Goal: Task Accomplishment & Management: Manage account settings

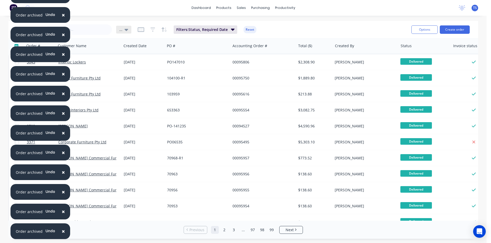
click at [125, 30] on icon at bounding box center [126, 30] width 4 height 2
click at [142, 96] on button "View 1" at bounding box center [148, 95] width 60 height 6
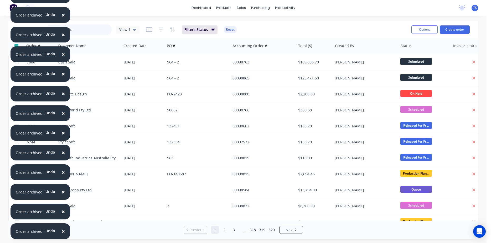
click at [95, 34] on input "text" at bounding box center [86, 29] width 51 height 11
click at [60, 55] on button "×" at bounding box center [63, 54] width 14 height 13
click at [92, 34] on input "text" at bounding box center [86, 29] width 51 height 11
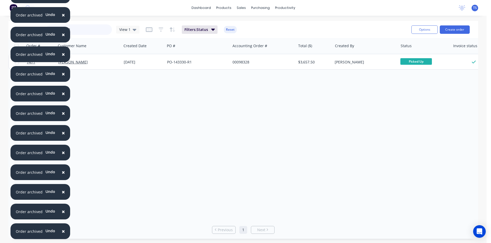
click at [92, 34] on input "98328" at bounding box center [86, 29] width 51 height 11
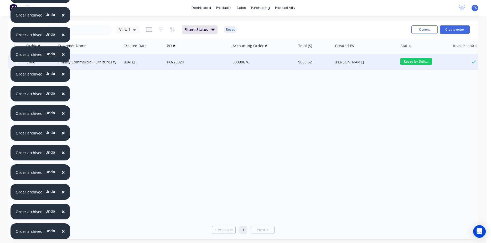
click at [421, 61] on span "Ready for Deliv..." at bounding box center [416, 61] width 32 height 7
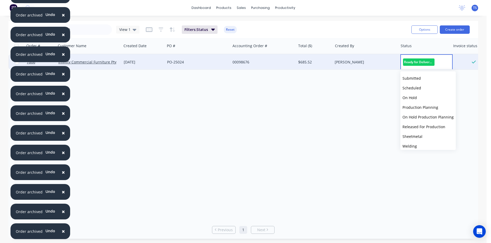
scroll to position [57, 0]
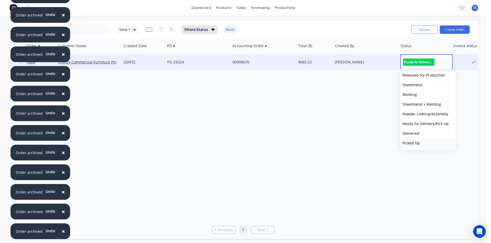
click at [425, 142] on button "Picked Up" at bounding box center [427, 143] width 55 height 10
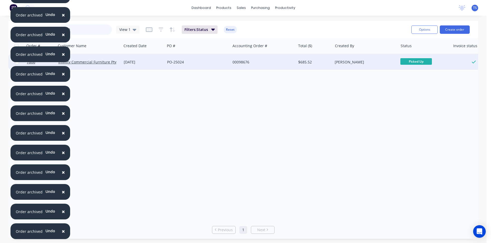
click at [95, 29] on input "98676" at bounding box center [86, 29] width 51 height 11
click at [423, 60] on span "Ready for Deliv..." at bounding box center [416, 61] width 32 height 7
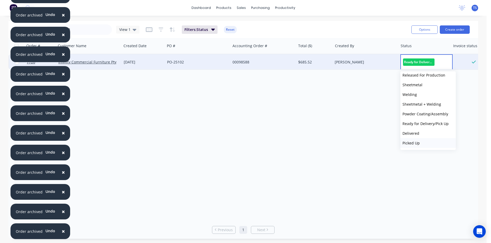
click at [417, 141] on span "Picked Up" at bounding box center [410, 143] width 17 height 5
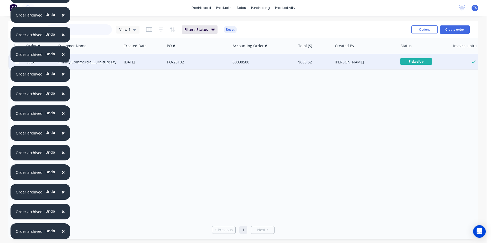
click at [86, 30] on input "98588" at bounding box center [86, 29] width 51 height 11
click at [414, 61] on span "Ready for Deliv..." at bounding box center [416, 61] width 32 height 7
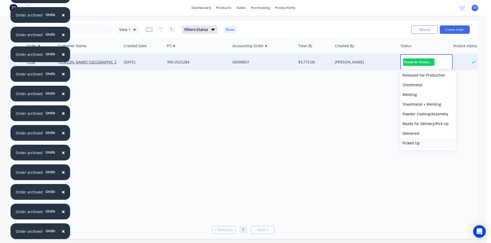
click at [424, 144] on button "Picked Up" at bounding box center [427, 143] width 55 height 10
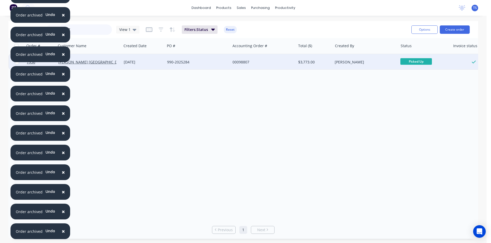
click at [102, 34] on input "98807" at bounding box center [86, 29] width 51 height 11
click at [412, 59] on span "Ready for Deliv..." at bounding box center [416, 61] width 32 height 7
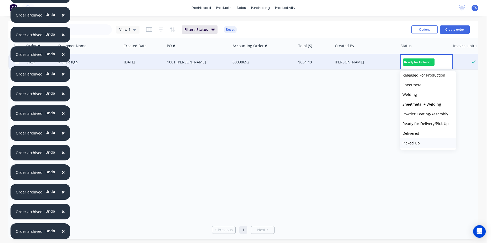
click at [417, 145] on span "Picked Up" at bounding box center [410, 143] width 17 height 5
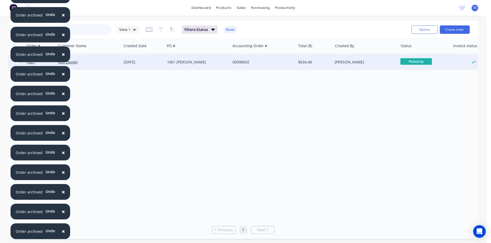
click at [107, 28] on input "98692" at bounding box center [86, 29] width 51 height 11
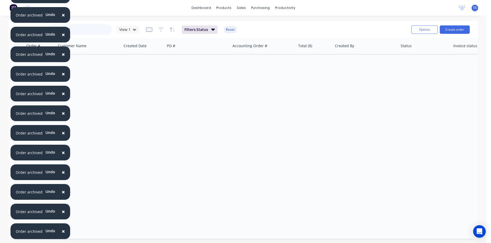
click at [84, 29] on input "98812" at bounding box center [86, 29] width 51 height 11
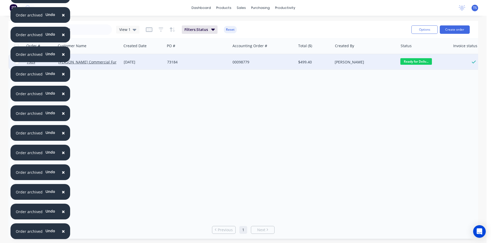
click at [411, 62] on span "Ready for Deliv..." at bounding box center [416, 61] width 32 height 7
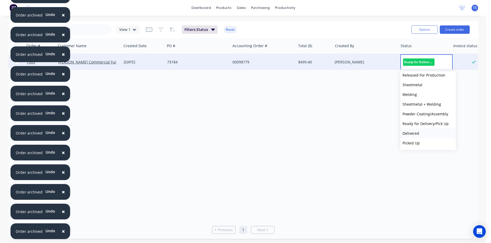
click at [426, 135] on button "Delivered" at bounding box center [427, 134] width 55 height 10
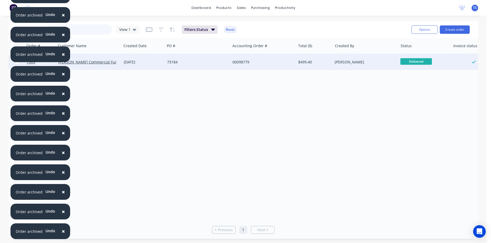
click at [95, 32] on input "98779" at bounding box center [86, 29] width 51 height 11
type input "98799"
click at [418, 61] on span "Ready for Deliv..." at bounding box center [416, 61] width 32 height 7
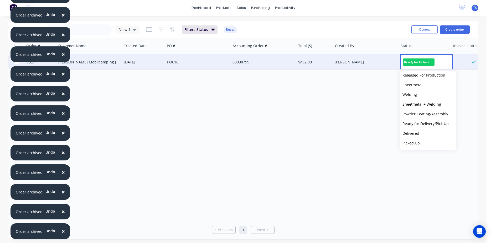
click at [421, 148] on button "Picked Up" at bounding box center [427, 143] width 55 height 10
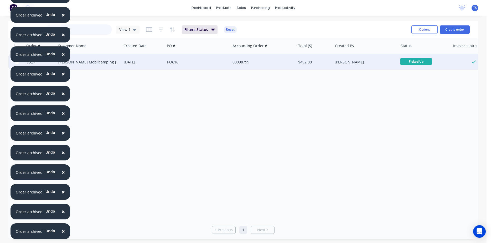
click at [92, 34] on input "98799" at bounding box center [86, 29] width 51 height 11
click at [139, 27] on div "Sales Orders 98799 View 1 Filters: Status Reset" at bounding box center [212, 29] width 390 height 13
click at [127, 31] on span "View 1" at bounding box center [124, 30] width 11 height 6
click at [135, 84] on button "... (Default)" at bounding box center [148, 85] width 60 height 6
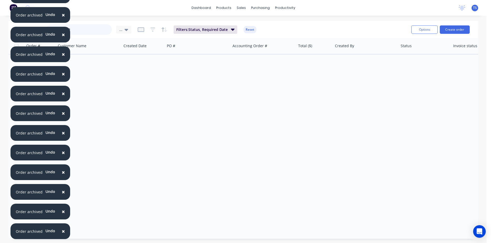
click at [87, 28] on input "98799" at bounding box center [86, 29] width 51 height 11
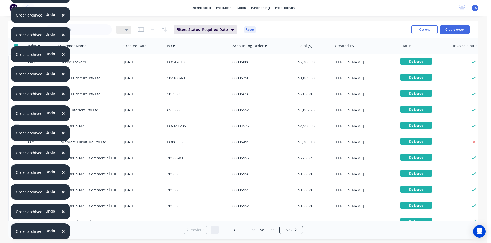
click at [125, 32] on icon at bounding box center [126, 30] width 4 height 6
click at [143, 85] on button "... (Default)" at bounding box center [148, 85] width 60 height 6
click at [124, 28] on icon at bounding box center [126, 30] width 4 height 6
click at [135, 97] on button "View 1" at bounding box center [148, 95] width 60 height 6
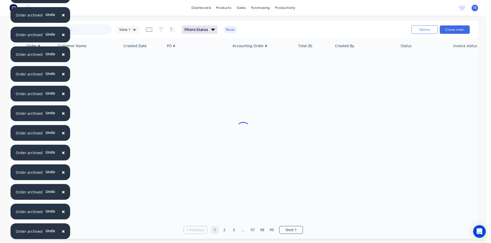
click at [85, 29] on input "text" at bounding box center [86, 29] width 51 height 11
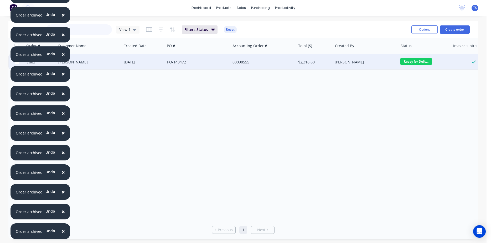
type input "98555"
click at [417, 60] on span "Ready for Deliv..." at bounding box center [416, 61] width 32 height 7
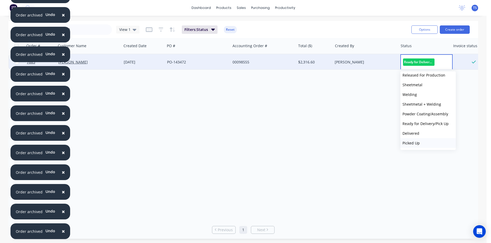
click at [426, 144] on button "Picked Up" at bounding box center [427, 143] width 55 height 10
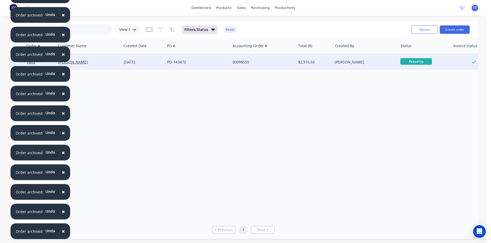
click at [91, 32] on input "98555" at bounding box center [86, 29] width 51 height 11
click at [135, 31] on icon at bounding box center [135, 30] width 4 height 6
click at [128, 85] on button "... (Default)" at bounding box center [148, 85] width 60 height 6
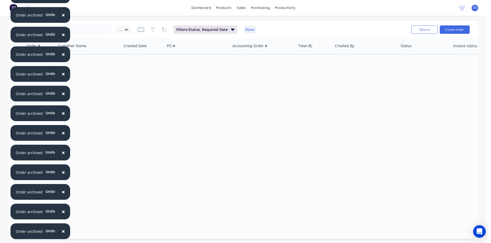
click at [82, 22] on div "Sales Orders 98555 ... Filters: Status, Required Date Reset Options Create order" at bounding box center [242, 29] width 469 height 17
click at [83, 28] on input "98555" at bounding box center [86, 29] width 51 height 11
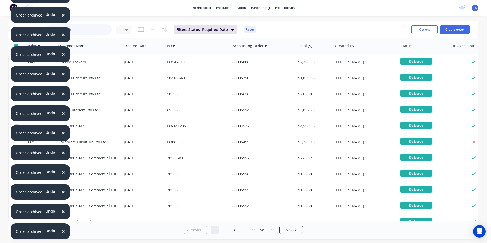
click at [90, 32] on input "text" at bounding box center [86, 29] width 51 height 11
click at [83, 30] on input "text" at bounding box center [86, 29] width 51 height 11
click at [94, 30] on input "text" at bounding box center [86, 29] width 51 height 11
click at [332, 29] on div "Sales Orders ... Filters: Status, Required Date Reset" at bounding box center [212, 29] width 390 height 13
click at [96, 35] on div "Sales Orders ... Filters: Status, Required Date Reset" at bounding box center [212, 29] width 390 height 13
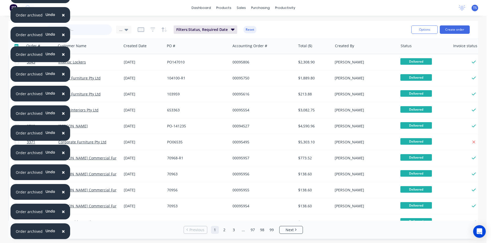
click at [92, 28] on input "text" at bounding box center [86, 29] width 51 height 11
click at [143, 67] on button "Archive" at bounding box center [160, 67] width 53 height 11
click at [143, 67] on div "20 Jan 2025" at bounding box center [143, 62] width 43 height 16
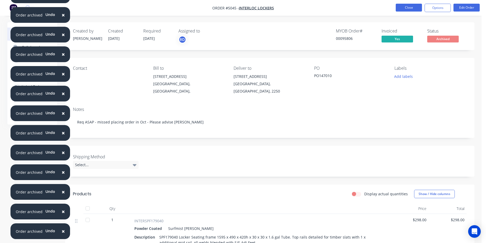
click at [407, 7] on button "Close" at bounding box center [409, 8] width 26 height 8
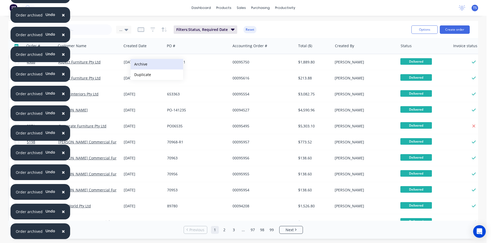
click at [152, 65] on button "Archive" at bounding box center [156, 64] width 53 height 11
click at [140, 67] on button "Archive" at bounding box center [153, 66] width 53 height 11
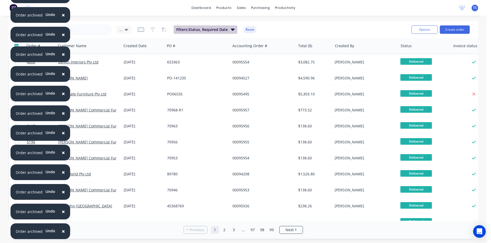
click at [224, 32] on button "Filters: Status, Required Date" at bounding box center [206, 29] width 64 height 8
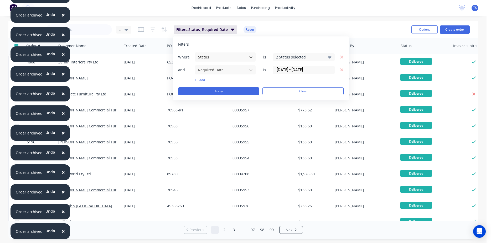
click at [319, 30] on div "Sales Orders ... Filters: Status, Required Date Reset" at bounding box center [212, 29] width 390 height 13
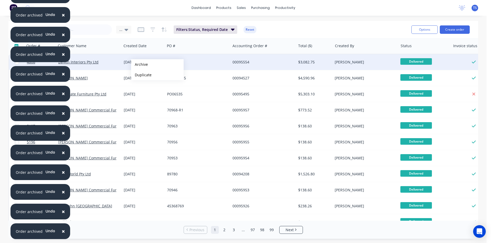
click at [139, 65] on button "Archive" at bounding box center [157, 64] width 53 height 11
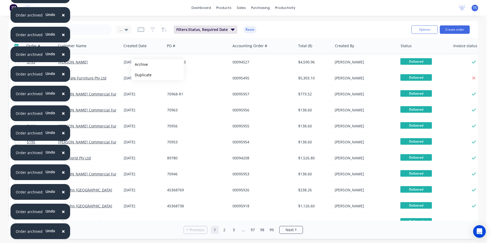
click at [139, 65] on button "Archive" at bounding box center [157, 64] width 53 height 11
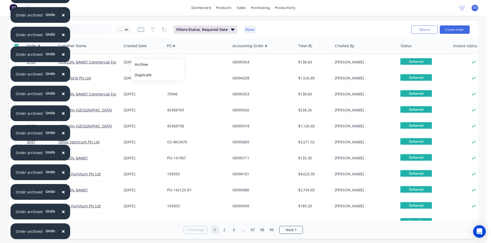
click at [139, 65] on button "Archive" at bounding box center [157, 64] width 53 height 11
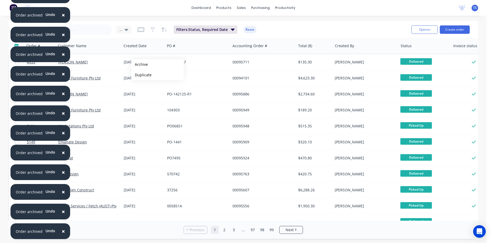
click at [139, 65] on button "Archive" at bounding box center [157, 64] width 53 height 11
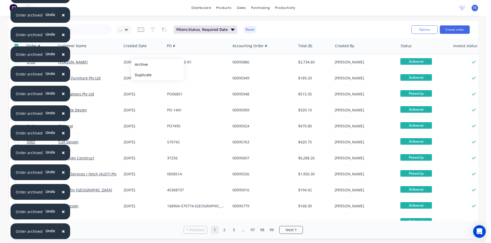
click at [139, 65] on button "Archive" at bounding box center [157, 64] width 53 height 11
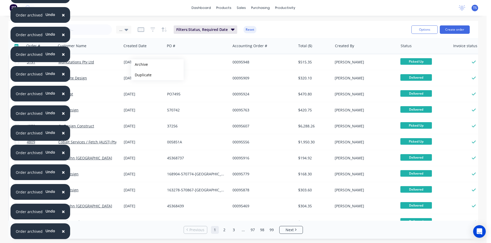
click at [139, 65] on button "Archive" at bounding box center [157, 64] width 53 height 11
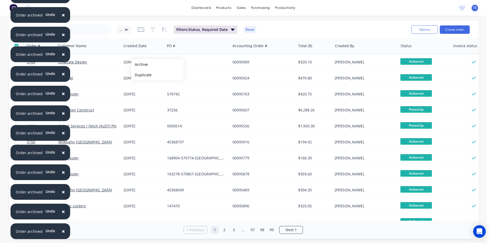
click at [139, 65] on button "Archive" at bounding box center [157, 64] width 53 height 11
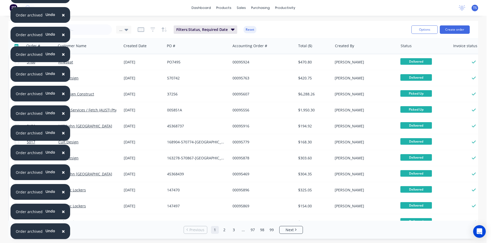
click at [139, 65] on div "29 Jan 2025" at bounding box center [143, 62] width 39 height 5
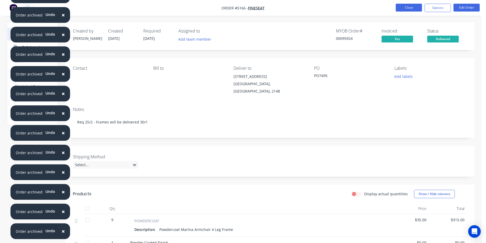
click at [403, 8] on button "Close" at bounding box center [409, 8] width 26 height 8
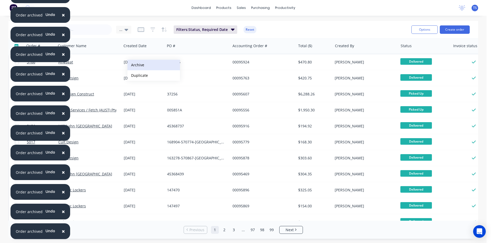
click at [149, 64] on button "Archive" at bounding box center [153, 65] width 53 height 11
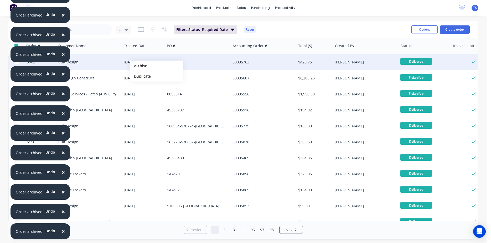
click at [139, 66] on button "Archive" at bounding box center [156, 66] width 53 height 11
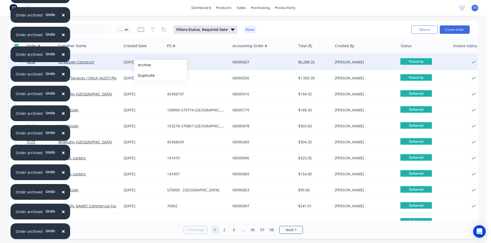
click at [143, 65] on button "Archive" at bounding box center [160, 65] width 53 height 11
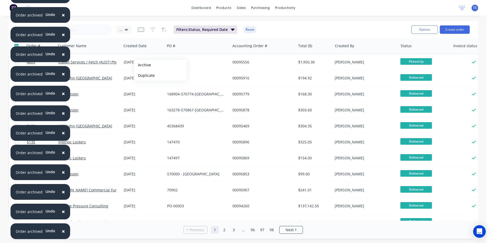
click at [143, 65] on button "Archive" at bounding box center [160, 65] width 53 height 11
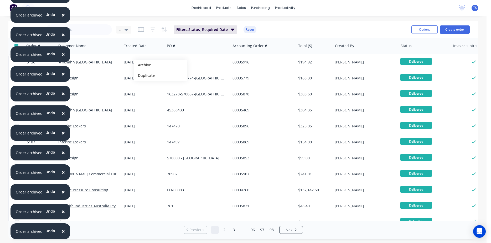
click at [143, 65] on button "Archive" at bounding box center [160, 65] width 53 height 11
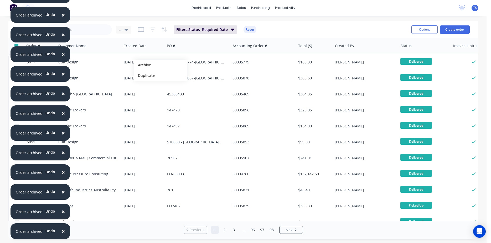
click at [143, 65] on button "Archive" at bounding box center [160, 65] width 53 height 11
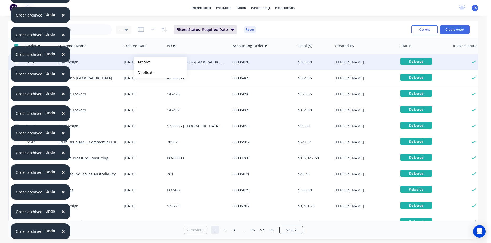
click at [142, 62] on button "Archive" at bounding box center [160, 62] width 53 height 11
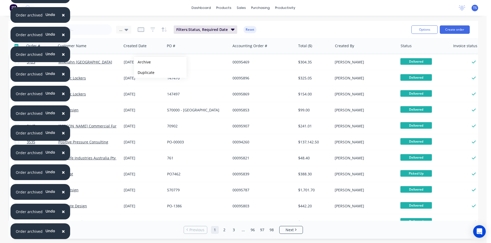
click at [142, 62] on button "Archive" at bounding box center [160, 62] width 53 height 11
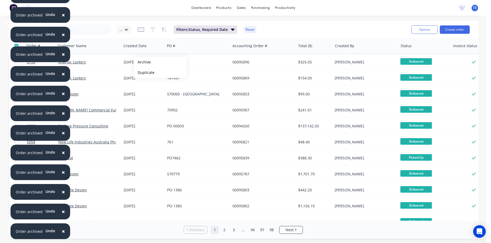
click at [142, 62] on button "Archive" at bounding box center [160, 62] width 53 height 11
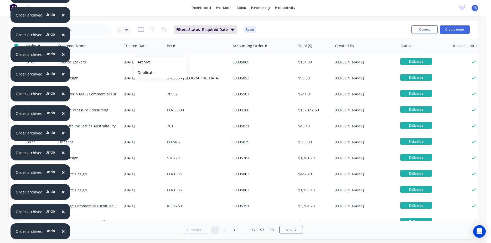
click at [142, 62] on button "Archive" at bounding box center [160, 62] width 53 height 11
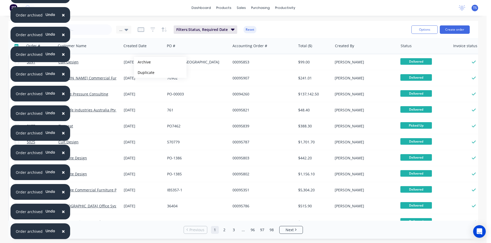
click at [142, 62] on button "Archive" at bounding box center [160, 62] width 53 height 11
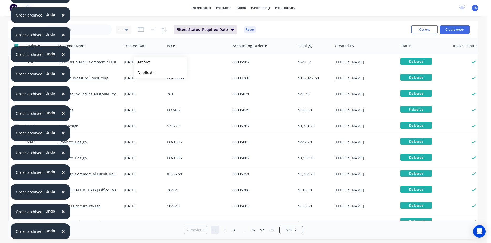
click at [142, 62] on button "Archive" at bounding box center [160, 62] width 53 height 11
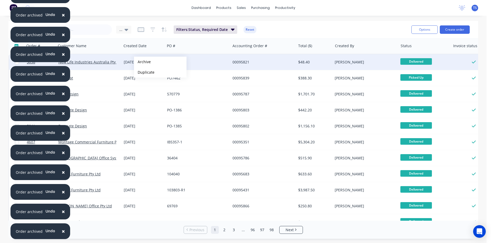
click at [142, 62] on button "Archive" at bounding box center [160, 62] width 53 height 11
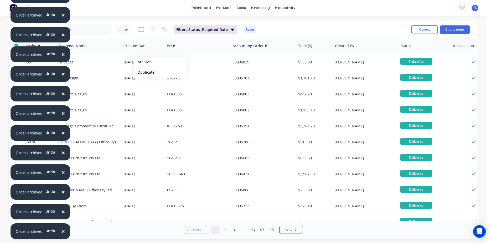
click at [142, 62] on button "Archive" at bounding box center [160, 62] width 53 height 11
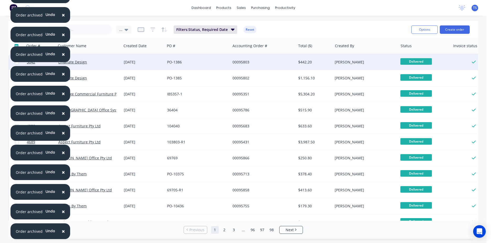
click at [141, 64] on div "17 Jan 2025" at bounding box center [143, 62] width 39 height 5
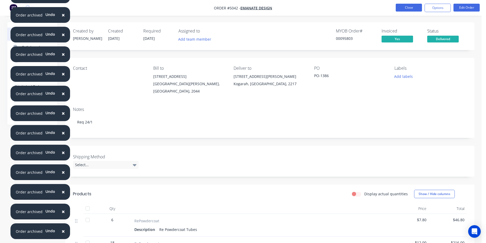
click at [401, 4] on button "Close" at bounding box center [409, 8] width 26 height 8
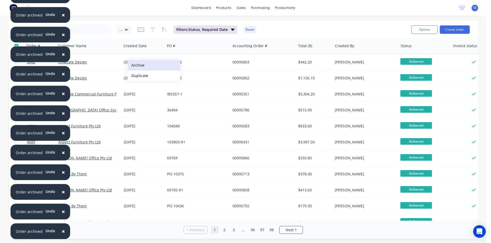
click at [149, 66] on button "Archive" at bounding box center [154, 65] width 53 height 11
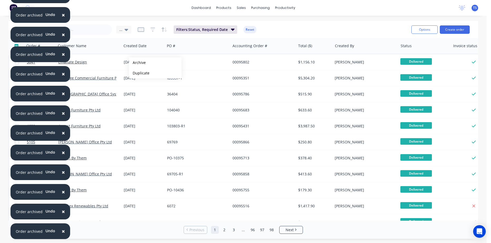
click at [137, 63] on button "Archive" at bounding box center [155, 62] width 53 height 11
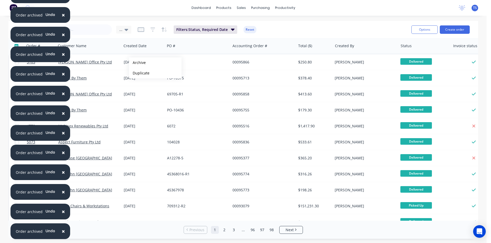
click at [137, 63] on button "Archive" at bounding box center [155, 62] width 53 height 11
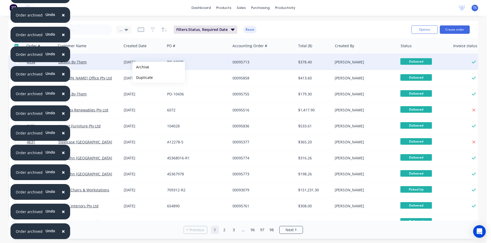
click at [141, 67] on button "Archive" at bounding box center [158, 67] width 53 height 11
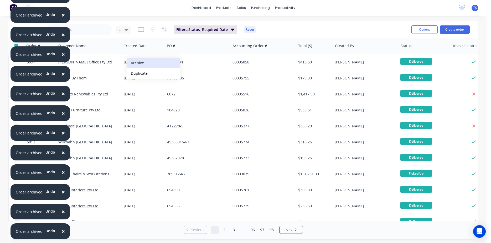
click at [135, 63] on button "Archive" at bounding box center [153, 63] width 53 height 11
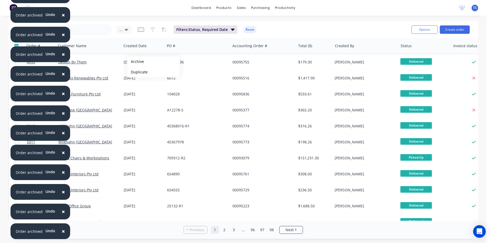
click at [135, 62] on button "Archive" at bounding box center [153, 61] width 53 height 11
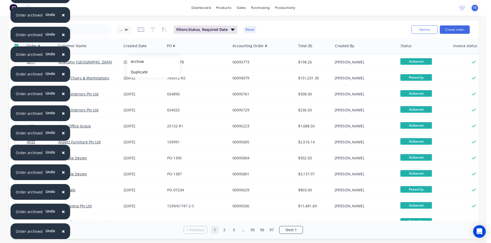
click at [135, 62] on button "Archive" at bounding box center [153, 61] width 53 height 11
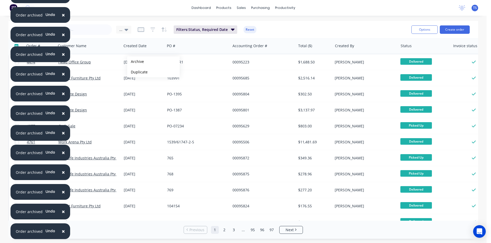
click at [135, 62] on button "Archive" at bounding box center [153, 61] width 53 height 11
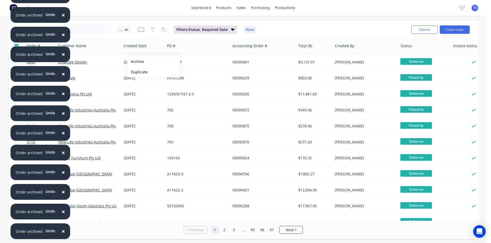
click at [135, 62] on button "Archive" at bounding box center [153, 61] width 53 height 11
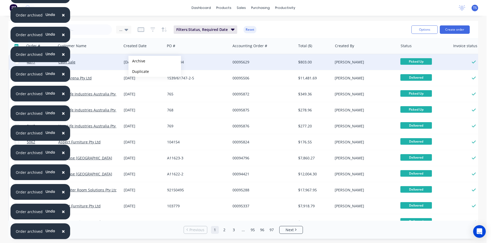
click at [137, 61] on button "Archive" at bounding box center [154, 61] width 53 height 11
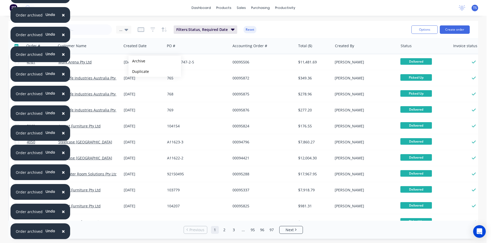
click at [137, 61] on button "Archive" at bounding box center [154, 61] width 53 height 11
click at [138, 61] on button "Archive" at bounding box center [155, 60] width 53 height 11
click at [140, 60] on button "Archive" at bounding box center [156, 60] width 53 height 11
click at [140, 60] on button "Archive" at bounding box center [158, 60] width 53 height 11
click at [144, 62] on button "Archive" at bounding box center [153, 62] width 53 height 11
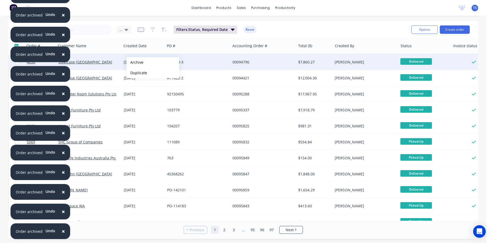
click at [135, 62] on button "Archive" at bounding box center [153, 62] width 53 height 11
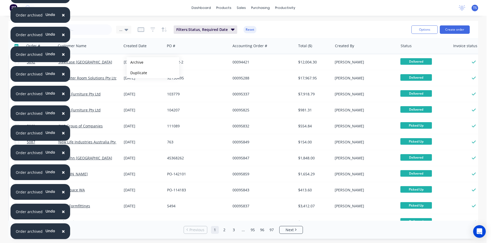
click at [135, 62] on button "Archive" at bounding box center [153, 62] width 53 height 11
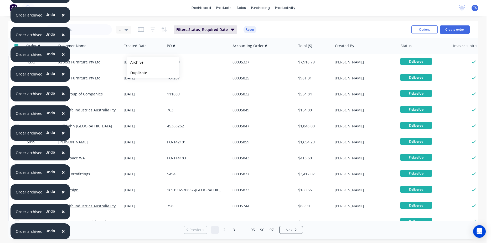
click at [135, 62] on button "Archive" at bounding box center [153, 62] width 53 height 11
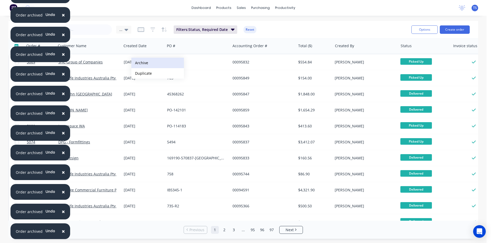
click at [152, 64] on button "Archive" at bounding box center [157, 63] width 53 height 11
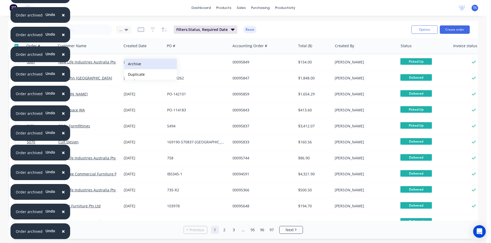
click at [138, 64] on button "Archive" at bounding box center [150, 64] width 53 height 11
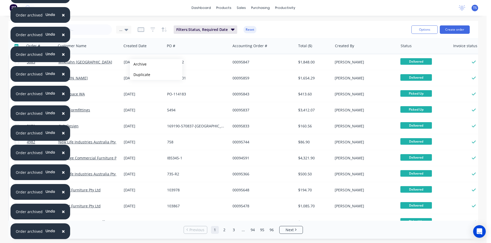
click at [138, 64] on button "Archive" at bounding box center [156, 64] width 53 height 11
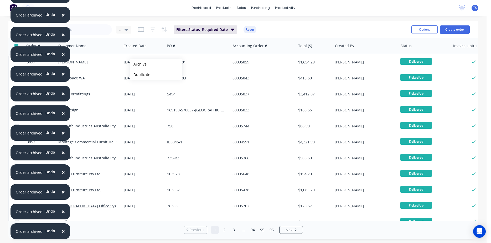
click at [138, 64] on button "Archive" at bounding box center [156, 64] width 53 height 11
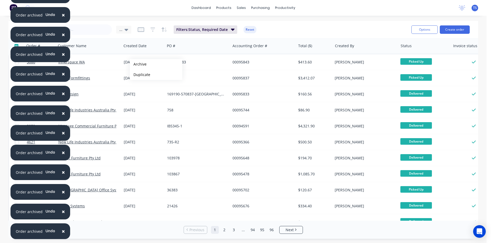
click at [138, 64] on button "Archive" at bounding box center [156, 64] width 53 height 11
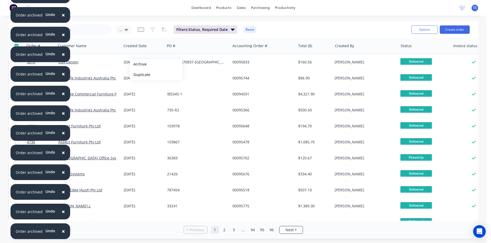
click at [138, 64] on button "Archive" at bounding box center [156, 64] width 53 height 11
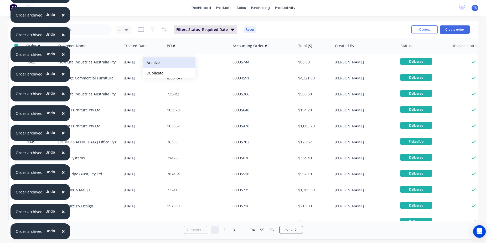
click at [158, 62] on button "Archive" at bounding box center [169, 62] width 53 height 11
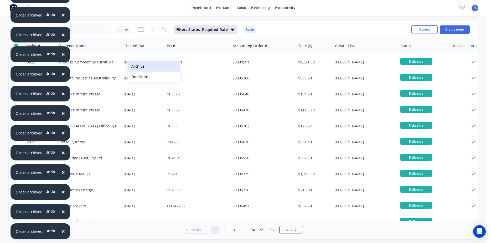
click at [140, 65] on button "Archive" at bounding box center [154, 66] width 53 height 11
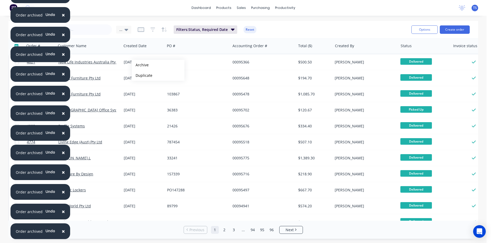
click at [140, 65] on button "Archive" at bounding box center [158, 65] width 53 height 11
click at [141, 65] on button "Archive" at bounding box center [159, 65] width 53 height 11
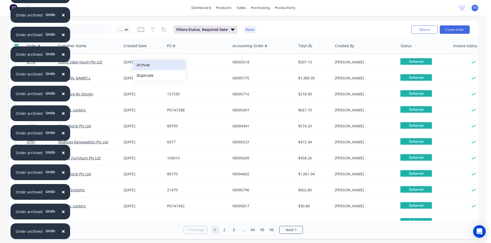
click at [146, 64] on button "Archive" at bounding box center [159, 65] width 53 height 11
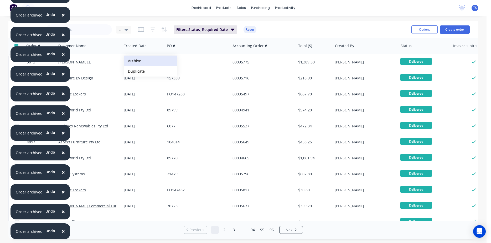
click at [148, 65] on button "Archive" at bounding box center [150, 61] width 53 height 11
click at [146, 64] on button "Archive" at bounding box center [149, 62] width 53 height 11
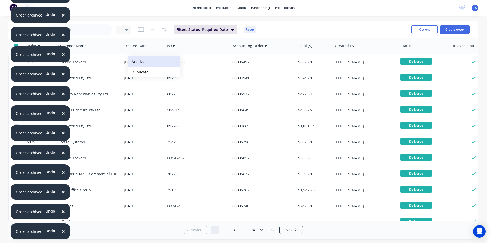
click at [144, 62] on button "Archive" at bounding box center [154, 61] width 53 height 11
click at [135, 65] on button "Archive" at bounding box center [152, 65] width 53 height 11
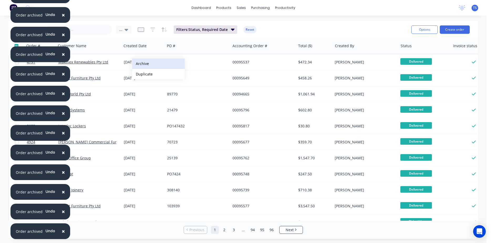
click at [149, 65] on button "Archive" at bounding box center [158, 64] width 53 height 11
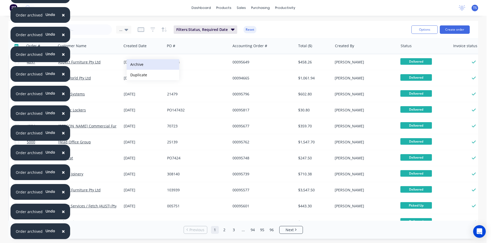
click at [139, 64] on button "Archive" at bounding box center [153, 64] width 53 height 11
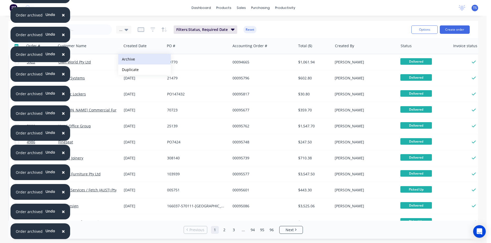
click at [137, 59] on button "Archive" at bounding box center [144, 59] width 53 height 11
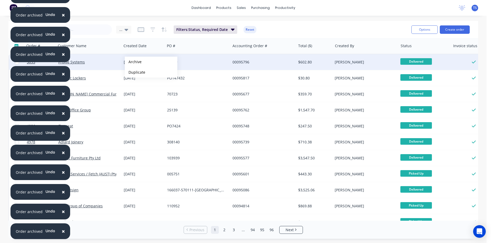
click at [133, 62] on button "Archive" at bounding box center [151, 62] width 53 height 11
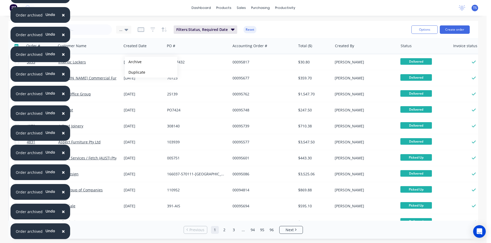
click at [133, 62] on button "Archive" at bounding box center [151, 62] width 53 height 11
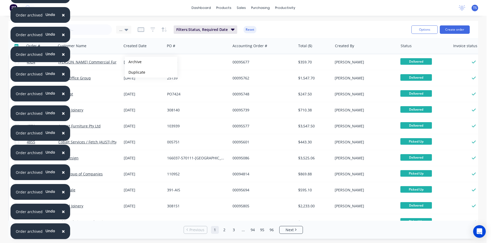
click at [133, 62] on button "Archive" at bounding box center [151, 62] width 53 height 11
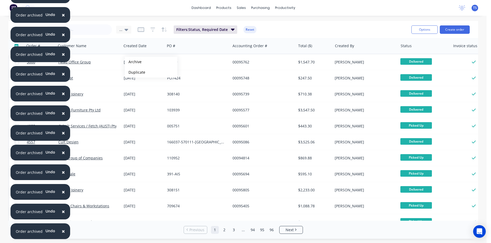
click at [133, 62] on button "Archive" at bounding box center [151, 62] width 53 height 11
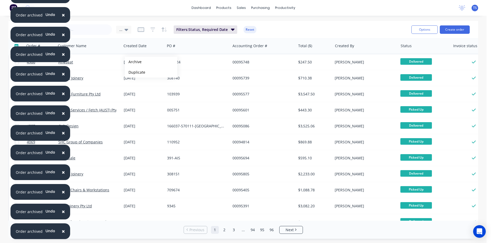
click at [133, 62] on button "Archive" at bounding box center [151, 62] width 53 height 11
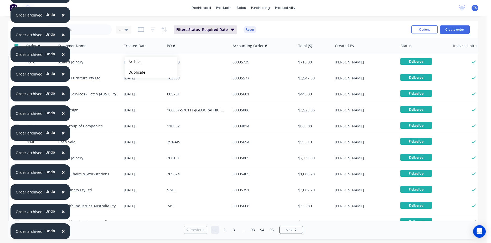
click at [133, 62] on button "Archive" at bounding box center [151, 62] width 53 height 11
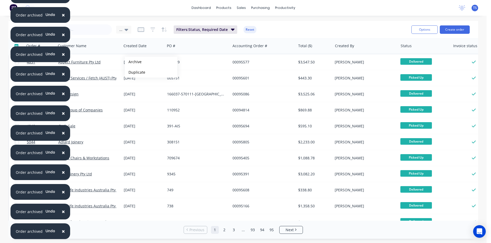
click at [133, 62] on button "Archive" at bounding box center [151, 62] width 53 height 11
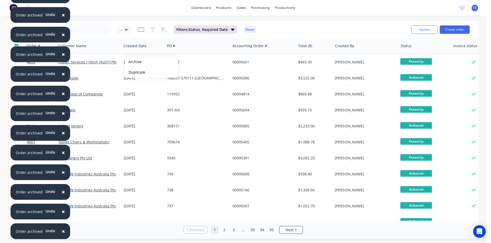
click at [133, 62] on button "Archive" at bounding box center [151, 62] width 53 height 11
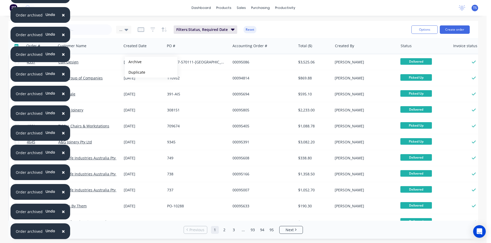
click at [133, 62] on button "Archive" at bounding box center [151, 62] width 53 height 11
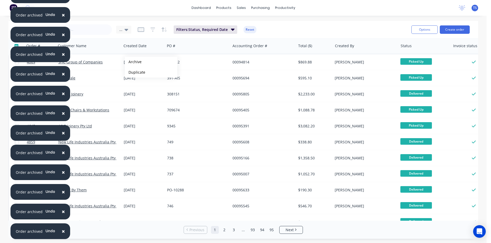
click at [133, 62] on button "Archive" at bounding box center [151, 62] width 53 height 11
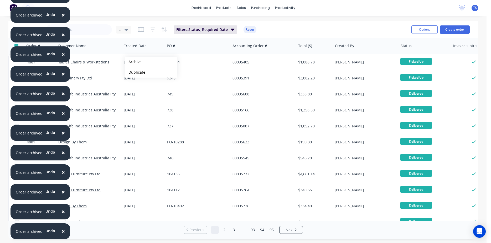
click at [133, 62] on button "Archive" at bounding box center [151, 62] width 53 height 11
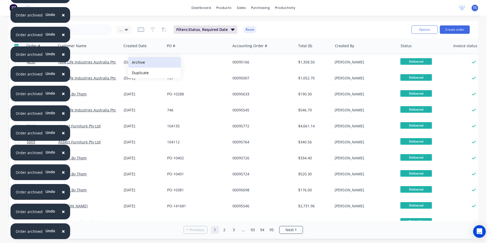
click at [146, 64] on button "Archive" at bounding box center [154, 62] width 53 height 11
click at [141, 62] on button "Archive" at bounding box center [155, 61] width 53 height 11
click at [146, 61] on button "Archive" at bounding box center [152, 61] width 53 height 11
click at [142, 63] on button "Archive" at bounding box center [153, 63] width 53 height 11
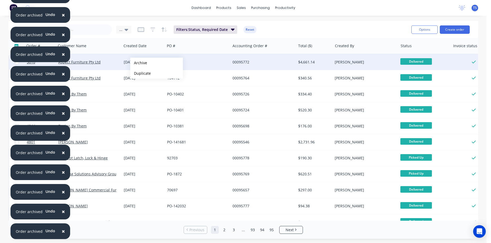
click at [139, 63] on button "Archive" at bounding box center [156, 63] width 53 height 11
click at [136, 65] on button "Archive" at bounding box center [154, 64] width 53 height 11
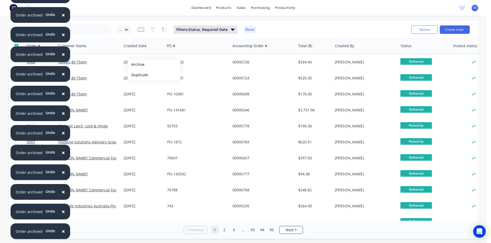
click at [136, 65] on button "Archive" at bounding box center [154, 64] width 53 height 11
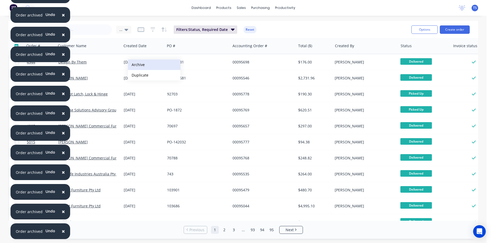
click at [139, 64] on button "Archive" at bounding box center [154, 65] width 53 height 11
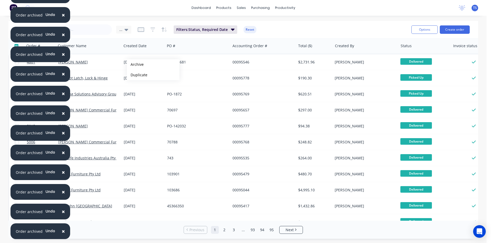
click at [135, 65] on button "Archive" at bounding box center [153, 64] width 53 height 11
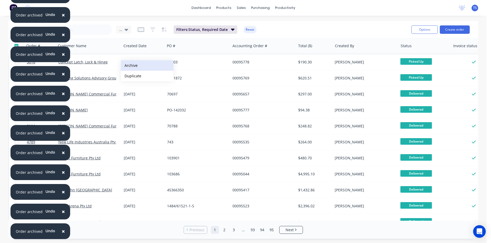
click at [138, 63] on button "Archive" at bounding box center [147, 65] width 53 height 11
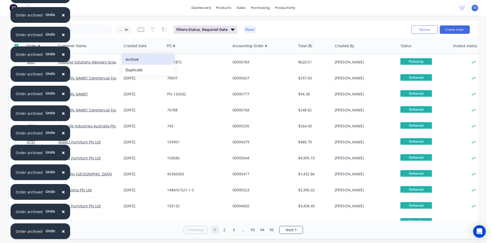
click at [141, 60] on button "Archive" at bounding box center [148, 59] width 53 height 11
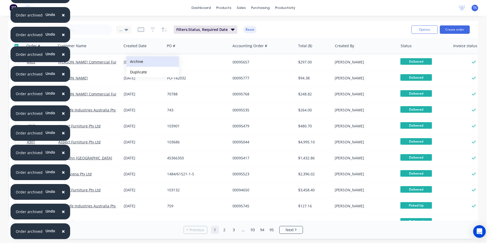
click at [139, 61] on button "Archive" at bounding box center [152, 61] width 53 height 11
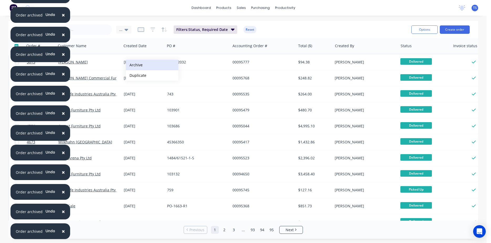
click at [139, 64] on button "Archive" at bounding box center [152, 65] width 53 height 11
click at [140, 62] on button "Archive" at bounding box center [152, 64] width 53 height 11
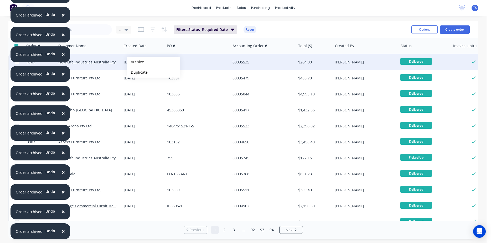
click at [135, 62] on button "Archive" at bounding box center [153, 62] width 53 height 11
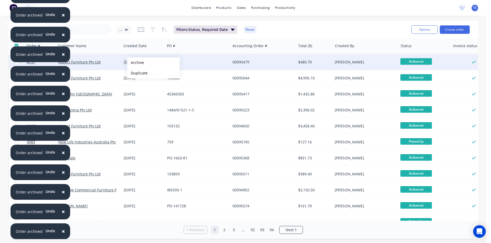
click at [135, 63] on button "Archive" at bounding box center [153, 62] width 53 height 11
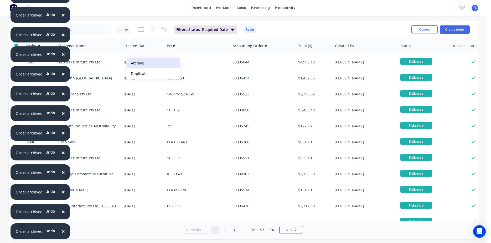
click at [139, 62] on button "Archive" at bounding box center [153, 63] width 53 height 11
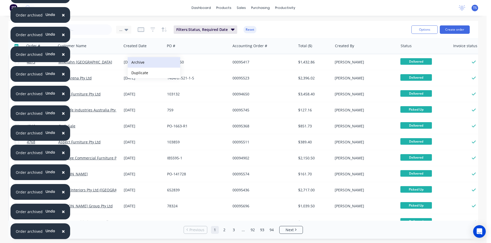
click at [140, 62] on button "Archive" at bounding box center [154, 62] width 53 height 11
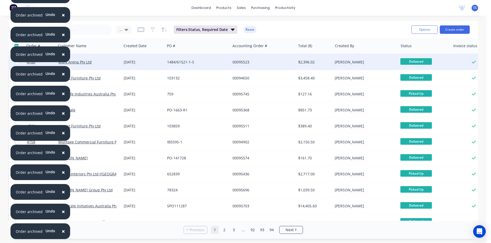
click at [133, 62] on div "09 Dec 2024" at bounding box center [143, 62] width 39 height 5
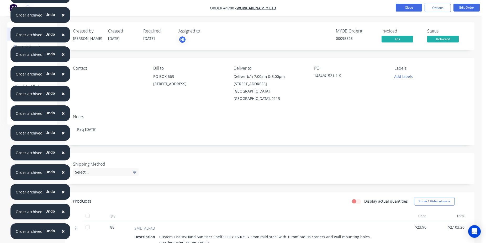
click at [412, 10] on button "Close" at bounding box center [409, 8] width 26 height 8
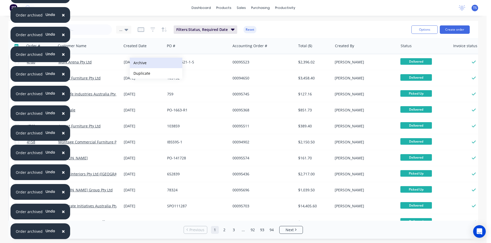
click at [146, 62] on button "Archive" at bounding box center [156, 63] width 53 height 11
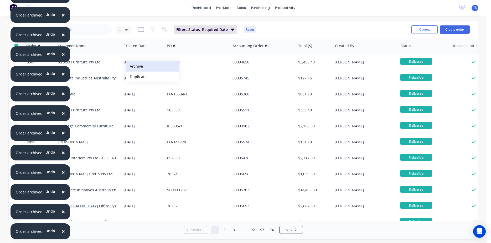
click at [135, 66] on button "Archive" at bounding box center [152, 66] width 53 height 11
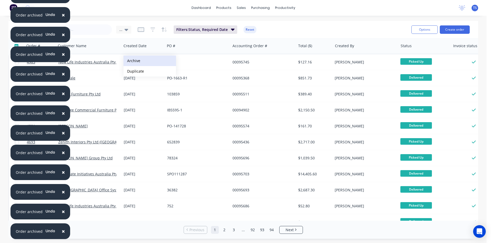
click at [137, 64] on button "Archive" at bounding box center [149, 61] width 53 height 11
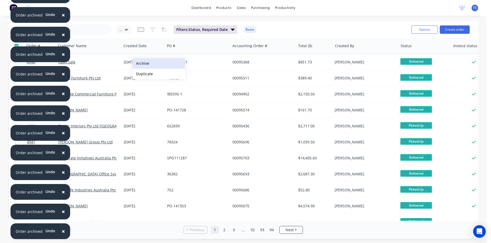
click at [152, 64] on button "Archive" at bounding box center [158, 63] width 53 height 11
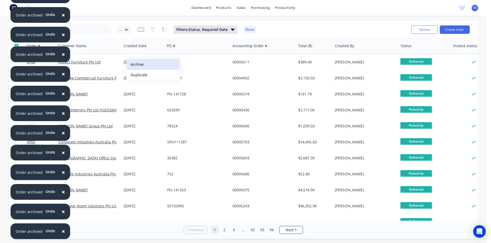
click at [136, 64] on button "Archive" at bounding box center [153, 64] width 53 height 11
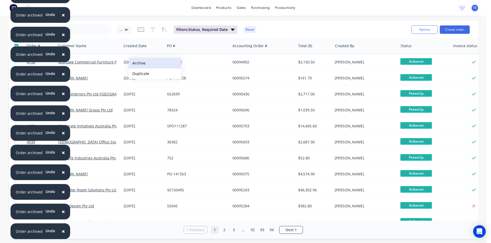
click at [137, 63] on button "Archive" at bounding box center [155, 63] width 53 height 11
click at [138, 61] on button "Archive" at bounding box center [155, 63] width 53 height 11
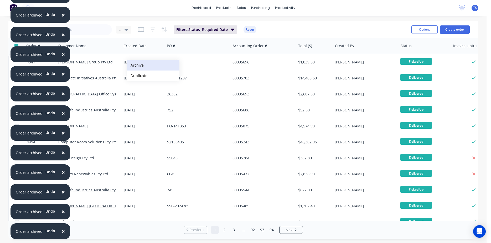
click at [135, 65] on button "Archive" at bounding box center [153, 65] width 53 height 11
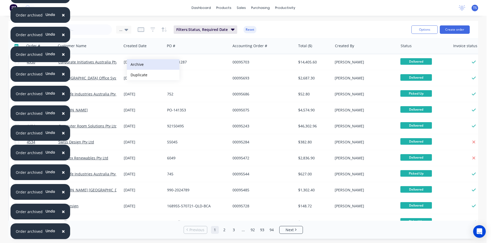
click at [136, 64] on button "Archive" at bounding box center [153, 64] width 53 height 11
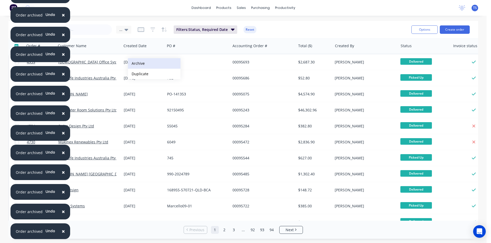
click at [137, 63] on button "Archive" at bounding box center [154, 63] width 53 height 11
click at [136, 63] on button "Archive" at bounding box center [154, 64] width 53 height 11
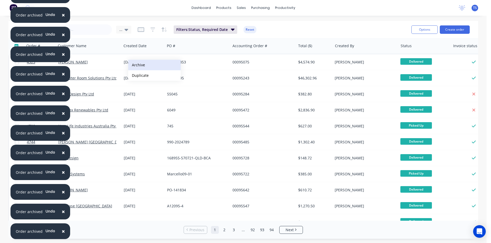
click at [139, 63] on button "Archive" at bounding box center [154, 65] width 53 height 11
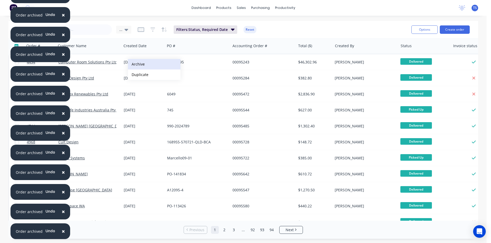
click at [137, 62] on button "Archive" at bounding box center [154, 64] width 53 height 11
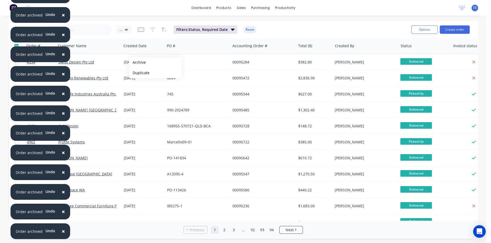
click at [138, 61] on button "Archive" at bounding box center [155, 62] width 53 height 11
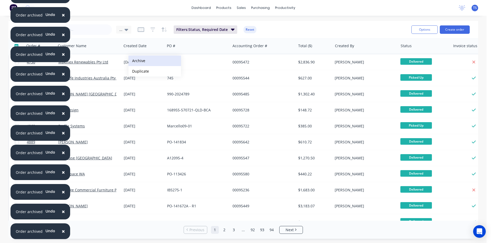
click at [139, 60] on button "Archive" at bounding box center [154, 61] width 53 height 11
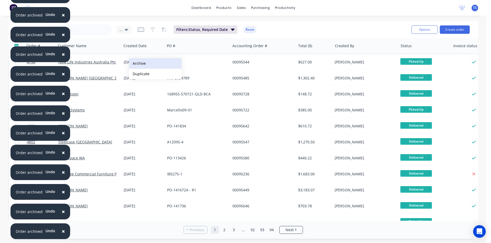
click at [137, 63] on button "Archive" at bounding box center [155, 63] width 53 height 11
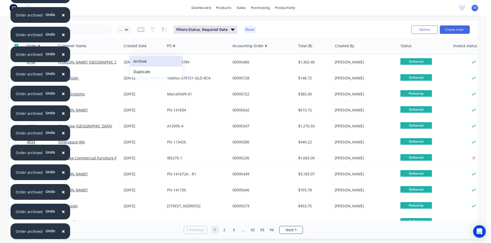
click at [143, 60] on button "Archive" at bounding box center [156, 61] width 53 height 11
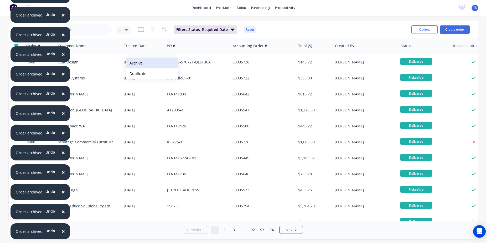
click at [138, 62] on button "Archive" at bounding box center [152, 63] width 53 height 11
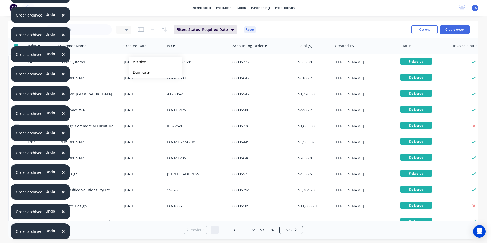
click at [138, 62] on button "Archive" at bounding box center [155, 62] width 53 height 11
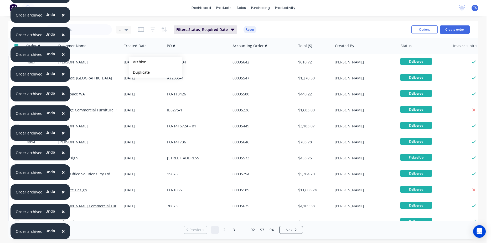
click at [138, 62] on button "Archive" at bounding box center [155, 62] width 53 height 11
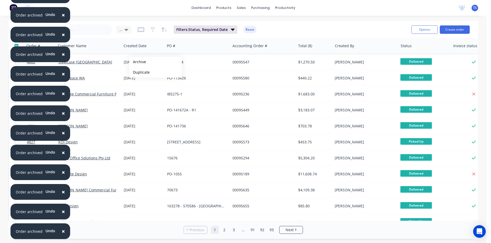
click at [138, 62] on button "Archive" at bounding box center [155, 62] width 53 height 11
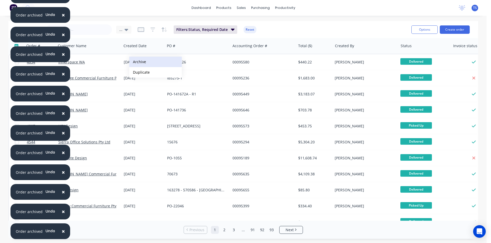
click at [138, 61] on button "Archive" at bounding box center [155, 62] width 53 height 11
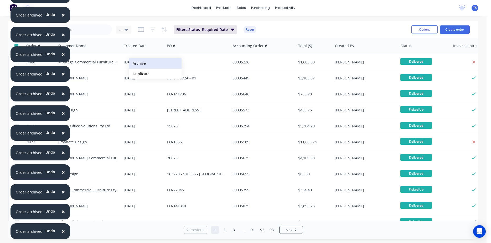
click at [139, 61] on button "Archive" at bounding box center [155, 63] width 53 height 11
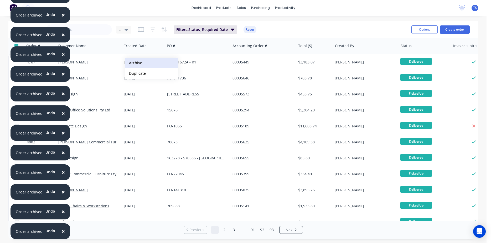
click at [137, 62] on button "Archive" at bounding box center [151, 63] width 53 height 11
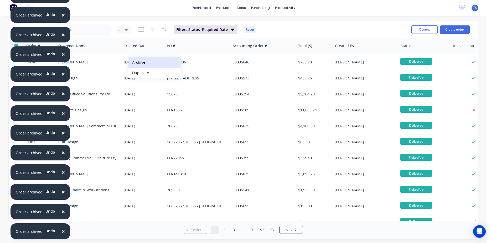
click at [138, 60] on button "Archive" at bounding box center [154, 62] width 53 height 11
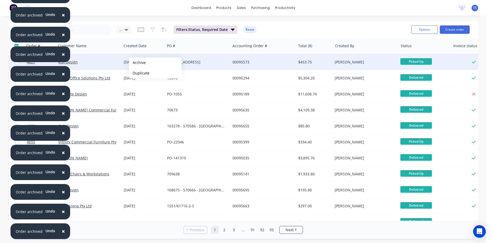
click at [137, 63] on button "Archive" at bounding box center [155, 62] width 53 height 11
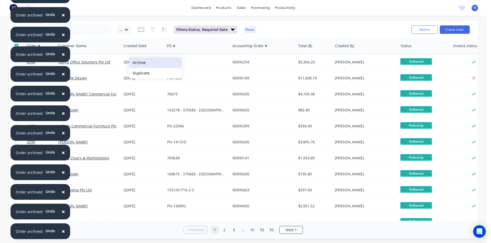
click at [138, 62] on button "Archive" at bounding box center [155, 62] width 53 height 11
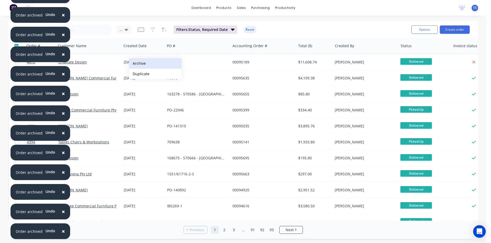
click at [137, 62] on button "Archive" at bounding box center [155, 63] width 53 height 11
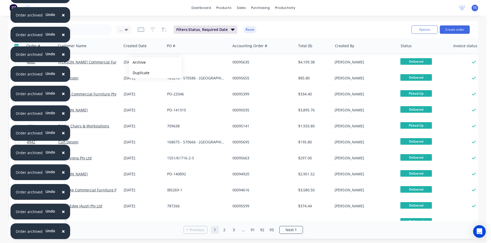
click at [137, 62] on button "Archive" at bounding box center [155, 62] width 53 height 11
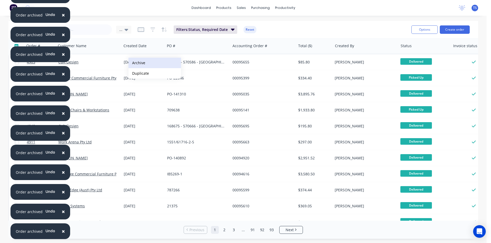
click at [139, 61] on button "Archive" at bounding box center [154, 63] width 53 height 11
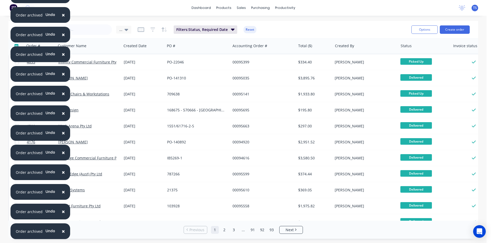
click at [139, 61] on div "27 Nov 2024" at bounding box center [143, 62] width 39 height 5
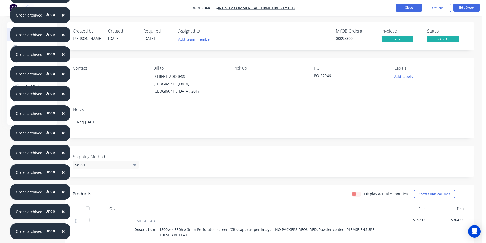
click at [417, 11] on button "Close" at bounding box center [409, 8] width 26 height 8
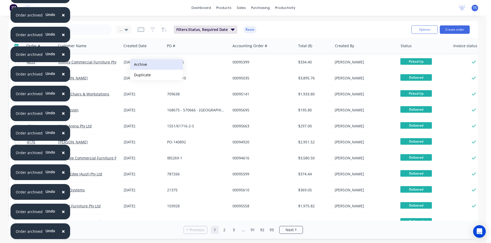
click at [144, 65] on button "Archive" at bounding box center [156, 64] width 53 height 11
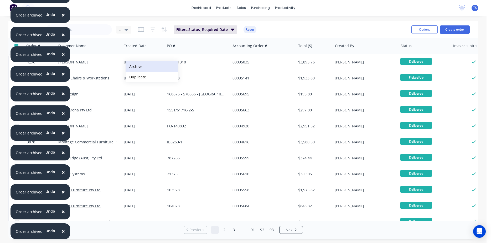
click at [138, 65] on button "Archive" at bounding box center [151, 66] width 53 height 11
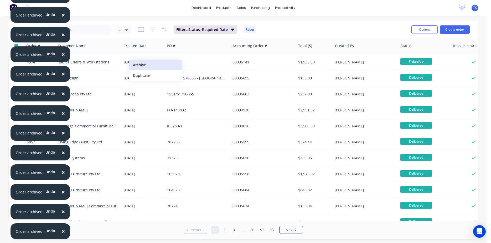
click at [138, 65] on button "Archive" at bounding box center [155, 65] width 53 height 11
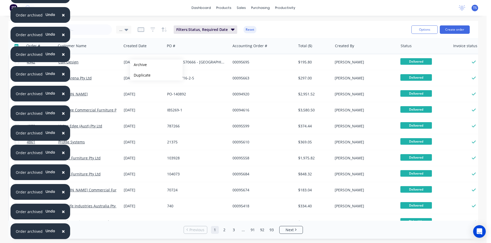
click at [138, 65] on button "Archive" at bounding box center [156, 65] width 53 height 11
click at [139, 64] on button "Archive" at bounding box center [156, 65] width 53 height 11
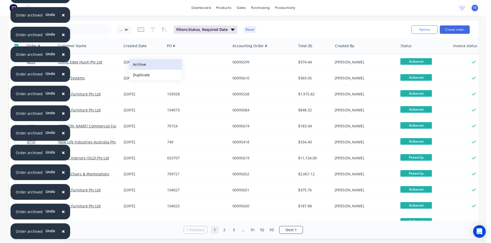
click at [138, 64] on button "Archive" at bounding box center [155, 64] width 53 height 11
click at [137, 63] on button "Archive" at bounding box center [155, 65] width 53 height 11
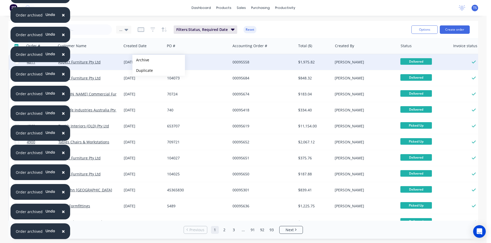
click at [141, 60] on button "Archive" at bounding box center [158, 60] width 53 height 11
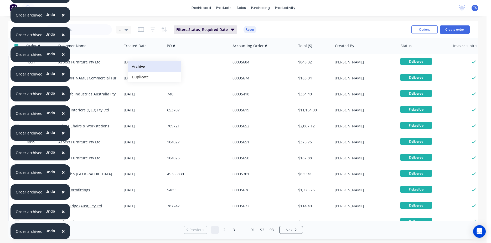
click at [140, 65] on button "Archive" at bounding box center [154, 66] width 53 height 11
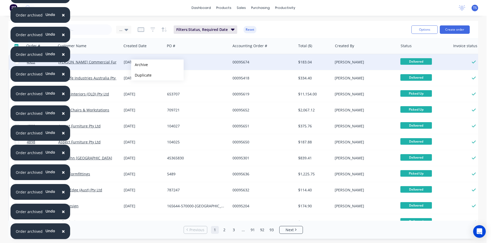
click at [139, 65] on button "Archive" at bounding box center [157, 65] width 53 height 11
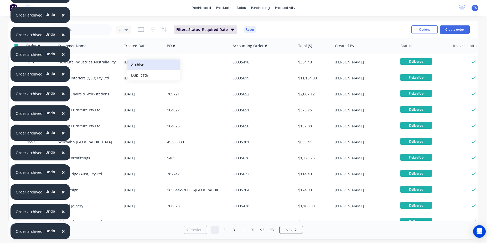
click at [138, 63] on button "Archive" at bounding box center [153, 65] width 53 height 11
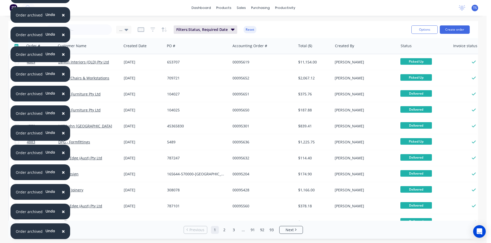
click at [138, 63] on div "16 Dec 2024" at bounding box center [143, 62] width 39 height 5
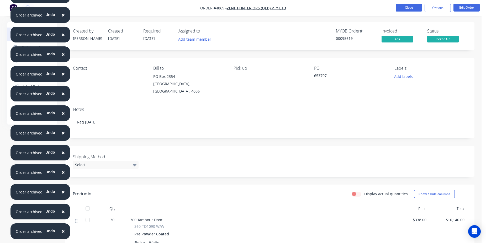
click at [411, 7] on button "Close" at bounding box center [409, 8] width 26 height 8
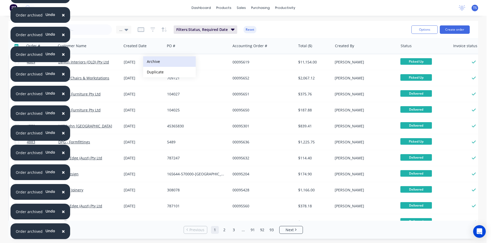
click at [155, 60] on button "Archive" at bounding box center [169, 61] width 53 height 11
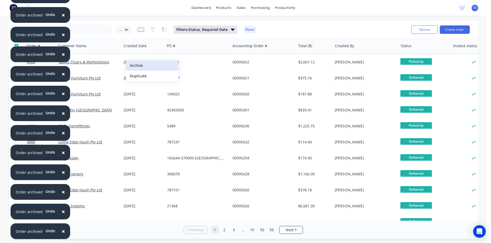
click at [140, 63] on button "Archive" at bounding box center [152, 65] width 53 height 11
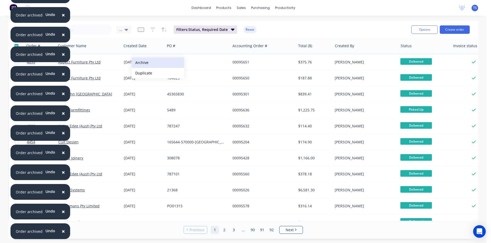
click at [142, 62] on button "Archive" at bounding box center [158, 62] width 53 height 11
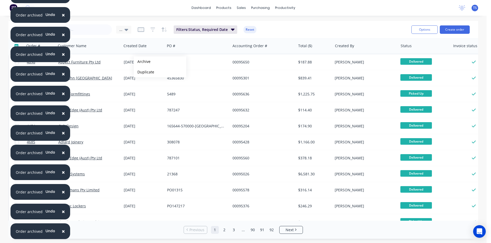
click at [142, 62] on button "Archive" at bounding box center [160, 61] width 53 height 11
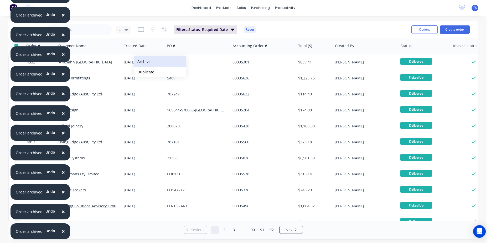
click at [146, 60] on button "Archive" at bounding box center [160, 61] width 53 height 11
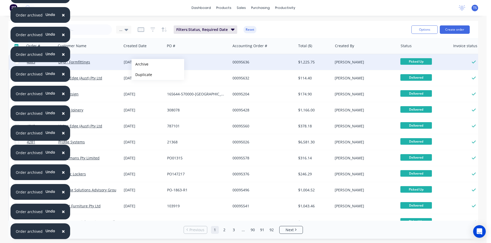
click at [140, 64] on button "Archive" at bounding box center [158, 64] width 53 height 11
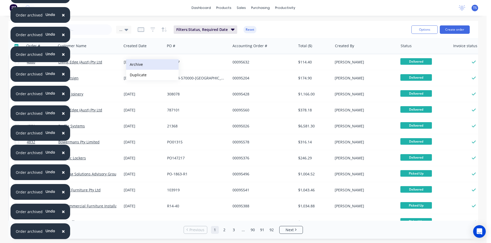
click at [146, 61] on button "Archive" at bounding box center [152, 64] width 53 height 11
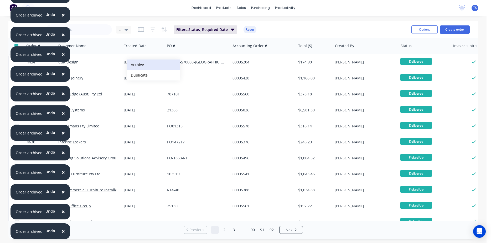
click at [138, 61] on button "Archive" at bounding box center [153, 65] width 53 height 11
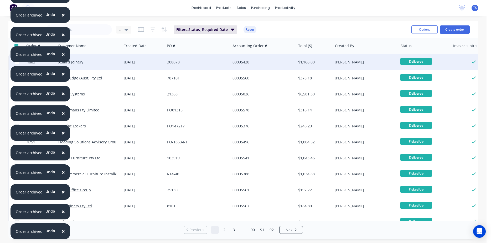
drag, startPoint x: 138, startPoint y: 62, endPoint x: 138, endPoint y: 65, distance: 3.4
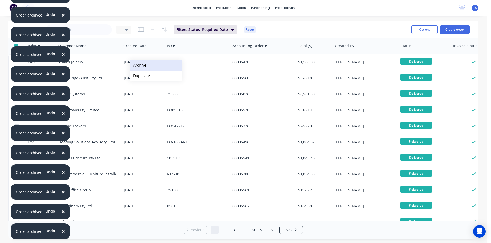
click at [140, 65] on button "Archive" at bounding box center [155, 65] width 53 height 11
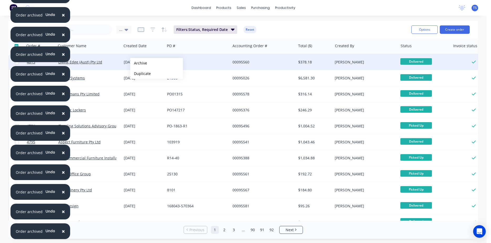
click at [139, 63] on button "Archive" at bounding box center [156, 63] width 53 height 11
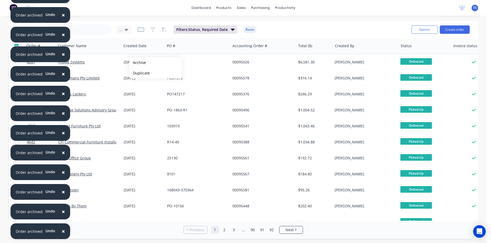
click at [138, 63] on button "Archive" at bounding box center [155, 62] width 53 height 11
click at [132, 61] on button "Archive" at bounding box center [150, 61] width 53 height 11
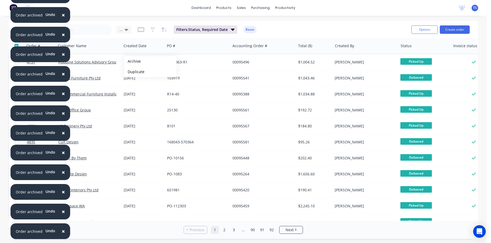
click at [132, 61] on button "Archive" at bounding box center [150, 61] width 53 height 11
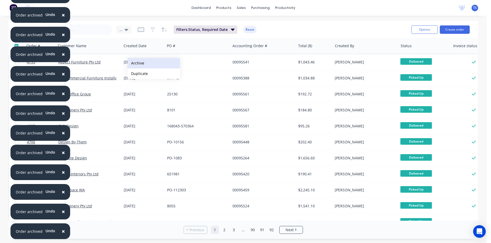
click at [139, 61] on button "Archive" at bounding box center [153, 63] width 53 height 11
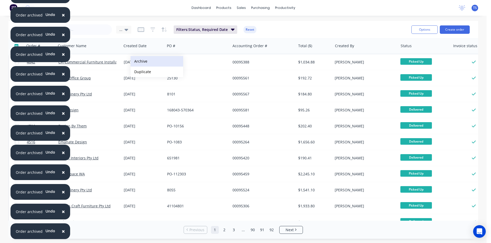
click at [140, 60] on button "Archive" at bounding box center [156, 61] width 53 height 11
click at [139, 61] on button "Archive" at bounding box center [156, 62] width 53 height 11
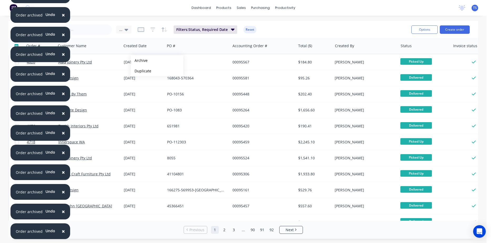
click at [139, 61] on button "Archive" at bounding box center [157, 60] width 53 height 11
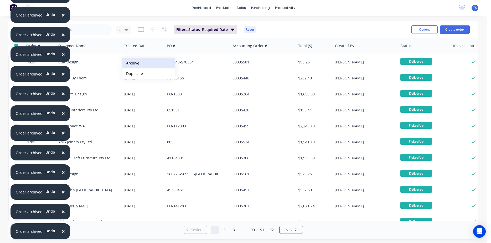
click at [148, 62] on button "Archive" at bounding box center [148, 63] width 53 height 11
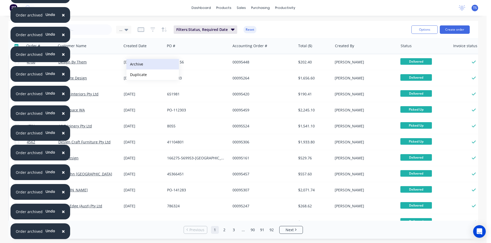
click at [137, 64] on button "Archive" at bounding box center [152, 64] width 53 height 11
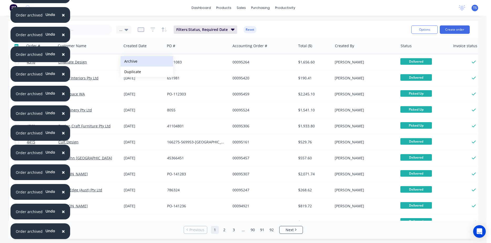
click at [132, 61] on button "Archive" at bounding box center [146, 61] width 53 height 11
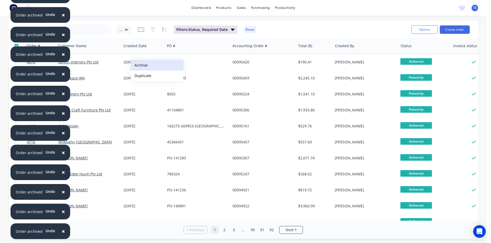
click at [143, 65] on button "Archive" at bounding box center [157, 65] width 53 height 11
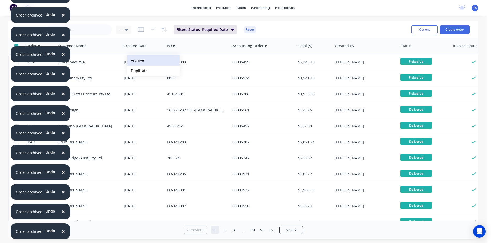
click at [151, 59] on button "Archive" at bounding box center [153, 60] width 53 height 11
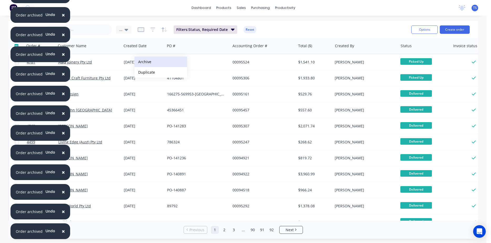
click at [145, 63] on button "Archive" at bounding box center [160, 62] width 53 height 11
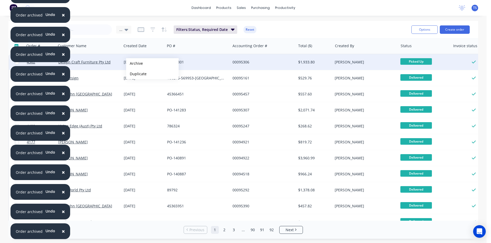
click at [148, 63] on button "Archive" at bounding box center [152, 63] width 53 height 11
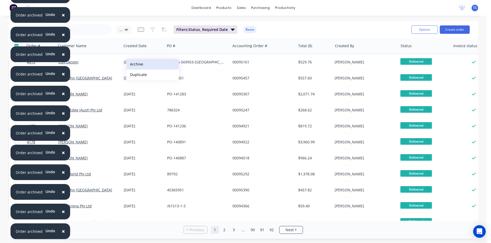
click at [140, 64] on button "Archive" at bounding box center [152, 64] width 53 height 11
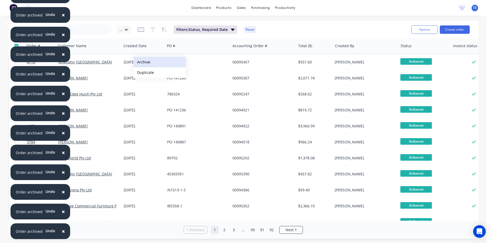
click at [144, 62] on button "Archive" at bounding box center [159, 62] width 53 height 11
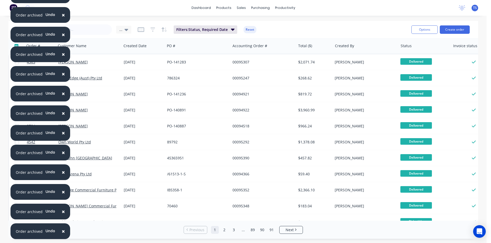
click at [138, 63] on div "20 Nov 2024" at bounding box center [143, 62] width 39 height 5
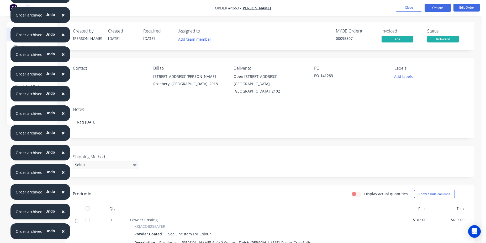
click at [425, 9] on button "Options" at bounding box center [438, 8] width 26 height 8
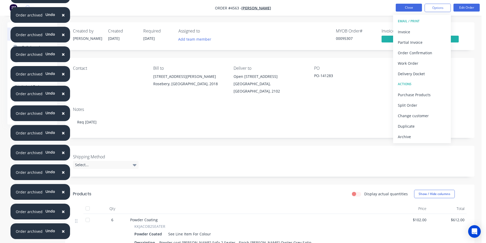
click at [412, 9] on button "Close" at bounding box center [409, 8] width 26 height 8
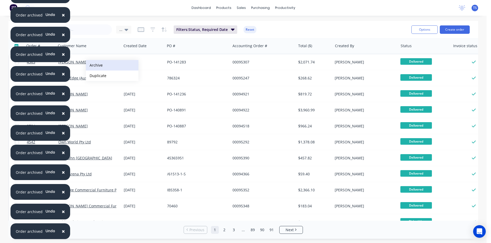
click at [114, 64] on button "Archive" at bounding box center [112, 65] width 53 height 11
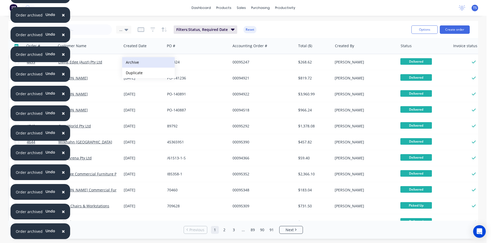
click at [140, 62] on button "Archive" at bounding box center [148, 62] width 53 height 11
click at [137, 64] on button "Archive" at bounding box center [148, 63] width 53 height 11
click at [138, 60] on button "Archive" at bounding box center [150, 62] width 53 height 11
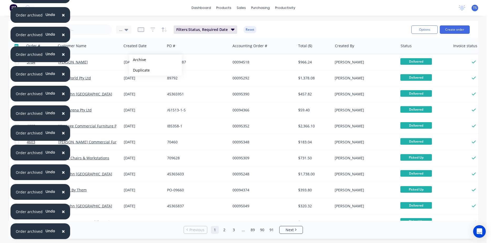
click at [138, 60] on button "Archive" at bounding box center [155, 60] width 53 height 11
click at [138, 60] on div "27 Nov 2024" at bounding box center [143, 62] width 39 height 5
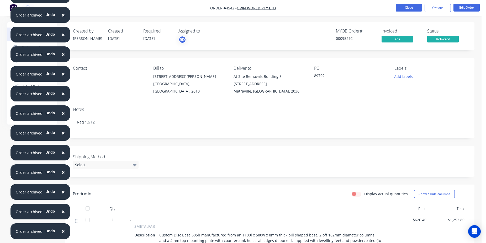
click at [415, 6] on button "Close" at bounding box center [409, 8] width 26 height 8
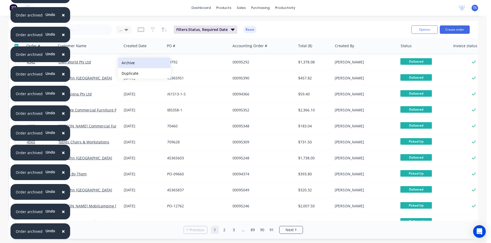
click at [135, 62] on button "Archive" at bounding box center [144, 63] width 53 height 11
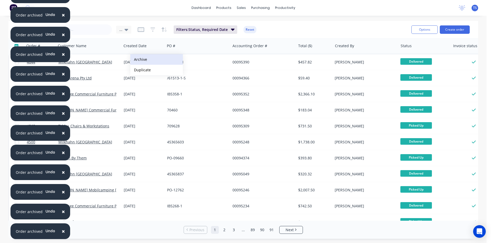
click at [140, 60] on button "Archive" at bounding box center [156, 59] width 53 height 11
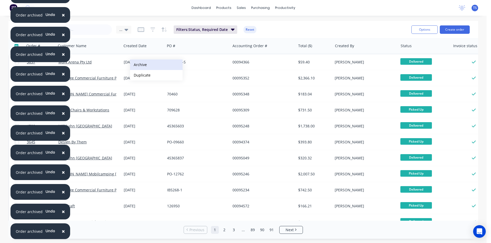
click at [141, 64] on button "Archive" at bounding box center [156, 65] width 53 height 11
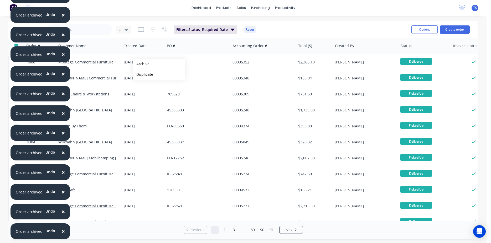
click at [141, 64] on button "Archive" at bounding box center [159, 64] width 53 height 11
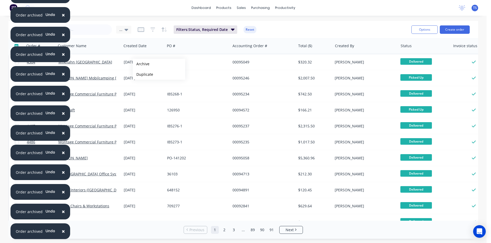
click at [141, 64] on button "Archive" at bounding box center [159, 64] width 53 height 11
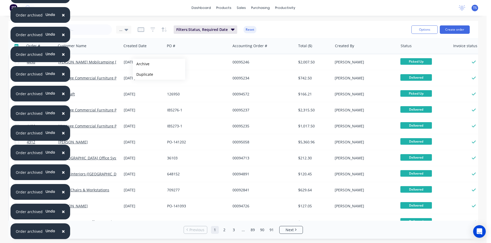
click at [141, 64] on button "Archive" at bounding box center [159, 64] width 53 height 11
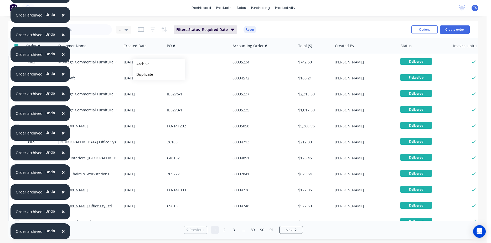
click at [141, 64] on button "Archive" at bounding box center [159, 64] width 53 height 11
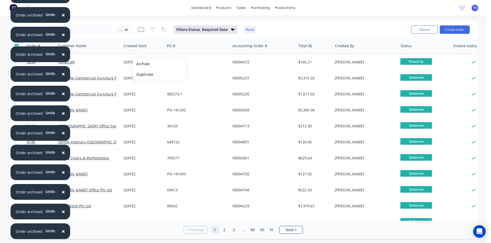
click at [141, 64] on button "Archive" at bounding box center [159, 64] width 53 height 11
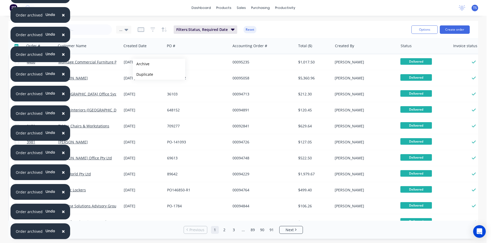
click at [141, 64] on button "Archive" at bounding box center [159, 64] width 53 height 11
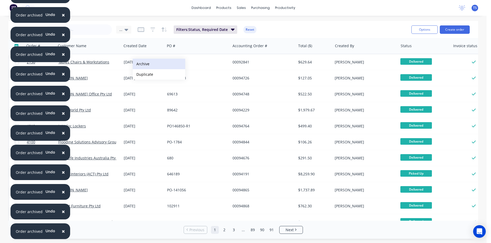
click at [144, 64] on button "Archive" at bounding box center [159, 64] width 53 height 11
click at [142, 62] on button "Archive" at bounding box center [159, 65] width 53 height 11
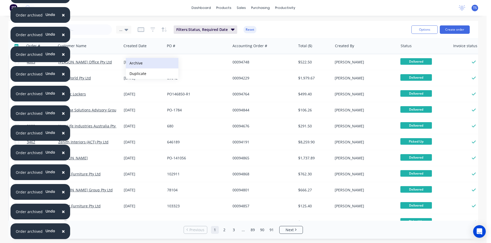
click at [137, 64] on button "Archive" at bounding box center [152, 63] width 53 height 11
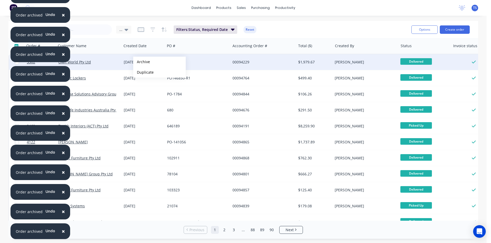
click at [141, 62] on button "Archive" at bounding box center [159, 62] width 53 height 11
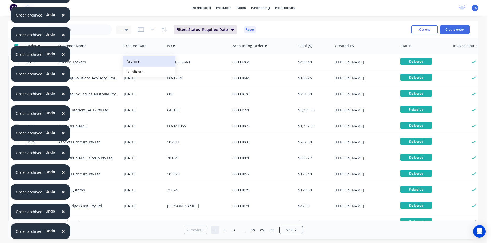
click at [138, 61] on button "Archive" at bounding box center [149, 61] width 53 height 11
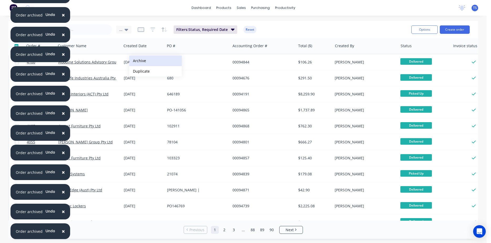
click at [139, 60] on button "Archive" at bounding box center [155, 61] width 53 height 11
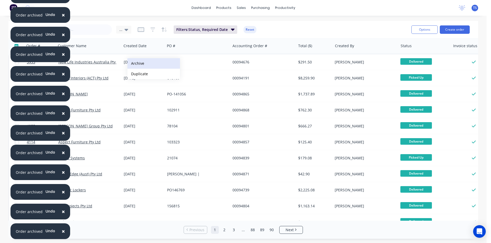
click at [136, 62] on button "Archive" at bounding box center [153, 63] width 53 height 11
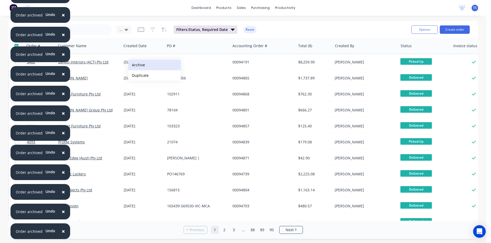
click at [140, 64] on button "Archive" at bounding box center [154, 65] width 53 height 11
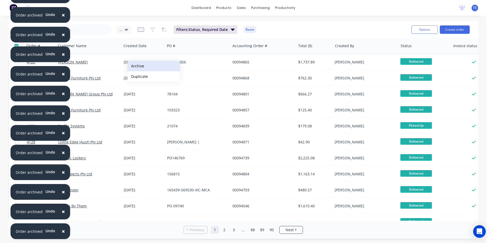
click at [137, 66] on button "Archive" at bounding box center [153, 66] width 53 height 11
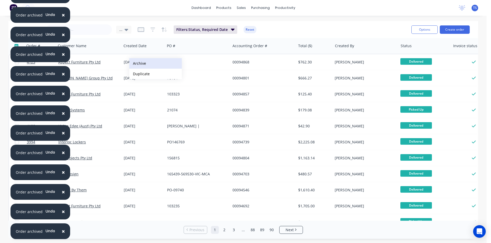
click at [139, 61] on button "Archive" at bounding box center [155, 63] width 53 height 11
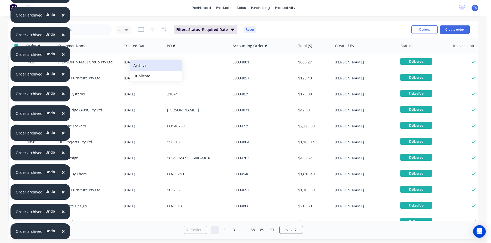
click at [142, 65] on button "Archive" at bounding box center [156, 65] width 53 height 11
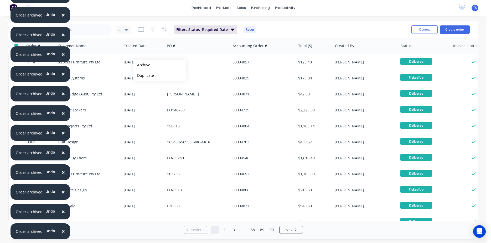
click at [142, 65] on button "Archive" at bounding box center [159, 65] width 53 height 11
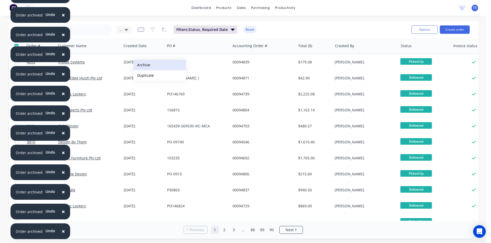
click at [141, 65] on button "Archive" at bounding box center [159, 65] width 53 height 11
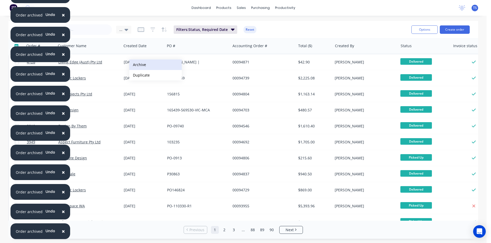
click at [138, 64] on button "Archive" at bounding box center [155, 65] width 53 height 11
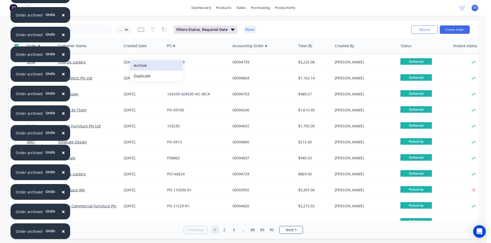
click at [142, 64] on button "Archive" at bounding box center [156, 65] width 53 height 11
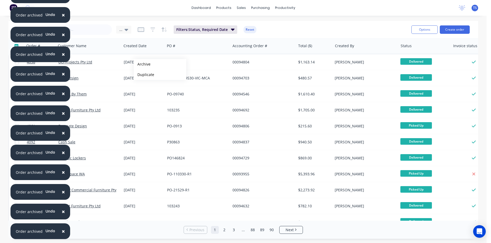
click at [142, 64] on button "Archive" at bounding box center [160, 64] width 53 height 11
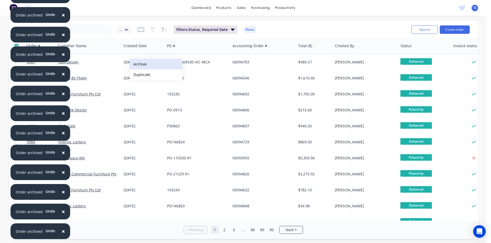
click at [141, 61] on button "Archive" at bounding box center [156, 64] width 53 height 11
click at [143, 64] on button "Archive" at bounding box center [155, 65] width 53 height 11
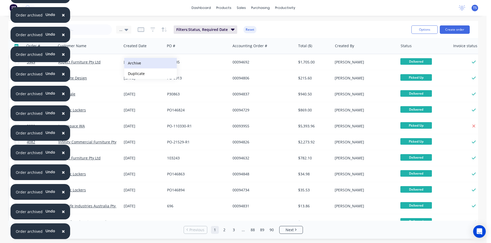
click at [134, 63] on button "Archive" at bounding box center [150, 63] width 53 height 11
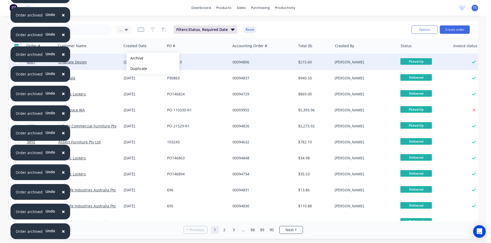
click at [145, 61] on button "Archive" at bounding box center [153, 58] width 53 height 11
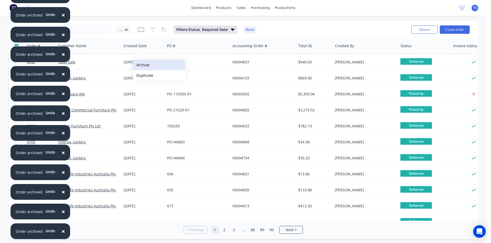
click at [145, 65] on button "Archive" at bounding box center [159, 65] width 53 height 11
click at [143, 64] on button "Archive" at bounding box center [159, 64] width 53 height 11
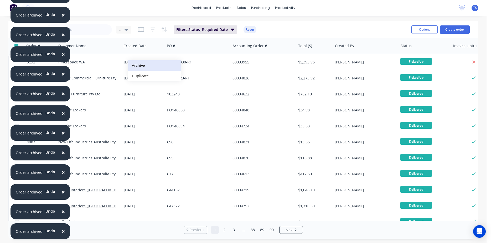
click at [137, 66] on button "Archive" at bounding box center [154, 65] width 53 height 11
click at [138, 66] on button "Archive" at bounding box center [155, 65] width 53 height 11
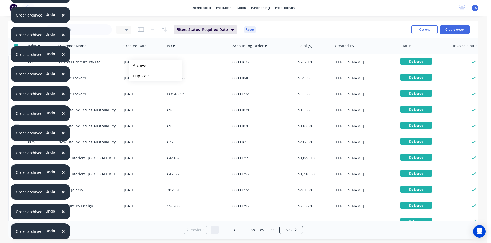
click at [138, 66] on button "Archive" at bounding box center [155, 65] width 53 height 11
click at [138, 64] on button "Archive" at bounding box center [156, 64] width 53 height 11
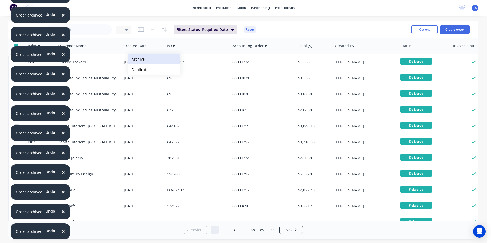
click at [138, 60] on button "Archive" at bounding box center [154, 59] width 53 height 11
click at [146, 63] on button "Archive" at bounding box center [155, 60] width 53 height 11
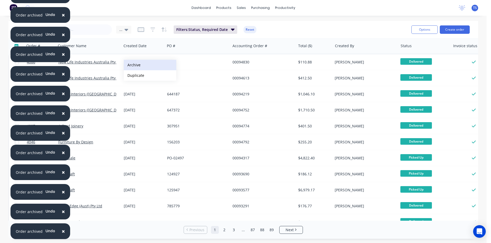
click at [139, 64] on button "Archive" at bounding box center [150, 65] width 53 height 11
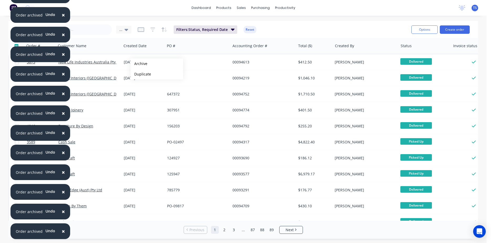
click at [139, 64] on button "Archive" at bounding box center [156, 64] width 53 height 11
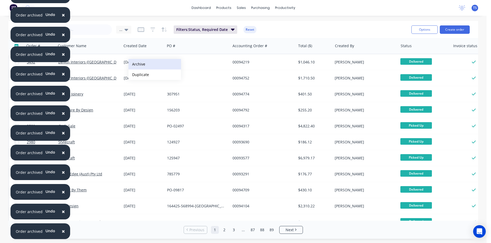
click at [137, 63] on button "Archive" at bounding box center [154, 64] width 53 height 11
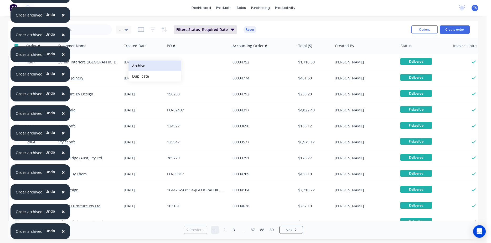
click at [138, 66] on button "Archive" at bounding box center [154, 66] width 53 height 11
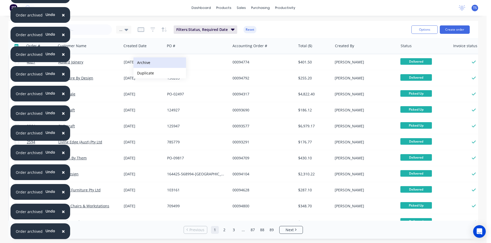
click at [147, 65] on button "Archive" at bounding box center [159, 62] width 53 height 11
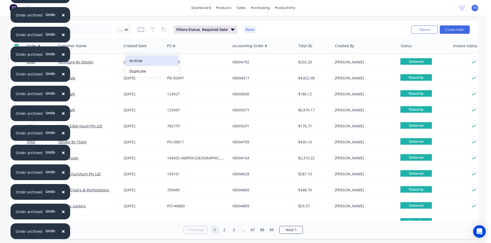
click at [141, 62] on button "Archive" at bounding box center [151, 61] width 53 height 11
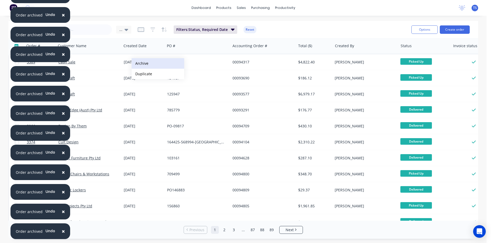
click at [142, 64] on button "Archive" at bounding box center [158, 63] width 53 height 11
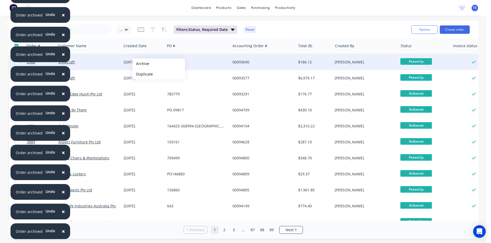
click at [141, 64] on button "Archive" at bounding box center [158, 64] width 53 height 11
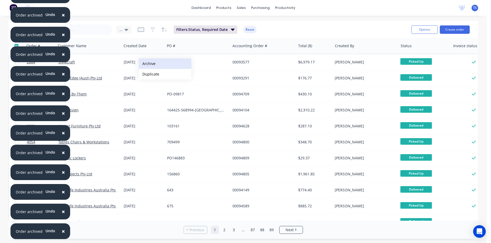
click at [144, 64] on button "Archive" at bounding box center [165, 64] width 53 height 11
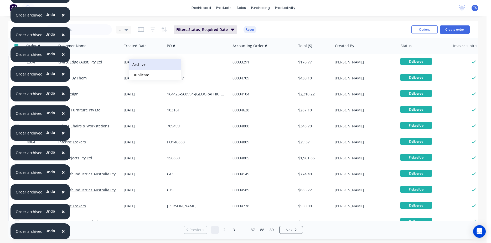
click at [140, 65] on button "Archive" at bounding box center [155, 64] width 53 height 11
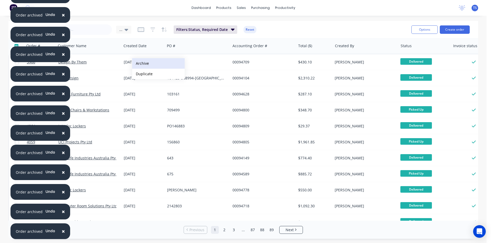
click at [149, 61] on button "Archive" at bounding box center [158, 63] width 53 height 11
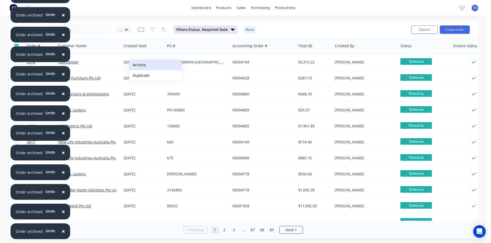
click at [140, 64] on button "Archive" at bounding box center [155, 65] width 53 height 11
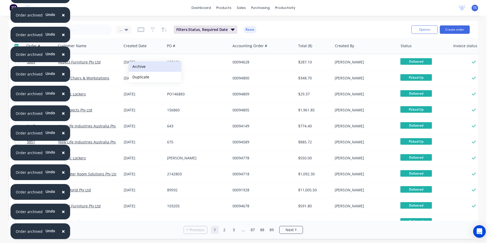
click at [139, 66] on button "Archive" at bounding box center [155, 66] width 53 height 11
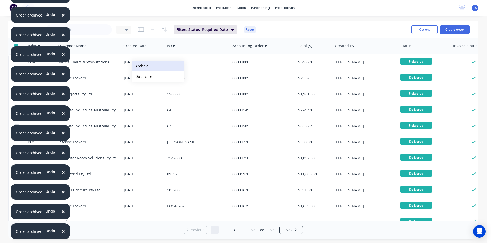
click at [144, 66] on button "Archive" at bounding box center [158, 66] width 53 height 11
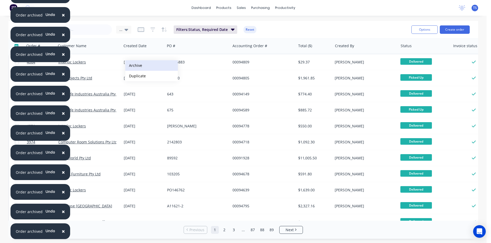
click at [139, 65] on button "Archive" at bounding box center [151, 65] width 53 height 11
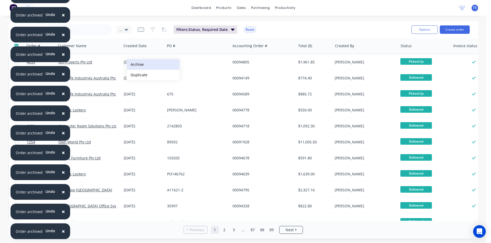
click at [139, 65] on button "Archive" at bounding box center [153, 64] width 53 height 11
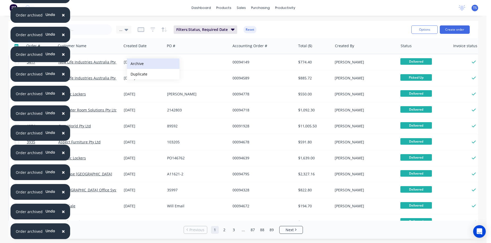
click at [139, 64] on button "Archive" at bounding box center [153, 64] width 53 height 11
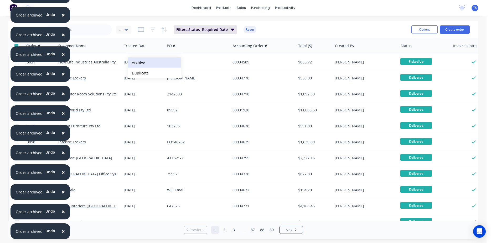
click at [140, 63] on button "Archive" at bounding box center [154, 62] width 53 height 11
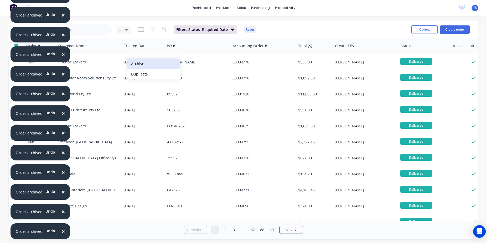
click at [144, 63] on button "Archive" at bounding box center [153, 64] width 53 height 11
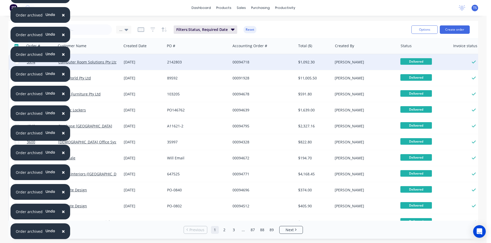
click at [132, 65] on div "15 Oct 2024" at bounding box center [143, 62] width 43 height 16
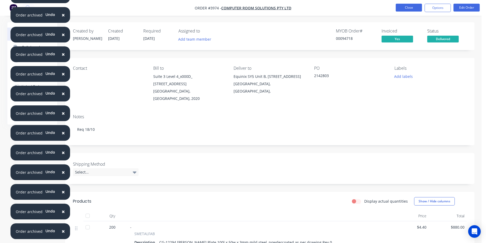
click at [411, 8] on button "Close" at bounding box center [409, 8] width 26 height 8
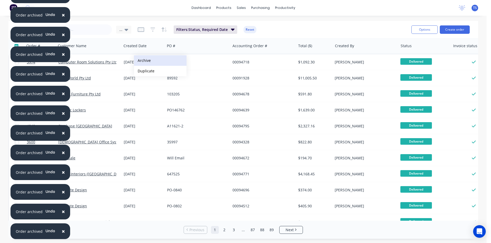
click at [149, 61] on button "Archive" at bounding box center [160, 60] width 53 height 11
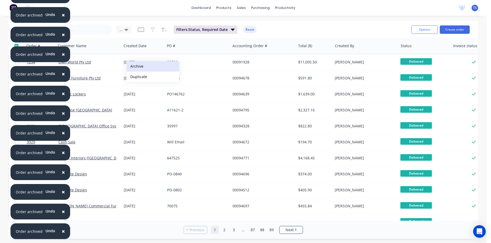
click at [143, 65] on button "Archive" at bounding box center [153, 66] width 53 height 11
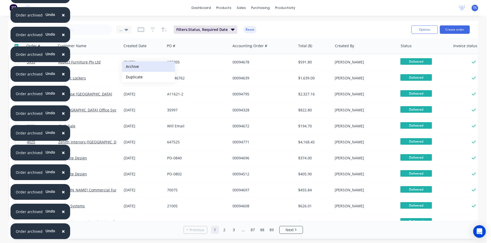
click at [134, 66] on button "Archive" at bounding box center [148, 66] width 53 height 11
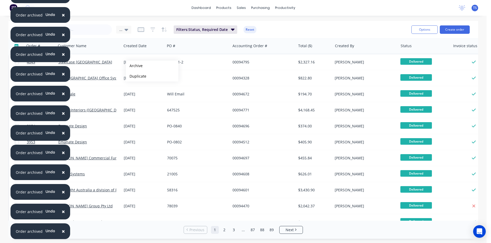
click at [134, 66] on button "Archive" at bounding box center [152, 66] width 53 height 11
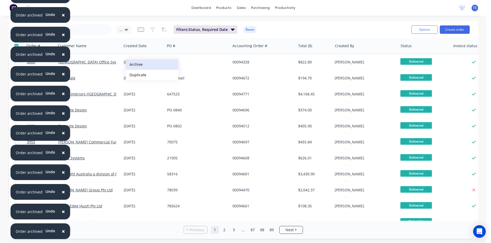
click at [139, 64] on button "Archive" at bounding box center [152, 64] width 53 height 11
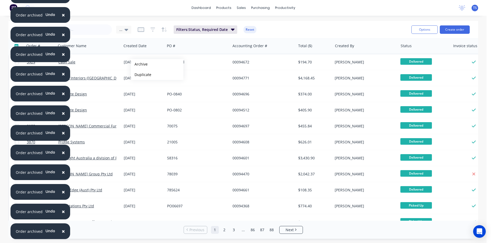
click at [139, 64] on button "Archive" at bounding box center [157, 64] width 53 height 11
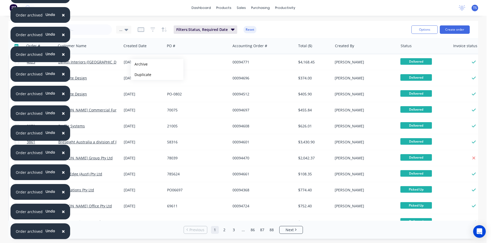
click at [139, 64] on button "Archive" at bounding box center [157, 64] width 53 height 11
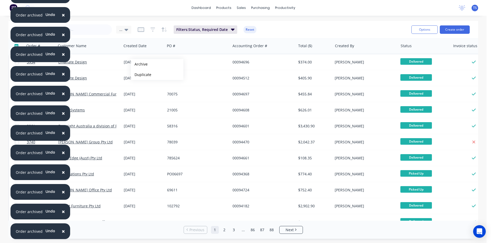
click at [139, 64] on button "Archive" at bounding box center [157, 64] width 53 height 11
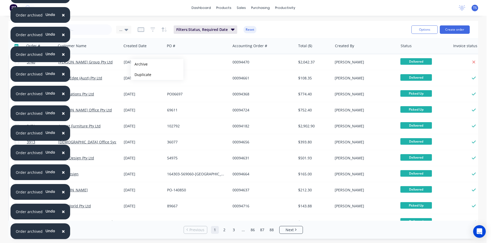
click at [139, 64] on button "Archive" at bounding box center [157, 64] width 53 height 11
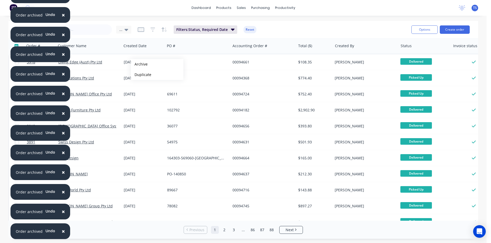
click at [139, 64] on button "Archive" at bounding box center [157, 64] width 53 height 11
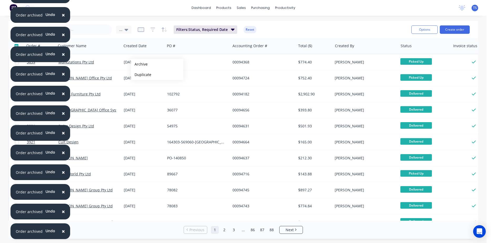
click at [139, 64] on button "Archive" at bounding box center [157, 64] width 53 height 11
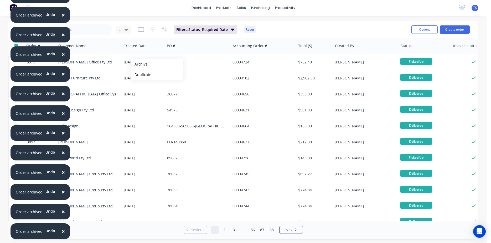
click at [139, 64] on button "Archive" at bounding box center [157, 64] width 53 height 11
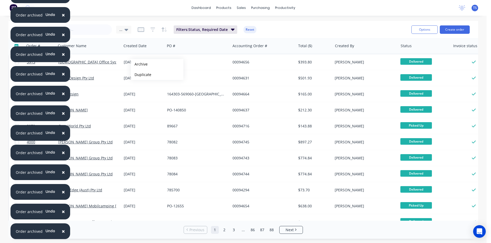
click at [139, 64] on button "Archive" at bounding box center [157, 64] width 53 height 11
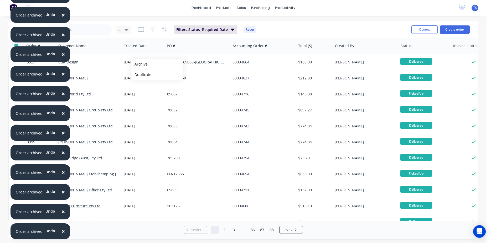
click at [139, 64] on button "Archive" at bounding box center [157, 64] width 53 height 11
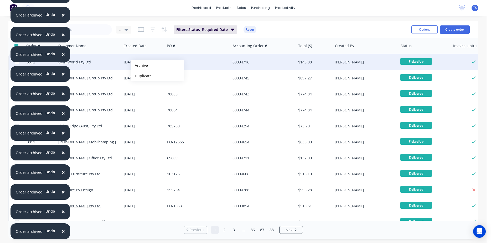
click at [139, 66] on button "Archive" at bounding box center [157, 65] width 53 height 11
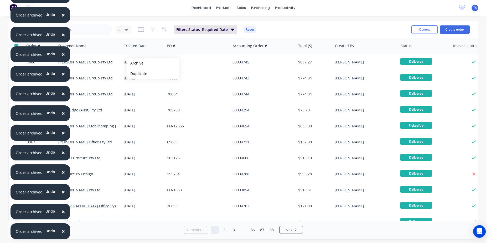
click at [135, 63] on button "Archive" at bounding box center [153, 63] width 53 height 11
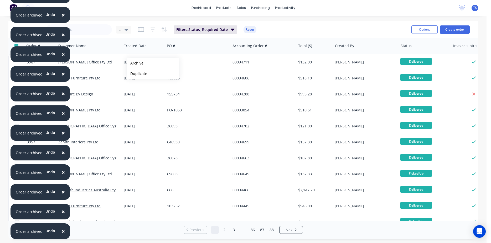
click at [135, 63] on button "Archive" at bounding box center [153, 63] width 53 height 11
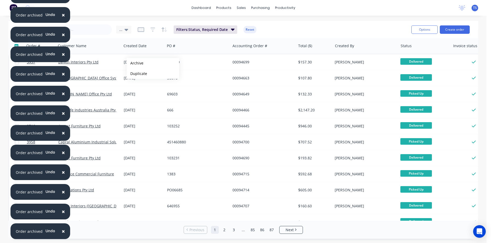
click at [135, 63] on button "Archive" at bounding box center [153, 63] width 53 height 11
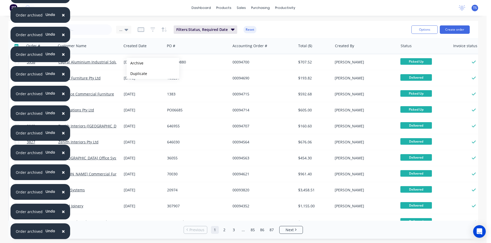
click at [135, 63] on button "Archive" at bounding box center [153, 63] width 53 height 11
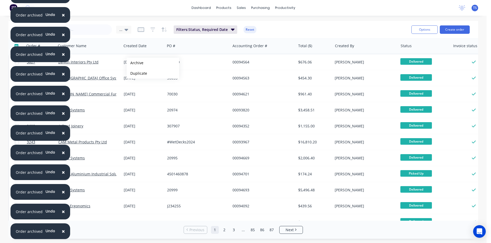
click at [135, 63] on button "Archive" at bounding box center [153, 63] width 53 height 11
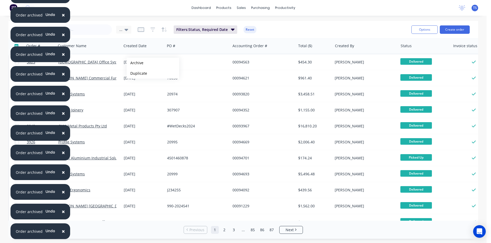
click at [135, 63] on button "Archive" at bounding box center [153, 63] width 53 height 11
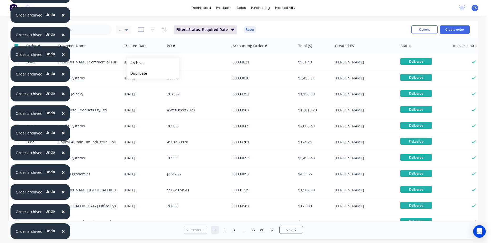
click at [135, 63] on button "Archive" at bounding box center [153, 63] width 53 height 11
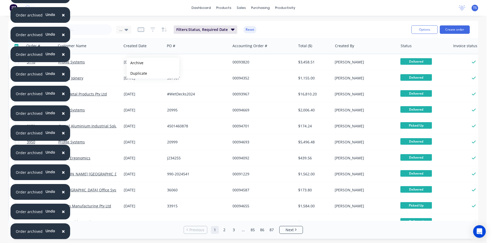
click at [135, 63] on button "Archive" at bounding box center [153, 63] width 53 height 11
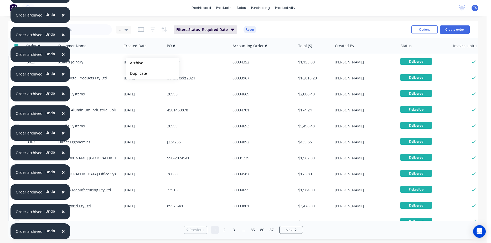
click at [134, 63] on button "Archive" at bounding box center [152, 63] width 53 height 11
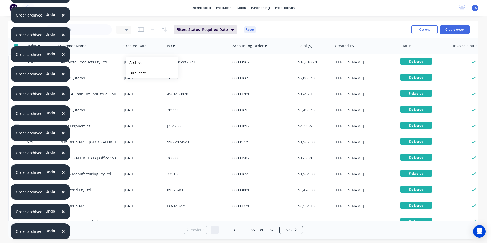
click at [134, 63] on button "Archive" at bounding box center [151, 62] width 53 height 11
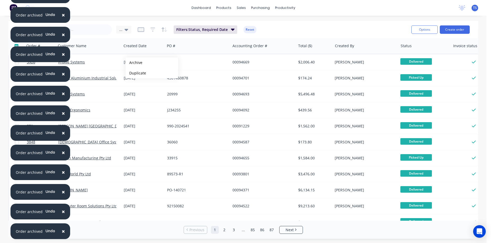
click at [134, 63] on button "Archive" at bounding box center [151, 62] width 53 height 11
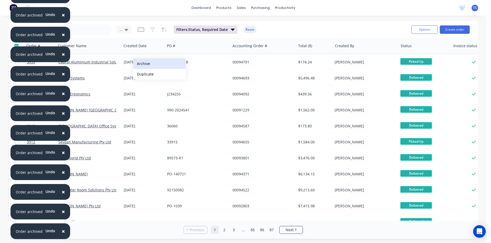
click at [140, 62] on button "Archive" at bounding box center [159, 64] width 53 height 11
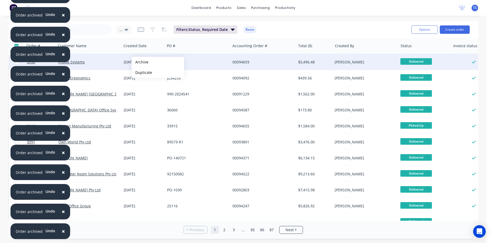
click at [140, 62] on button "Archive" at bounding box center [158, 62] width 53 height 11
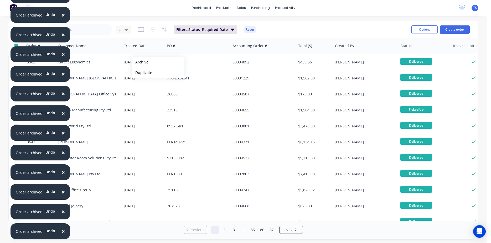
click at [140, 62] on button "Archive" at bounding box center [158, 62] width 53 height 11
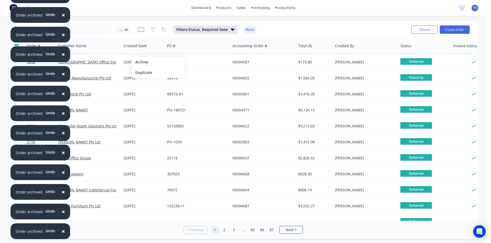
click at [140, 62] on button "Archive" at bounding box center [158, 62] width 53 height 11
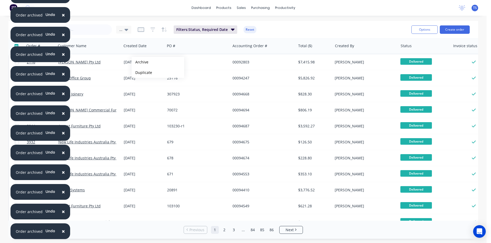
click at [140, 62] on button "Archive" at bounding box center [158, 62] width 53 height 11
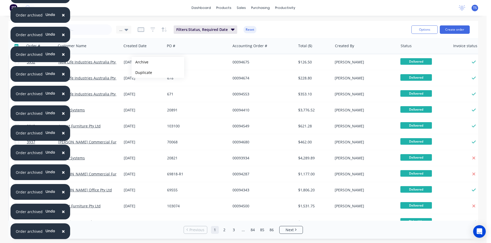
click at [140, 62] on button "Archive" at bounding box center [158, 62] width 53 height 11
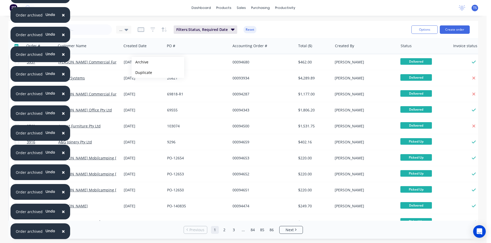
click at [140, 62] on button "Archive" at bounding box center [158, 62] width 53 height 11
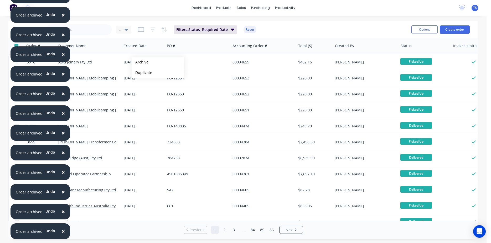
click at [140, 62] on button "Archive" at bounding box center [158, 62] width 53 height 11
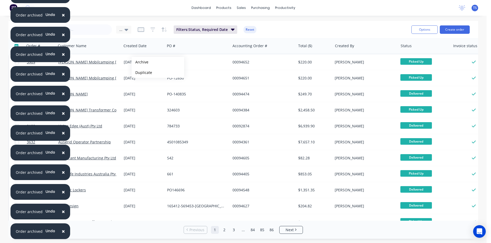
click at [140, 62] on button "Archive" at bounding box center [158, 62] width 53 height 11
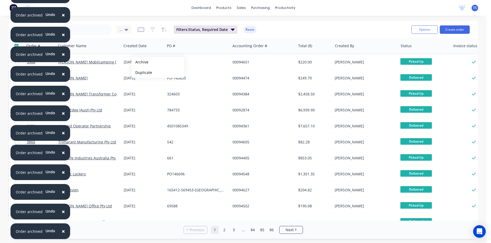
click at [140, 62] on button "Archive" at bounding box center [158, 62] width 53 height 11
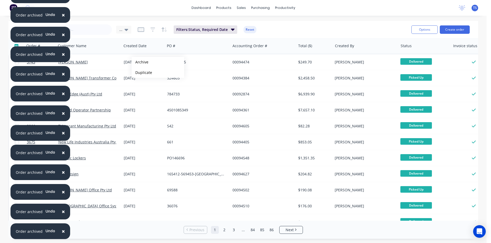
click at [140, 62] on button "Archive" at bounding box center [158, 62] width 53 height 11
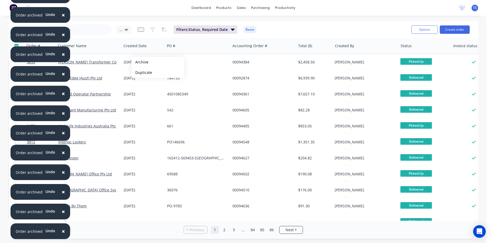
click at [140, 62] on button "Archive" at bounding box center [158, 62] width 53 height 11
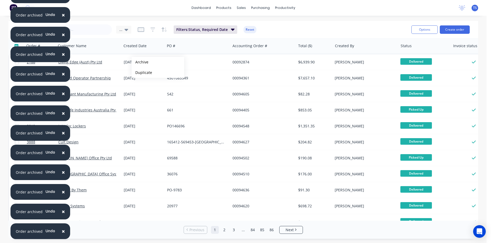
click at [140, 62] on button "Archive" at bounding box center [158, 62] width 53 height 11
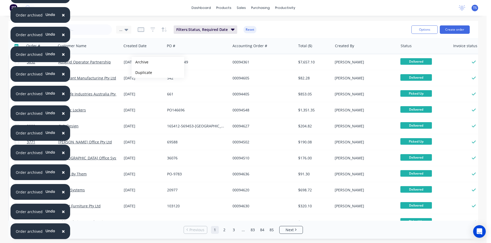
click at [140, 62] on button "Archive" at bounding box center [158, 62] width 53 height 11
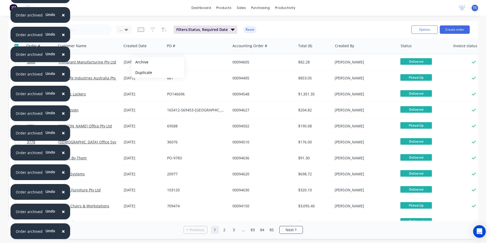
click at [140, 62] on button "Archive" at bounding box center [158, 62] width 53 height 11
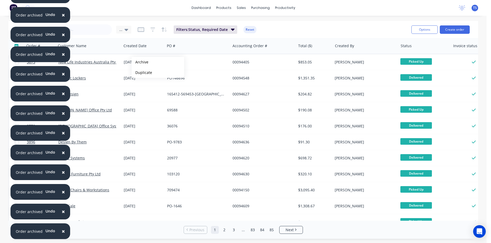
click at [140, 62] on button "Archive" at bounding box center [158, 62] width 53 height 11
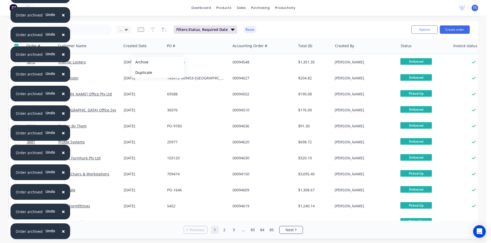
click at [140, 62] on button "Archive" at bounding box center [158, 62] width 53 height 11
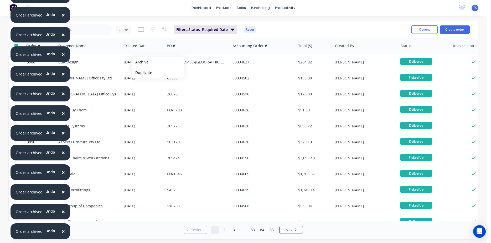
click at [140, 62] on button "Archive" at bounding box center [158, 62] width 53 height 11
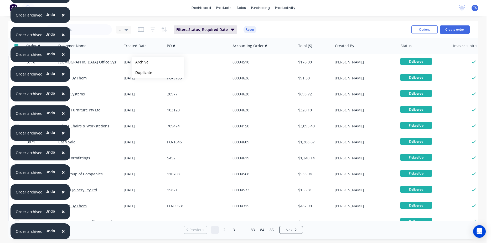
click at [140, 62] on button "Archive" at bounding box center [158, 62] width 53 height 11
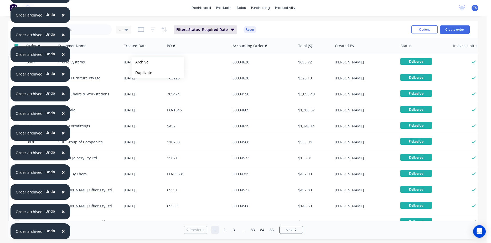
click at [140, 62] on button "Archive" at bounding box center [158, 62] width 53 height 11
click at [139, 63] on button "Archive" at bounding box center [157, 63] width 53 height 11
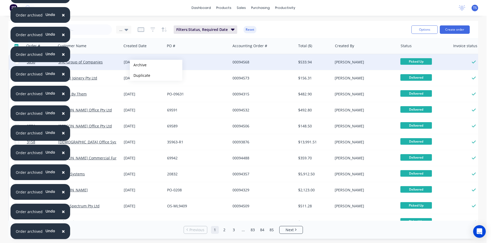
click at [138, 65] on button "Archive" at bounding box center [156, 65] width 53 height 11
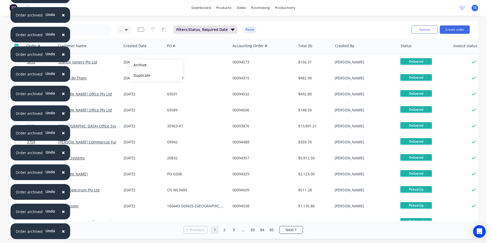
click at [138, 65] on button "Archive" at bounding box center [156, 65] width 53 height 11
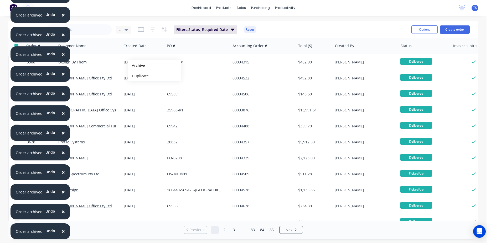
click at [137, 66] on button "Archive" at bounding box center [154, 65] width 53 height 11
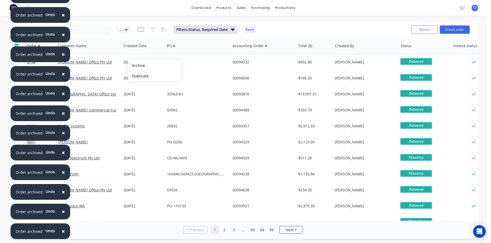
click at [137, 66] on button "Archive" at bounding box center [154, 65] width 53 height 11
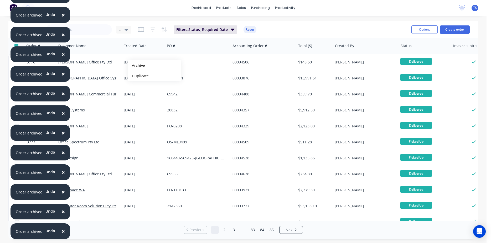
click at [137, 66] on button "Archive" at bounding box center [154, 65] width 53 height 11
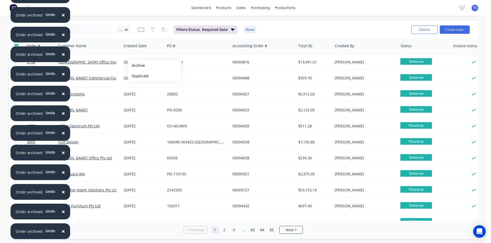
click at [137, 66] on button "Archive" at bounding box center [154, 65] width 53 height 11
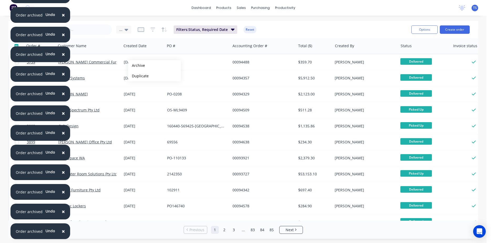
click at [137, 66] on button "Archive" at bounding box center [154, 65] width 53 height 11
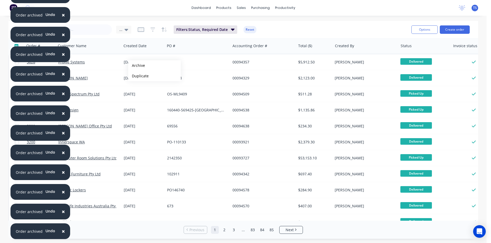
click at [137, 66] on button "Archive" at bounding box center [154, 65] width 53 height 11
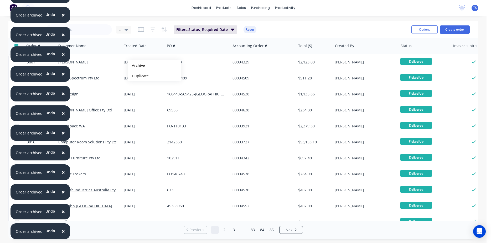
click at [137, 66] on button "Archive" at bounding box center [154, 65] width 53 height 11
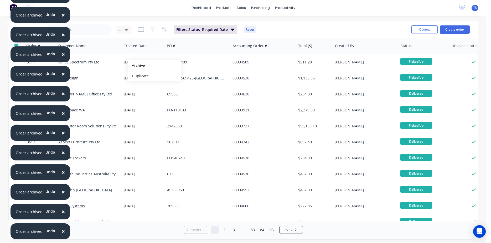
click at [137, 66] on button "Archive" at bounding box center [154, 65] width 53 height 11
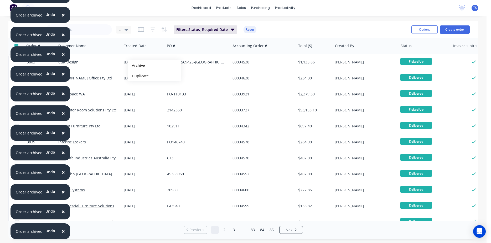
click at [137, 66] on button "Archive" at bounding box center [154, 65] width 53 height 11
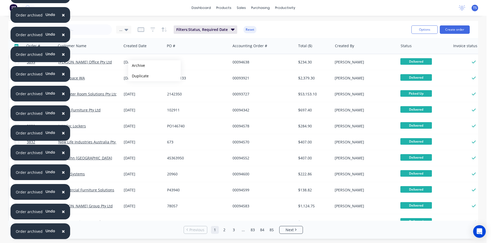
click at [137, 66] on button "Archive" at bounding box center [154, 65] width 53 height 11
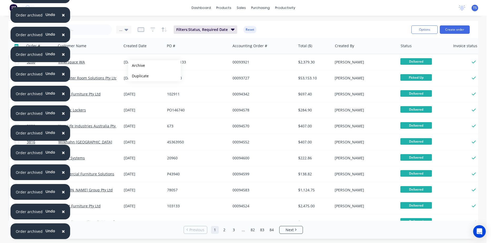
click at [137, 66] on button "Archive" at bounding box center [154, 65] width 53 height 11
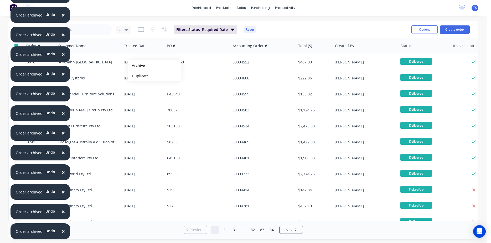
click at [137, 66] on button "Archive" at bounding box center [154, 65] width 53 height 11
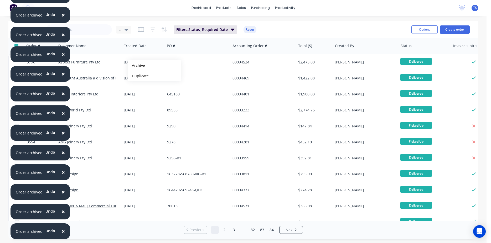
click at [137, 66] on button "Archive" at bounding box center [154, 65] width 53 height 11
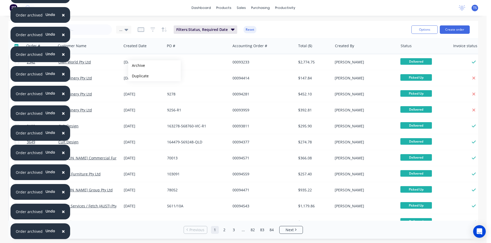
click at [137, 66] on button "Archive" at bounding box center [154, 65] width 53 height 11
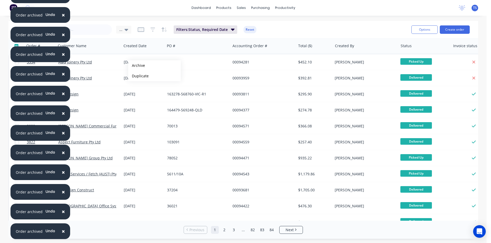
click at [137, 66] on button "Archive" at bounding box center [154, 65] width 53 height 11
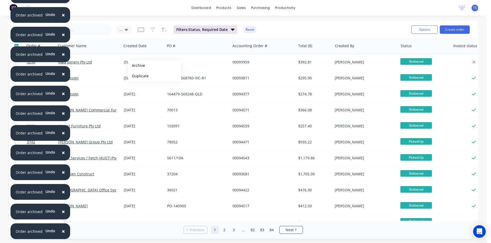
click at [137, 66] on button "Archive" at bounding box center [154, 65] width 53 height 11
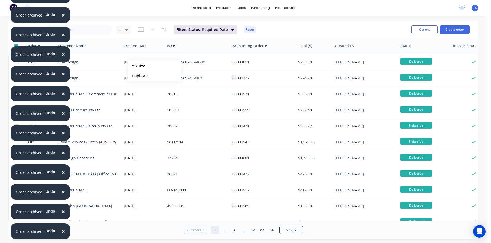
click at [137, 66] on button "Archive" at bounding box center [154, 65] width 53 height 11
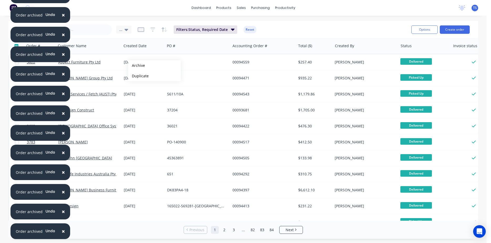
click at [137, 66] on button "Archive" at bounding box center [154, 65] width 53 height 11
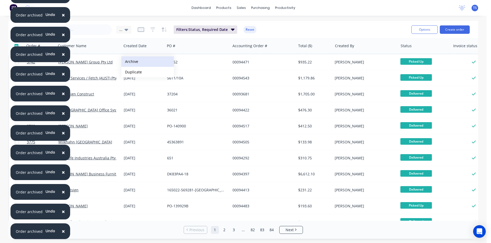
click at [141, 64] on button "Archive" at bounding box center [147, 61] width 53 height 11
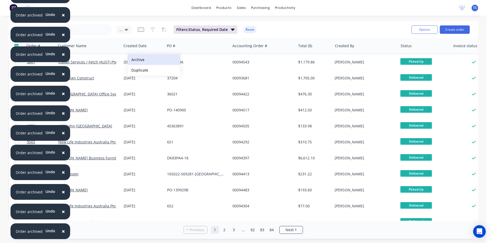
click at [138, 61] on button "Archive" at bounding box center [154, 60] width 53 height 11
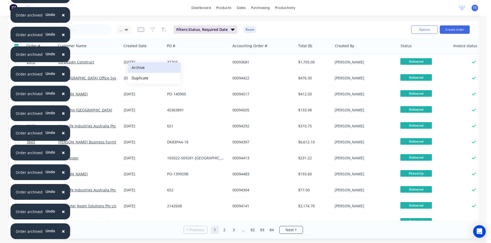
click at [139, 67] on button "Archive" at bounding box center [154, 67] width 53 height 11
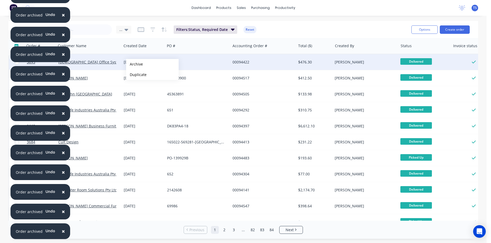
click at [134, 64] on button "Archive" at bounding box center [152, 64] width 53 height 11
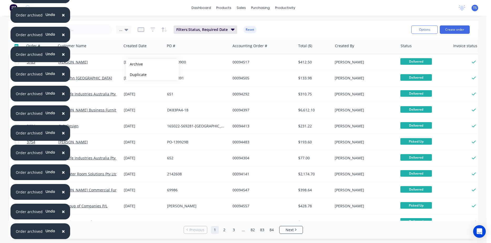
click at [134, 64] on button "Archive" at bounding box center [152, 64] width 53 height 11
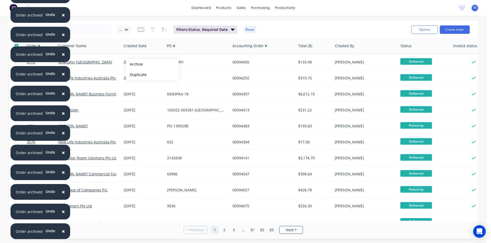
click at [134, 64] on button "Archive" at bounding box center [152, 64] width 53 height 11
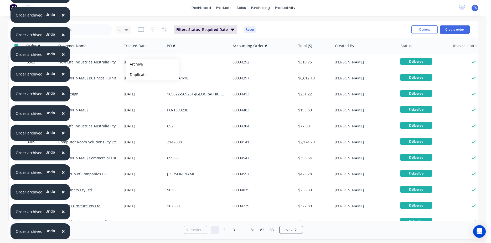
click at [134, 64] on button "Archive" at bounding box center [152, 64] width 53 height 11
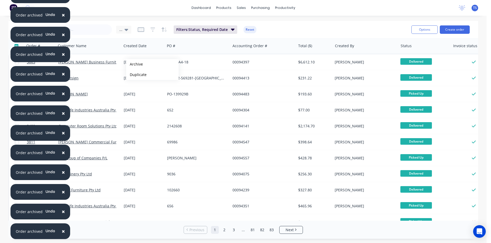
click at [134, 64] on button "Archive" at bounding box center [152, 64] width 53 height 11
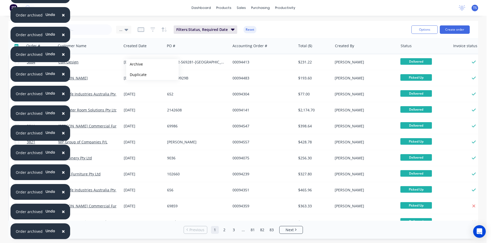
click at [134, 64] on button "Archive" at bounding box center [152, 64] width 53 height 11
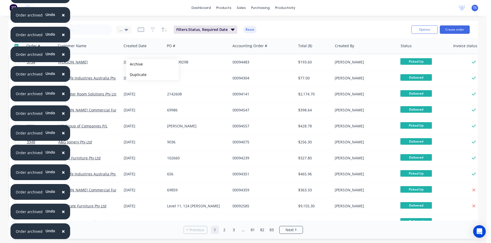
click at [134, 64] on button "Archive" at bounding box center [152, 64] width 53 height 11
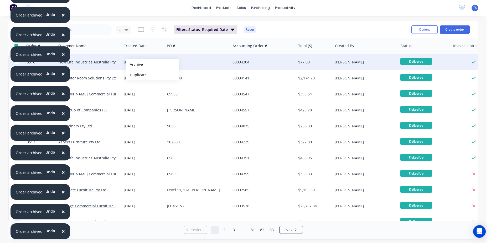
click at [134, 65] on button "Archive" at bounding box center [152, 64] width 53 height 11
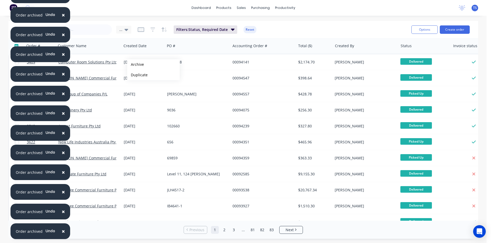
click at [135, 65] on button "Archive" at bounding box center [153, 64] width 53 height 11
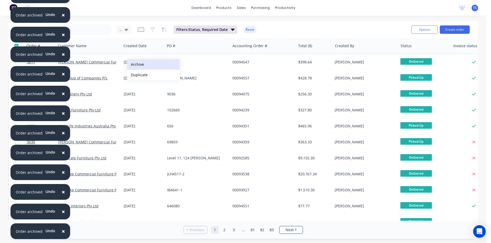
click at [136, 65] on button "Archive" at bounding box center [153, 64] width 53 height 11
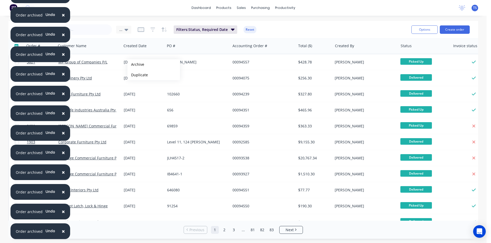
click at [136, 65] on button "Archive" at bounding box center [153, 64] width 53 height 11
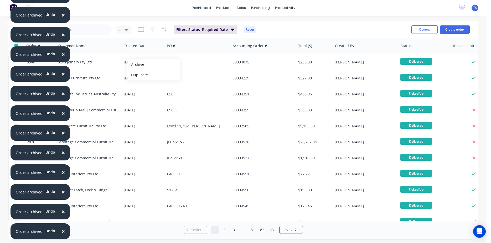
click at [136, 65] on button "Archive" at bounding box center [153, 64] width 53 height 11
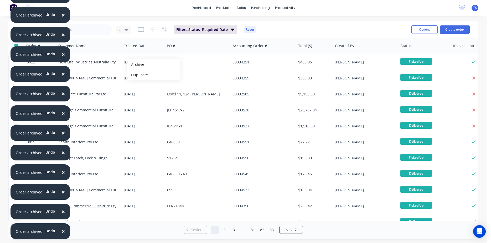
click at [136, 65] on button "Archive" at bounding box center [153, 64] width 53 height 11
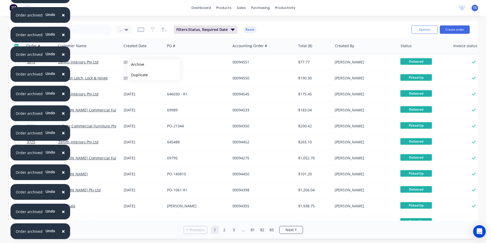
click at [136, 65] on button "Archive" at bounding box center [153, 64] width 53 height 11
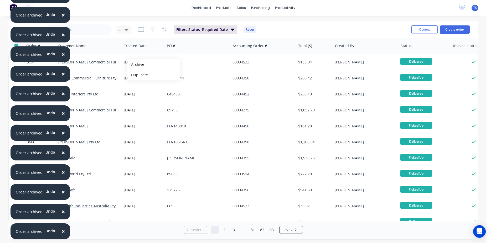
click at [136, 65] on button "Archive" at bounding box center [153, 64] width 53 height 11
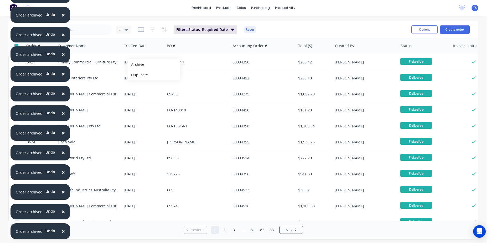
click at [136, 65] on button "Archive" at bounding box center [153, 64] width 53 height 11
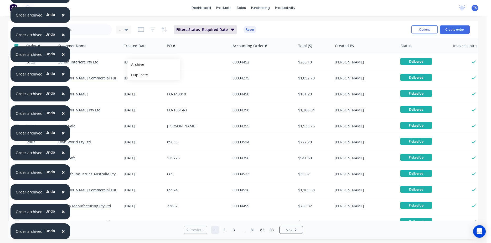
click at [136, 65] on button "Archive" at bounding box center [153, 64] width 53 height 11
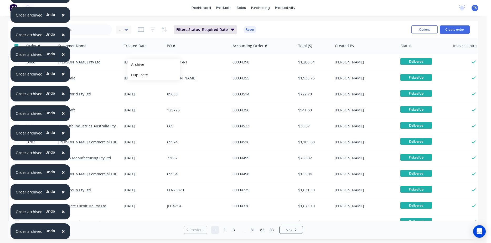
click at [136, 65] on button "Archive" at bounding box center [153, 64] width 53 height 11
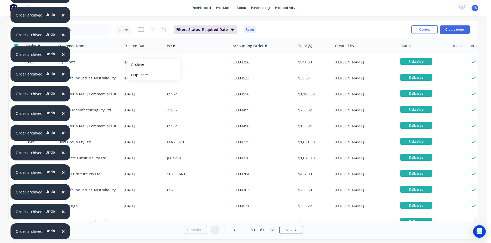
click at [136, 65] on button "Archive" at bounding box center [153, 64] width 53 height 11
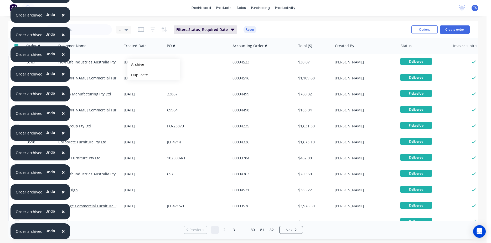
click at [136, 65] on button "Archive" at bounding box center [153, 64] width 53 height 11
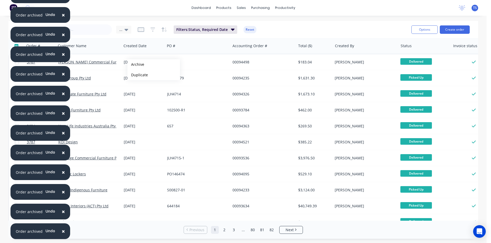
click at [136, 65] on button "Archive" at bounding box center [153, 64] width 53 height 11
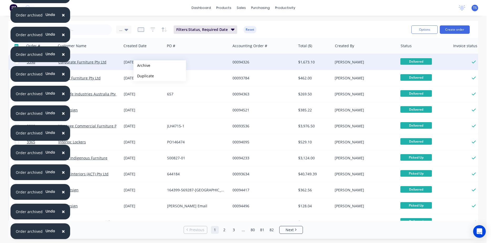
click at [142, 66] on button "Archive" at bounding box center [159, 65] width 53 height 11
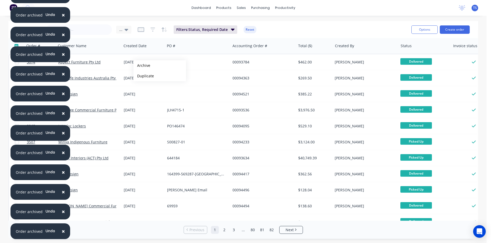
click at [142, 66] on button "Archive" at bounding box center [159, 65] width 53 height 11
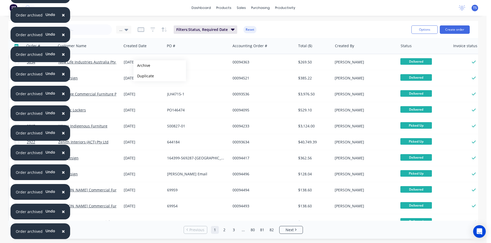
click at [142, 66] on button "Archive" at bounding box center [159, 65] width 53 height 11
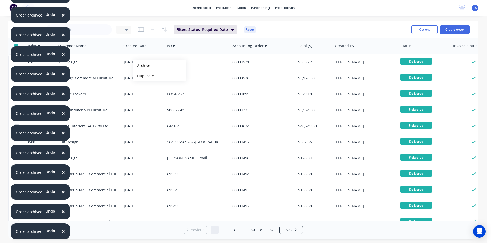
click at [142, 66] on button "Archive" at bounding box center [159, 65] width 53 height 11
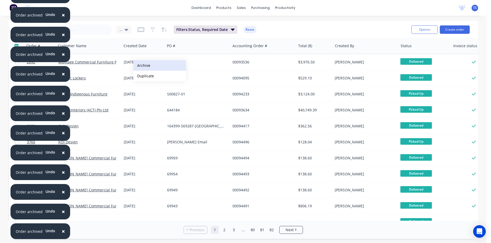
click at [135, 61] on button "Archive" at bounding box center [159, 65] width 53 height 11
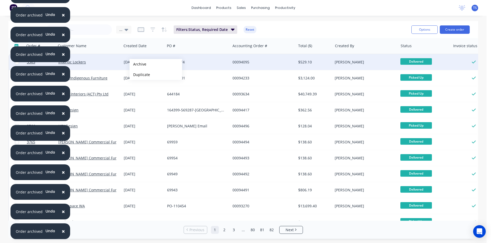
click at [138, 64] on button "Archive" at bounding box center [155, 64] width 53 height 11
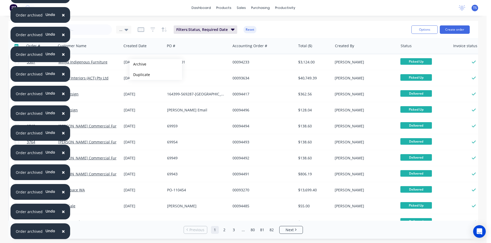
click at [138, 64] on button "Archive" at bounding box center [155, 64] width 53 height 11
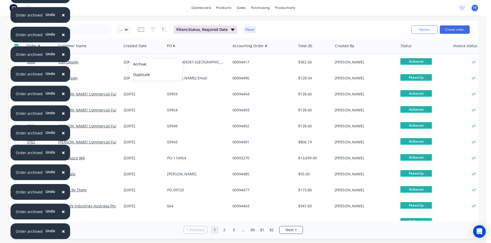
click at [138, 64] on button "Archive" at bounding box center [155, 64] width 53 height 11
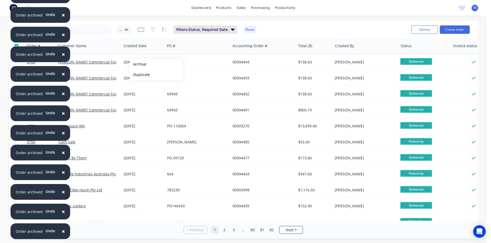
click at [138, 64] on button "Archive" at bounding box center [155, 64] width 53 height 11
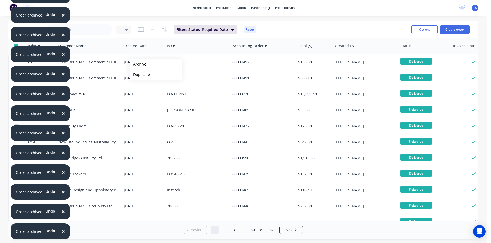
click at [138, 64] on button "Archive" at bounding box center [155, 64] width 53 height 11
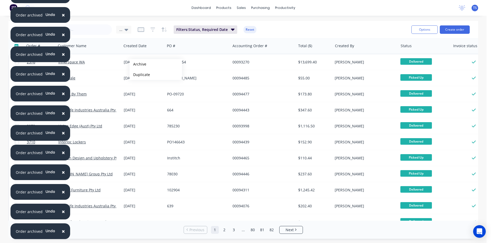
click at [138, 64] on button "Archive" at bounding box center [155, 64] width 53 height 11
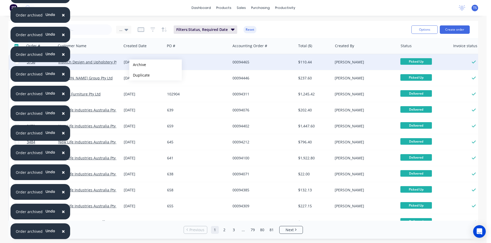
click at [138, 65] on button "Archive" at bounding box center [155, 65] width 53 height 11
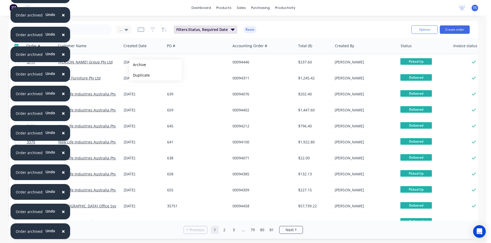
click at [138, 65] on button "Archive" at bounding box center [155, 65] width 53 height 11
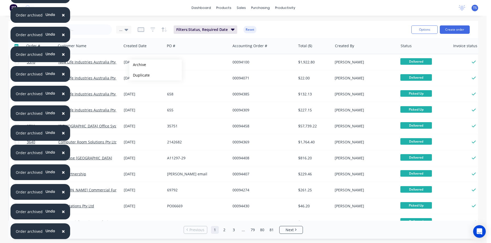
click at [138, 65] on button "Archive" at bounding box center [155, 65] width 53 height 11
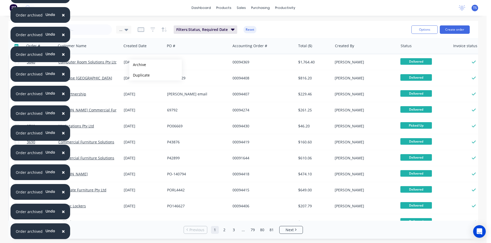
click at [138, 65] on button "Archive" at bounding box center [155, 65] width 53 height 11
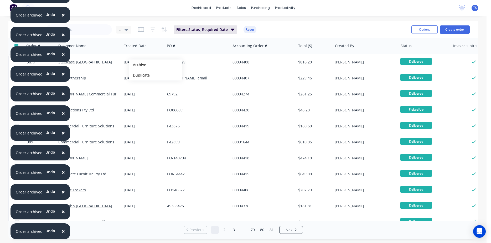
click at [138, 65] on button "Archive" at bounding box center [155, 65] width 53 height 11
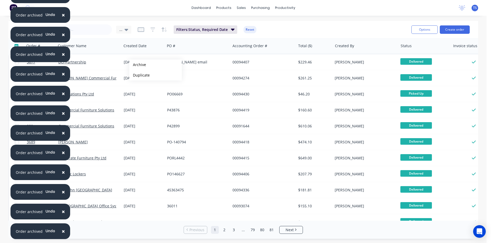
click at [138, 65] on button "Archive" at bounding box center [155, 65] width 53 height 11
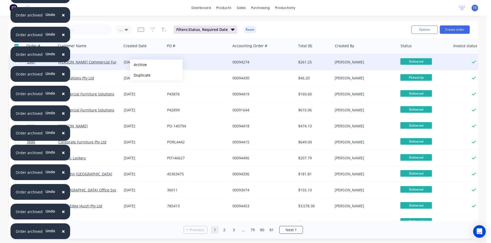
click at [138, 65] on button "Archive" at bounding box center [156, 65] width 53 height 11
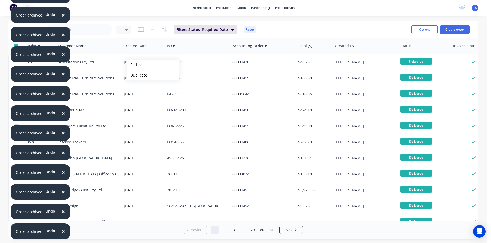
click at [135, 65] on button "Archive" at bounding box center [153, 65] width 53 height 11
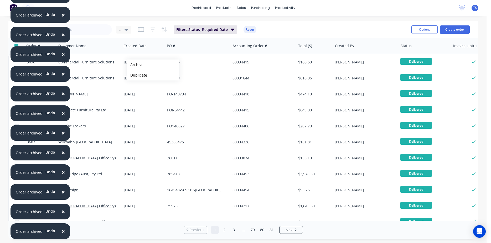
click at [135, 65] on button "Archive" at bounding box center [153, 65] width 53 height 11
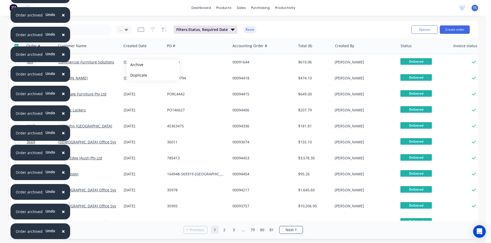
click at [135, 65] on button "Archive" at bounding box center [153, 65] width 53 height 11
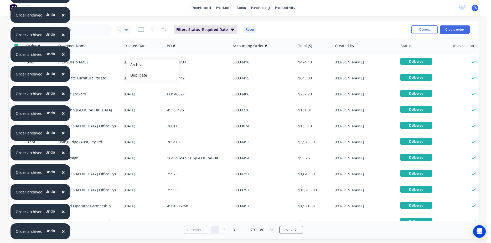
click at [135, 65] on button "Archive" at bounding box center [153, 65] width 53 height 11
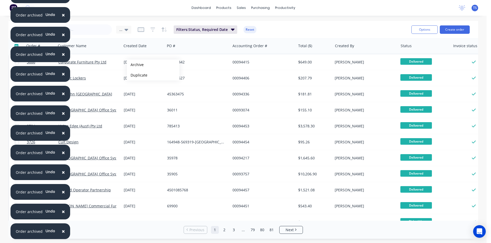
click at [135, 65] on button "Archive" at bounding box center [153, 65] width 53 height 11
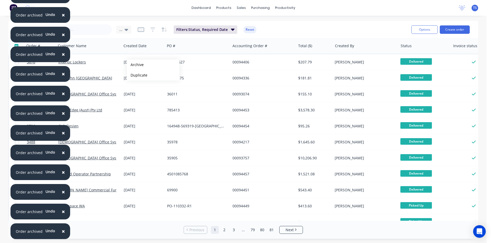
click at [135, 65] on button "Archive" at bounding box center [153, 65] width 53 height 11
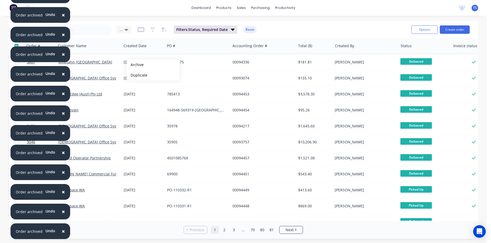
click at [135, 65] on button "Archive" at bounding box center [153, 65] width 53 height 11
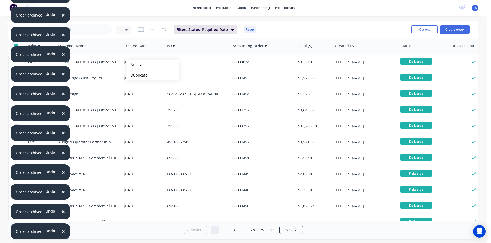
click at [135, 65] on button "Archive" at bounding box center [153, 65] width 53 height 11
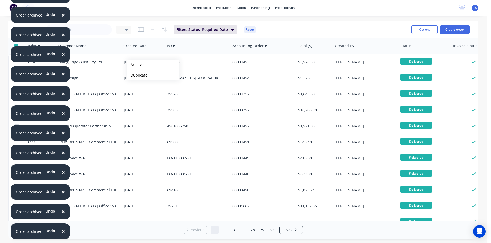
click at [135, 65] on button "Archive" at bounding box center [153, 65] width 53 height 11
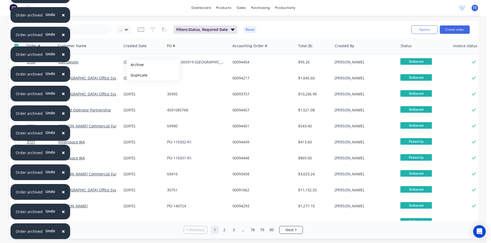
click at [135, 65] on button "Archive" at bounding box center [153, 65] width 53 height 11
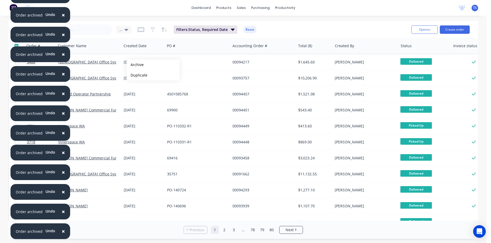
click at [135, 65] on button "Archive" at bounding box center [153, 65] width 53 height 11
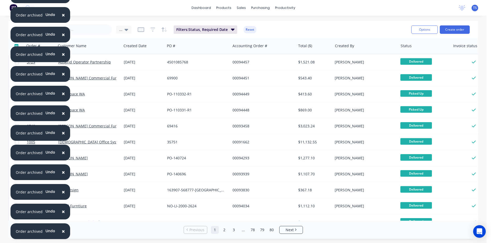
click at [135, 65] on div "26 Sep 2024" at bounding box center [143, 62] width 43 height 16
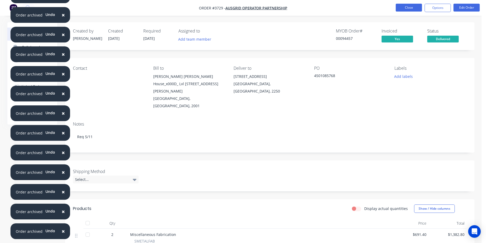
click at [417, 11] on button "Close" at bounding box center [409, 8] width 26 height 8
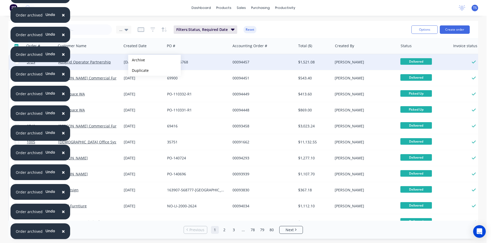
click at [137, 60] on button "Archive" at bounding box center [154, 60] width 53 height 11
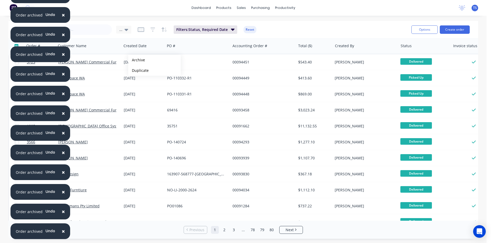
click at [137, 60] on button "Archive" at bounding box center [154, 60] width 53 height 11
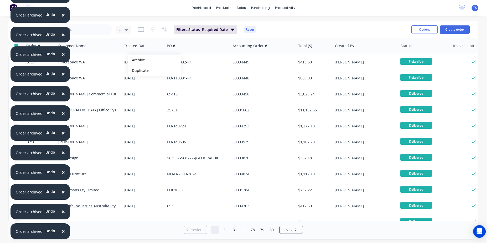
click at [137, 60] on button "Archive" at bounding box center [154, 60] width 53 height 11
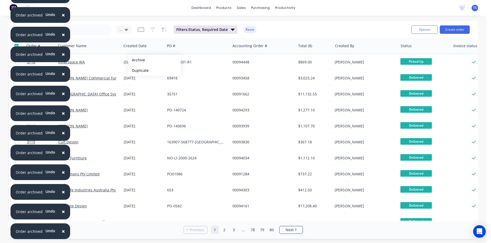
click at [137, 60] on button "Archive" at bounding box center [154, 60] width 53 height 11
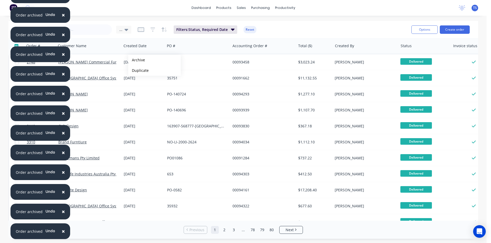
click at [137, 60] on button "Archive" at bounding box center [154, 60] width 53 height 11
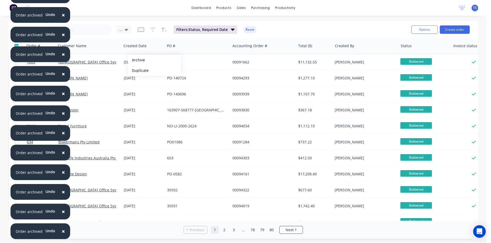
click at [137, 60] on button "Archive" at bounding box center [154, 60] width 53 height 11
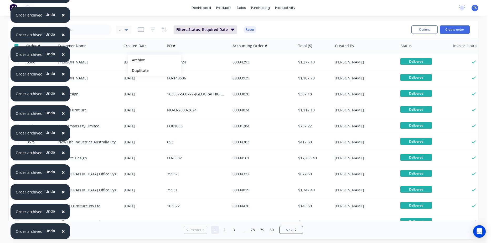
click at [137, 60] on button "Archive" at bounding box center [154, 60] width 53 height 11
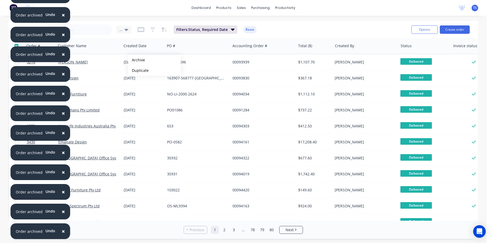
click at [137, 60] on button "Archive" at bounding box center [154, 60] width 53 height 11
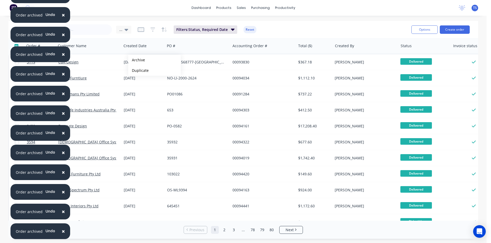
click at [137, 60] on button "Archive" at bounding box center [154, 60] width 53 height 11
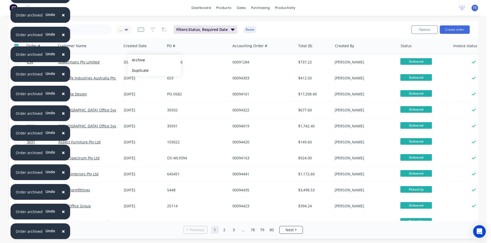
click at [137, 60] on button "Archive" at bounding box center [154, 60] width 53 height 11
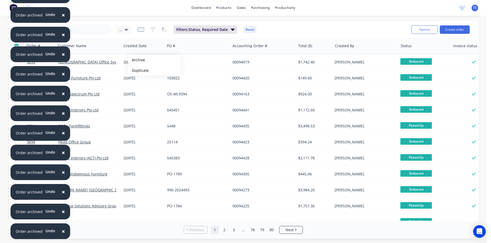
click at [137, 60] on button "Archive" at bounding box center [154, 60] width 53 height 11
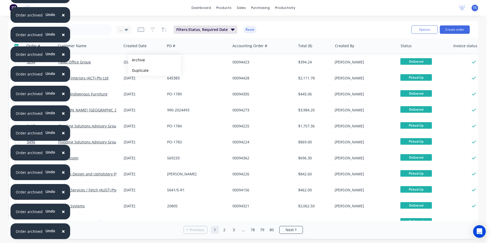
click at [137, 60] on button "Archive" at bounding box center [154, 60] width 53 height 11
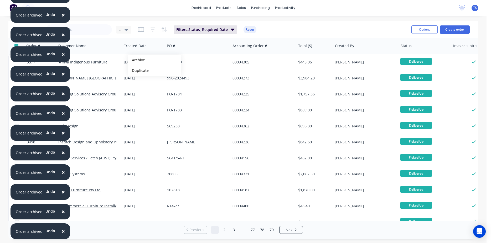
click at [137, 60] on button "Archive" at bounding box center [154, 60] width 53 height 11
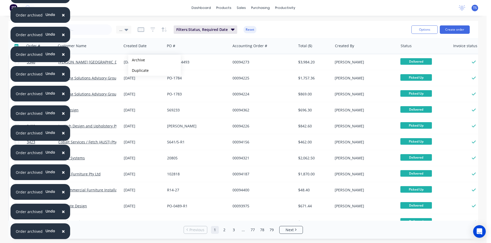
click at [137, 60] on button "Archive" at bounding box center [154, 60] width 53 height 11
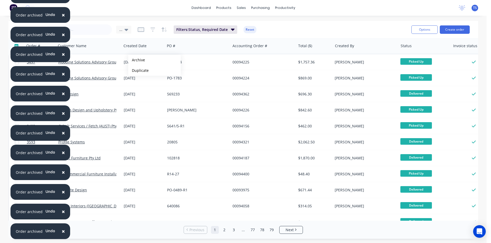
click at [137, 60] on button "Archive" at bounding box center [154, 60] width 53 height 11
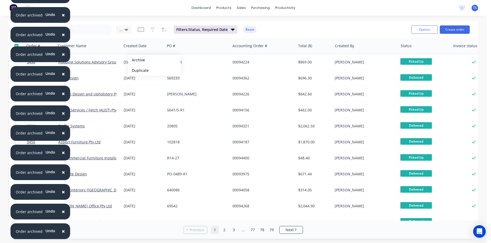
click at [137, 60] on button "Archive" at bounding box center [154, 60] width 53 height 11
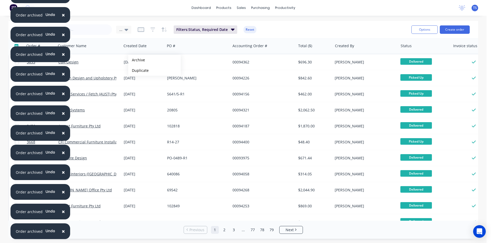
click at [137, 60] on button "Archive" at bounding box center [154, 60] width 53 height 11
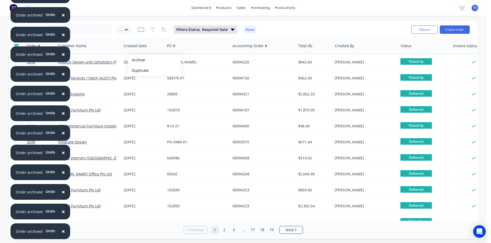
click at [137, 60] on button "Archive" at bounding box center [154, 60] width 53 height 11
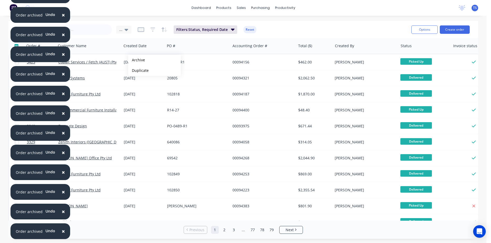
click at [137, 60] on button "Archive" at bounding box center [154, 60] width 53 height 11
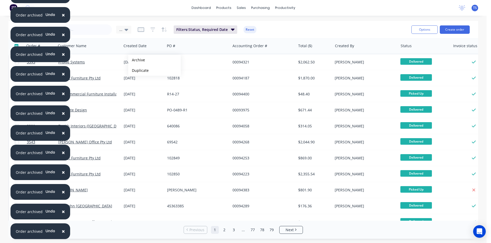
click at [137, 60] on button "Archive" at bounding box center [154, 60] width 53 height 11
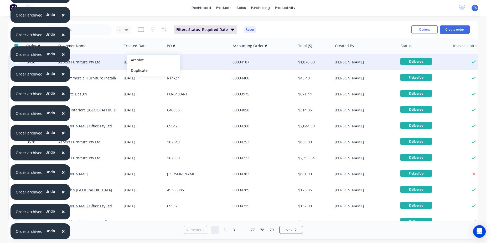
click at [135, 60] on button "Archive" at bounding box center [153, 60] width 53 height 11
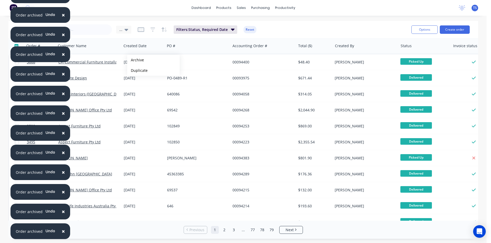
click at [135, 60] on button "Archive" at bounding box center [153, 60] width 53 height 11
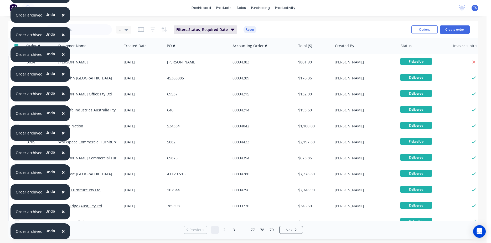
click at [135, 60] on div "20 Sep 2024" at bounding box center [143, 62] width 39 height 5
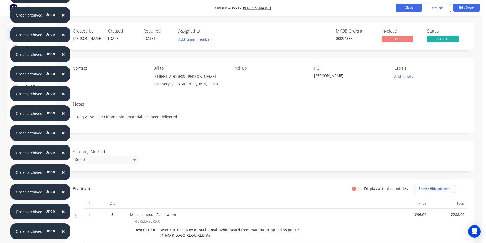
click at [409, 8] on button "Close" at bounding box center [409, 8] width 26 height 8
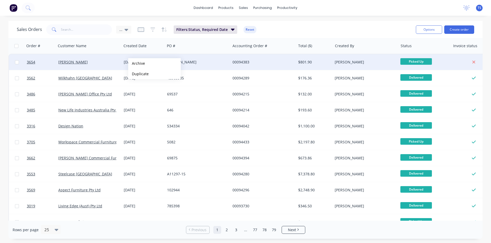
click at [137, 64] on button "Archive" at bounding box center [154, 63] width 53 height 11
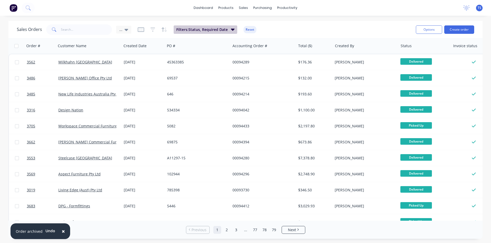
click at [235, 29] on button "Filters: Status, Required Date" at bounding box center [206, 29] width 64 height 8
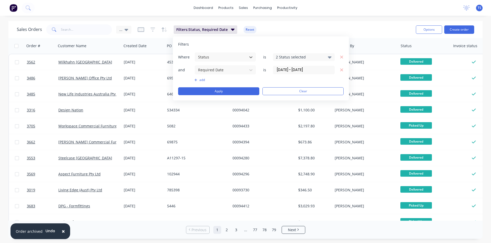
click at [355, 30] on div "Sales Orders ... Filters: Status, Required Date Reset" at bounding box center [214, 29] width 395 height 13
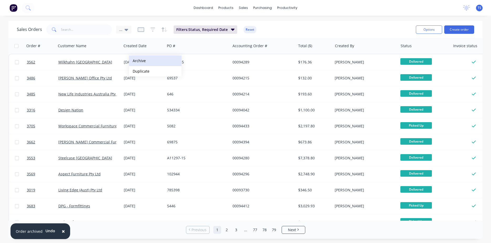
click at [148, 59] on button "Archive" at bounding box center [155, 61] width 53 height 11
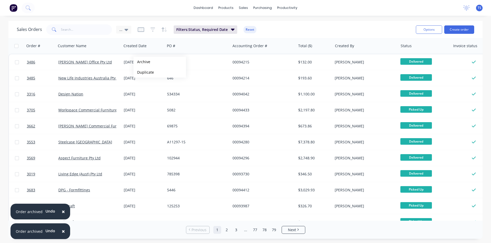
click at [142, 62] on button "Archive" at bounding box center [159, 62] width 53 height 11
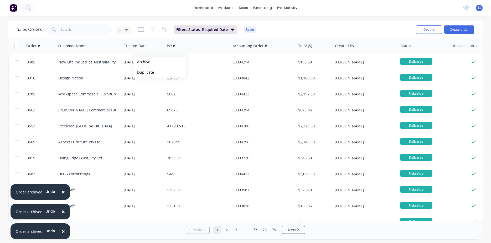
click at [142, 62] on button "Archive" at bounding box center [159, 62] width 53 height 11
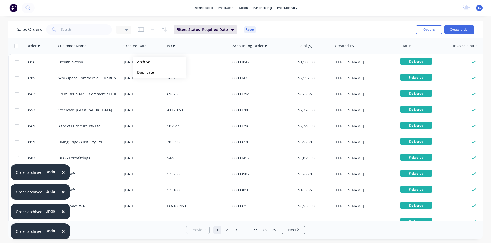
click at [142, 62] on button "Archive" at bounding box center [159, 62] width 53 height 11
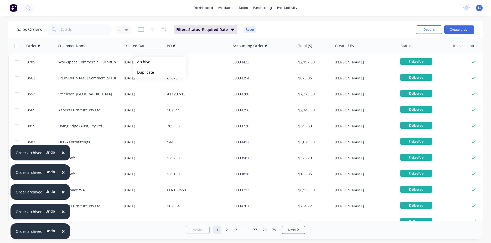
click at [142, 62] on button "Archive" at bounding box center [159, 62] width 53 height 11
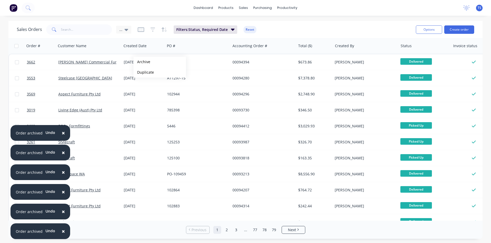
click at [142, 62] on button "Archive" at bounding box center [159, 62] width 53 height 11
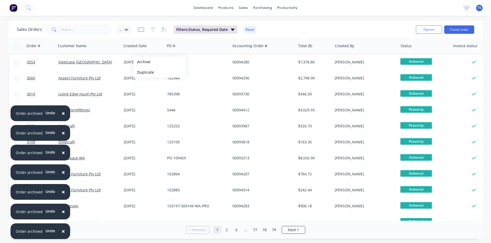
click at [142, 62] on button "Archive" at bounding box center [159, 62] width 53 height 11
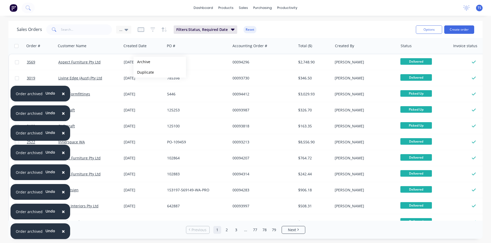
click at [142, 62] on button "Archive" at bounding box center [159, 62] width 53 height 11
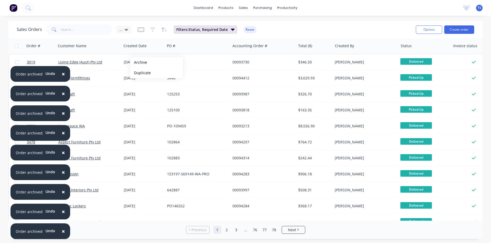
click at [139, 62] on button "Archive" at bounding box center [156, 62] width 53 height 11
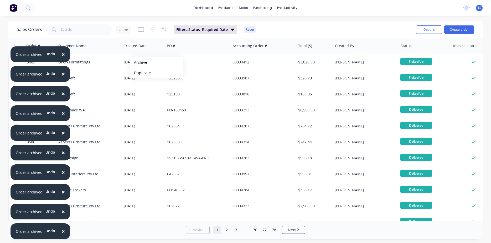
click at [139, 62] on button "Archive" at bounding box center [156, 62] width 53 height 11
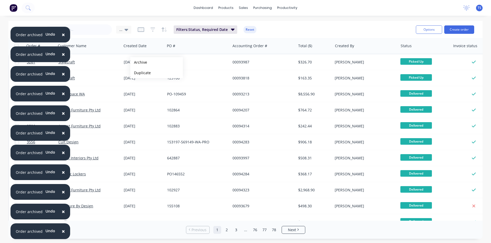
click at [139, 62] on button "Archive" at bounding box center [156, 62] width 53 height 11
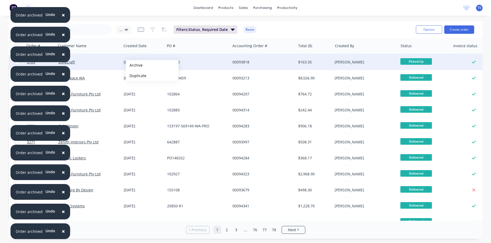
click at [134, 65] on button "Archive" at bounding box center [152, 65] width 53 height 11
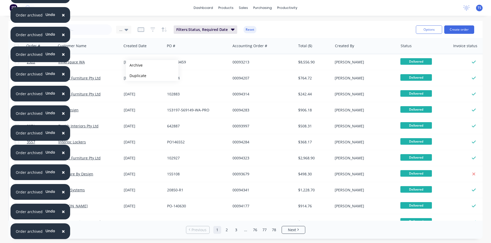
click at [134, 65] on button "Archive" at bounding box center [152, 65] width 53 height 11
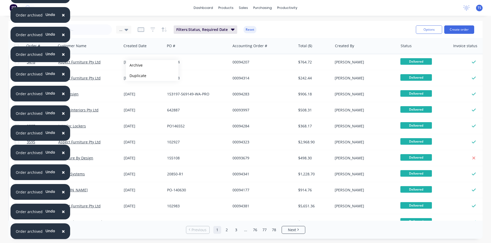
click at [134, 65] on button "Archive" at bounding box center [152, 65] width 53 height 11
click at [134, 66] on button "Archive" at bounding box center [152, 65] width 53 height 11
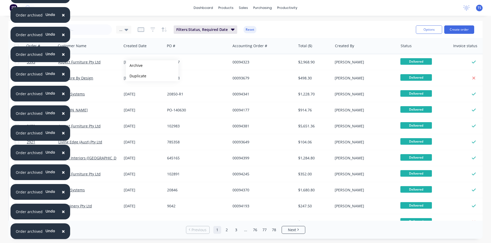
click at [134, 66] on button "Archive" at bounding box center [152, 65] width 53 height 11
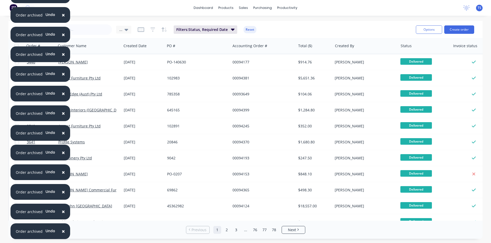
click at [134, 66] on div "[DATE]" at bounding box center [143, 62] width 43 height 16
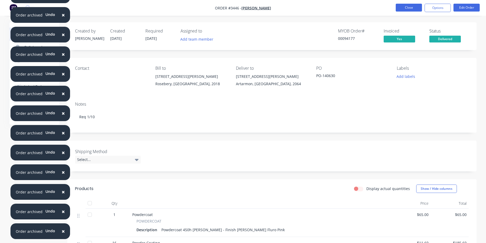
click at [417, 7] on button "Close" at bounding box center [409, 8] width 26 height 8
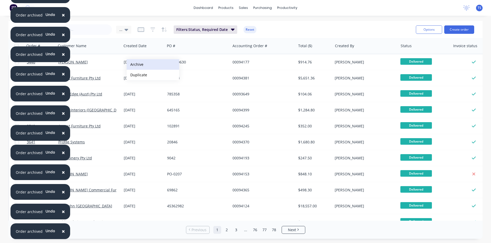
click at [136, 64] on button "Archive" at bounding box center [153, 64] width 53 height 11
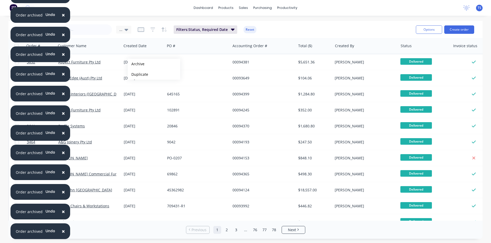
click at [136, 64] on button "Archive" at bounding box center [154, 64] width 53 height 11
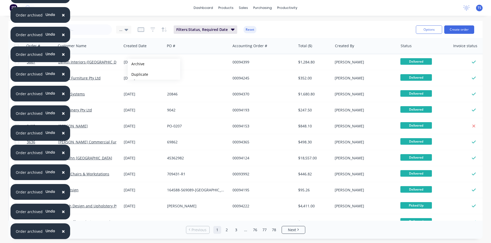
click at [136, 64] on button "Archive" at bounding box center [154, 64] width 53 height 11
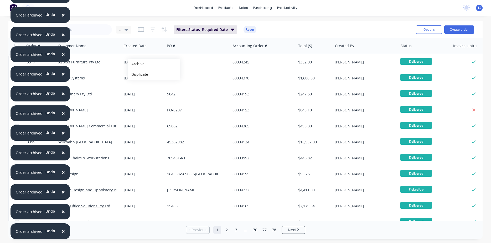
click at [136, 64] on button "Archive" at bounding box center [154, 64] width 53 height 11
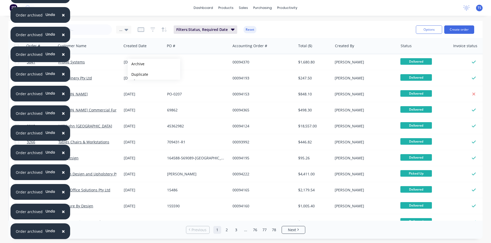
click at [136, 64] on button "Archive" at bounding box center [154, 64] width 53 height 11
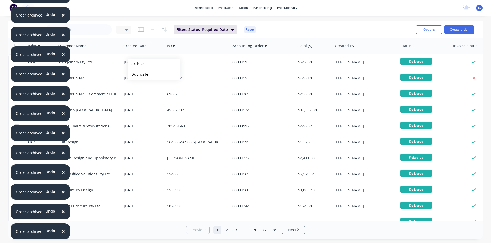
click at [136, 64] on button "Archive" at bounding box center [154, 64] width 53 height 11
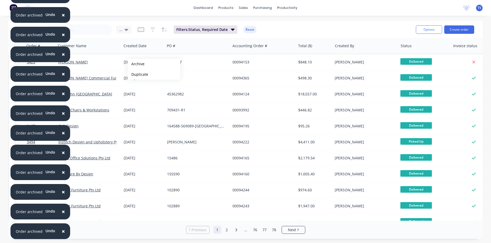
click at [136, 64] on button "Archive" at bounding box center [154, 64] width 53 height 11
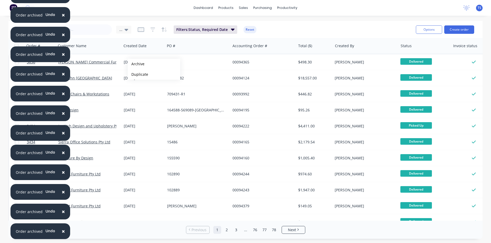
click at [136, 64] on button "Archive" at bounding box center [154, 64] width 53 height 11
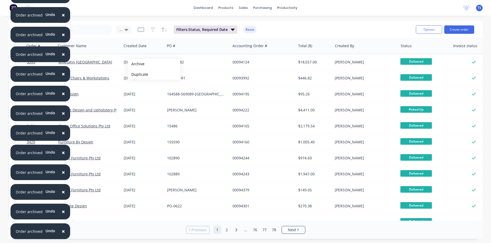
click at [136, 64] on button "Archive" at bounding box center [154, 64] width 53 height 11
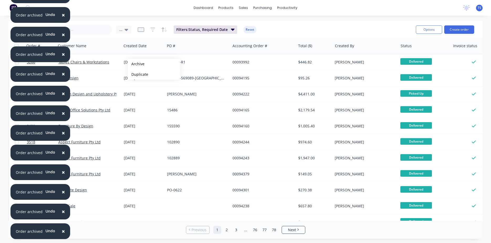
click at [136, 64] on button "Archive" at bounding box center [154, 64] width 53 height 11
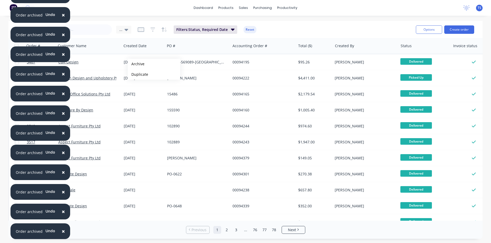
click at [136, 64] on button "Archive" at bounding box center [154, 64] width 53 height 11
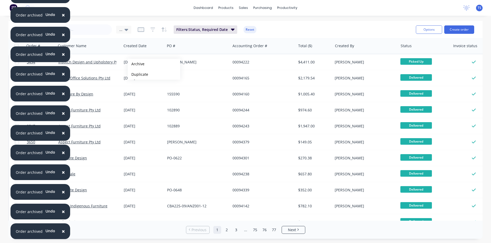
click at [136, 64] on button "Archive" at bounding box center [154, 64] width 53 height 11
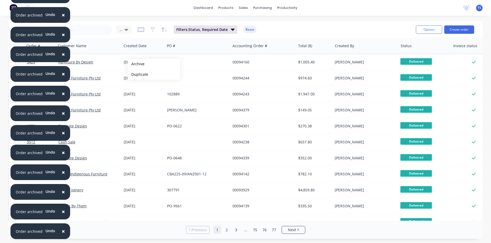
click at [136, 64] on button "Archive" at bounding box center [154, 64] width 53 height 11
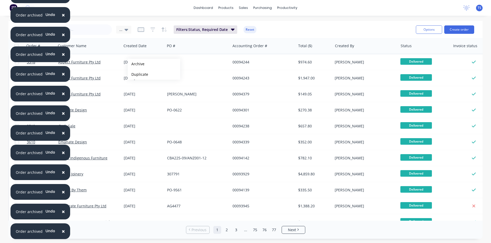
click at [136, 64] on button "Archive" at bounding box center [154, 64] width 53 height 11
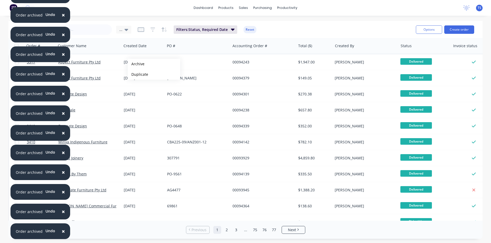
click at [136, 64] on button "Archive" at bounding box center [154, 64] width 53 height 11
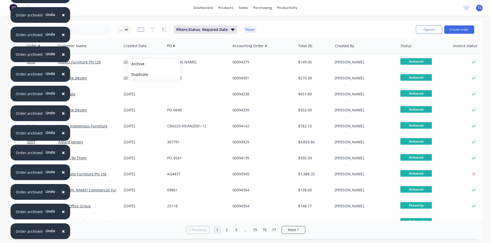
click at [136, 64] on button "Archive" at bounding box center [154, 64] width 53 height 11
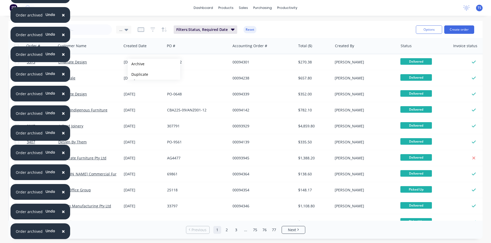
click at [136, 64] on button "Archive" at bounding box center [154, 64] width 53 height 11
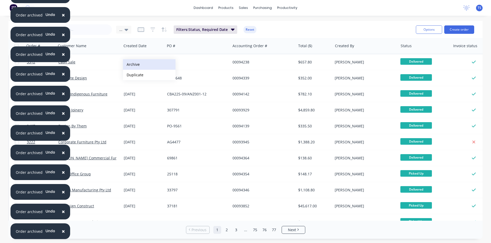
click at [132, 64] on button "Archive" at bounding box center [149, 64] width 53 height 11
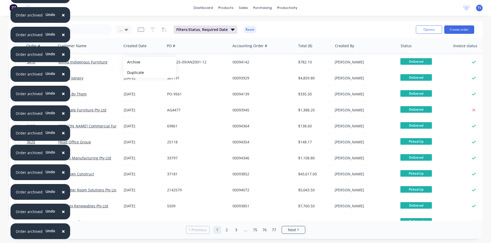
click at [132, 62] on button "Archive" at bounding box center [149, 62] width 53 height 11
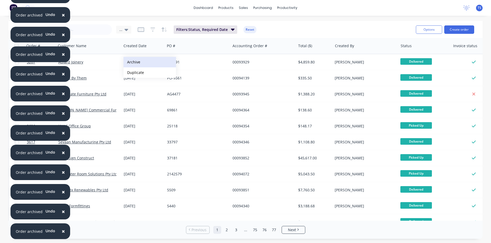
click at [130, 63] on button "Archive" at bounding box center [149, 62] width 53 height 11
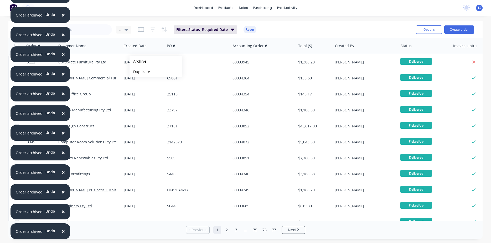
click at [138, 61] on button "Archive" at bounding box center [155, 61] width 53 height 11
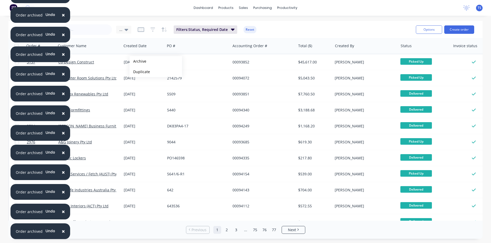
click at [138, 61] on button "Archive" at bounding box center [155, 61] width 53 height 11
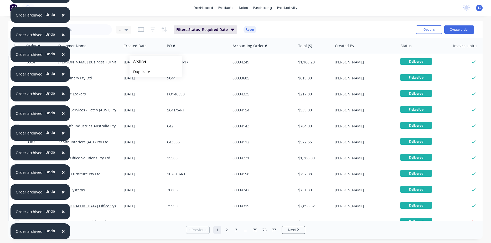
click at [138, 61] on button "Archive" at bounding box center [155, 61] width 53 height 11
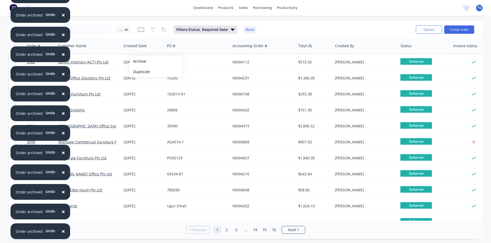
click at [138, 61] on button "Archive" at bounding box center [155, 61] width 53 height 11
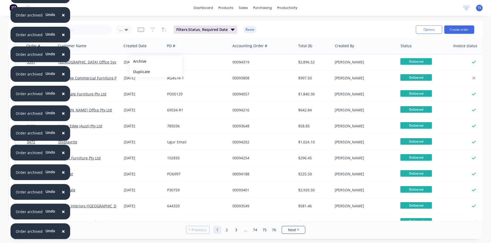
click at [138, 61] on button "Archive" at bounding box center [155, 61] width 53 height 11
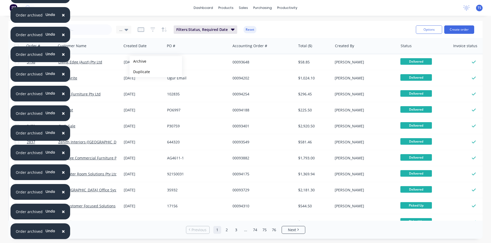
click at [138, 61] on button "Archive" at bounding box center [155, 61] width 53 height 11
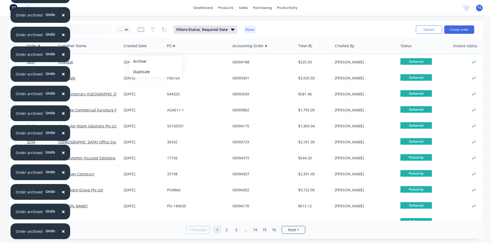
click at [138, 61] on button "Archive" at bounding box center [155, 61] width 53 height 11
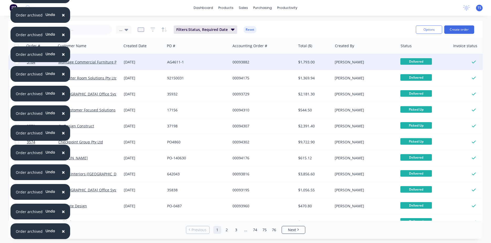
drag, startPoint x: 130, startPoint y: 63, endPoint x: 137, endPoint y: 62, distance: 6.9
click at [137, 62] on button "Archive" at bounding box center [155, 61] width 53 height 11
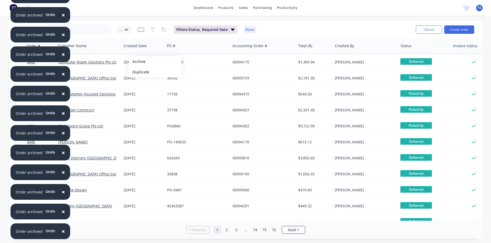
click at [137, 62] on button "Archive" at bounding box center [155, 61] width 53 height 11
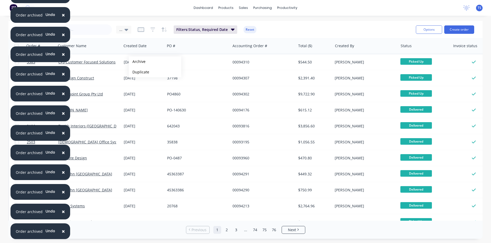
click at [137, 62] on button "Archive" at bounding box center [155, 61] width 53 height 11
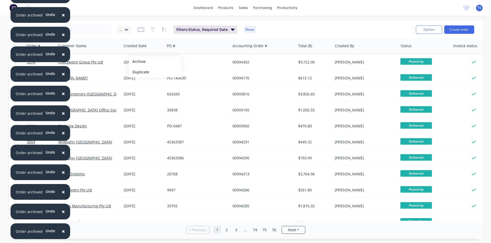
click at [137, 62] on button "Archive" at bounding box center [155, 61] width 53 height 11
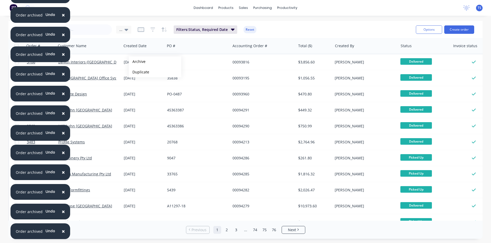
click at [137, 62] on button "Archive" at bounding box center [155, 61] width 53 height 11
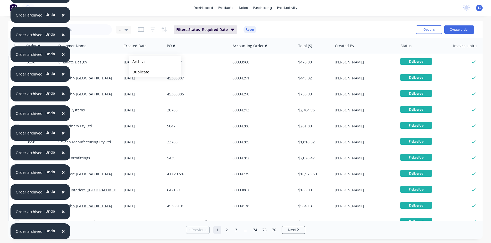
click at [137, 62] on button "Archive" at bounding box center [155, 61] width 53 height 11
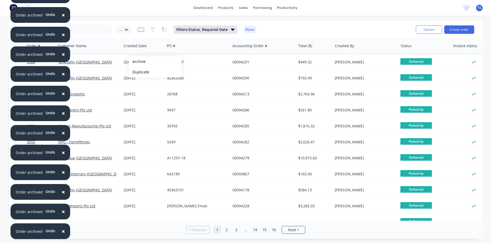
click at [137, 62] on button "Archive" at bounding box center [155, 61] width 53 height 11
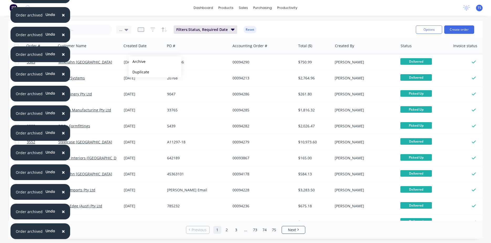
click at [137, 62] on button "Archive" at bounding box center [155, 61] width 53 height 11
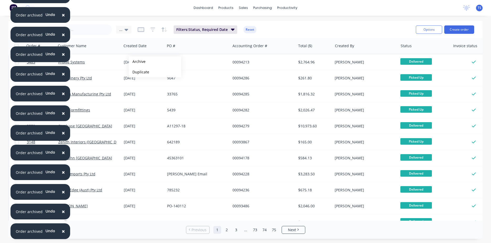
click at [137, 62] on button "Archive" at bounding box center [155, 61] width 53 height 11
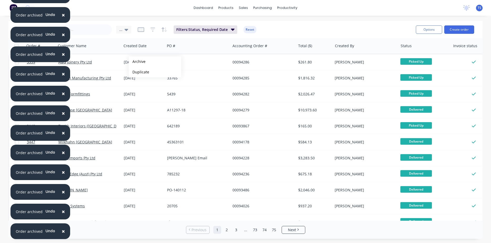
click at [137, 62] on button "Archive" at bounding box center [155, 61] width 53 height 11
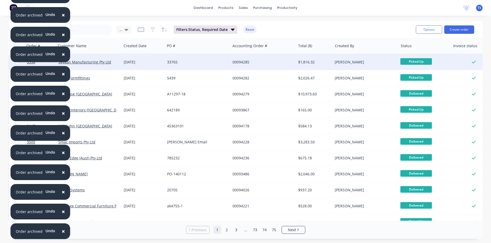
drag, startPoint x: 137, startPoint y: 62, endPoint x: 134, endPoint y: 67, distance: 6.3
click at [134, 66] on button "Archive" at bounding box center [152, 67] width 53 height 11
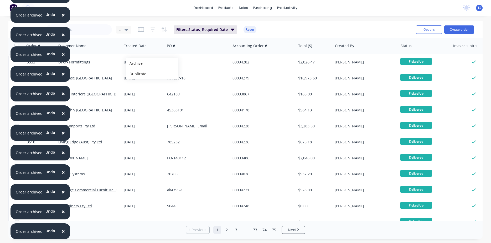
click at [134, 64] on button "Archive" at bounding box center [152, 63] width 53 height 11
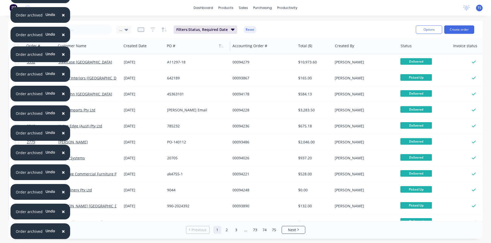
click at [198, 42] on div at bounding box center [196, 46] width 58 height 11
click at [138, 62] on button "Archive" at bounding box center [155, 62] width 53 height 11
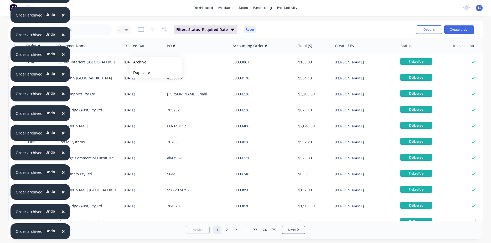
click at [138, 62] on button "Archive" at bounding box center [155, 62] width 53 height 11
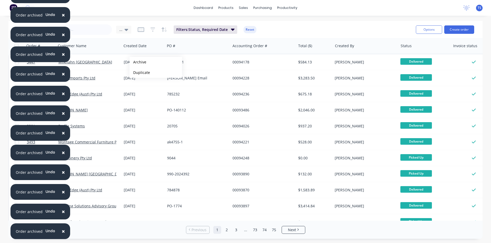
click at [138, 62] on button "Archive" at bounding box center [155, 62] width 53 height 11
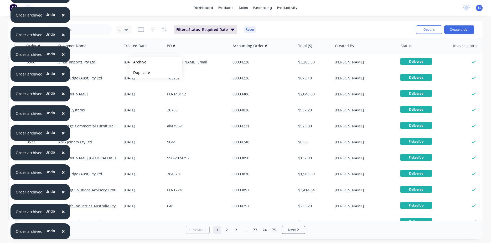
click at [138, 62] on button "Archive" at bounding box center [155, 62] width 53 height 11
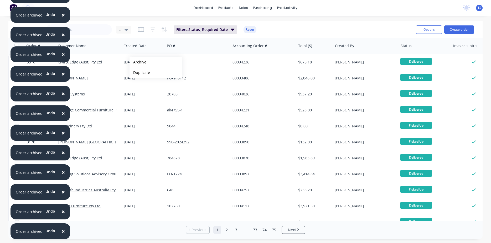
click at [138, 62] on button "Archive" at bounding box center [155, 62] width 53 height 11
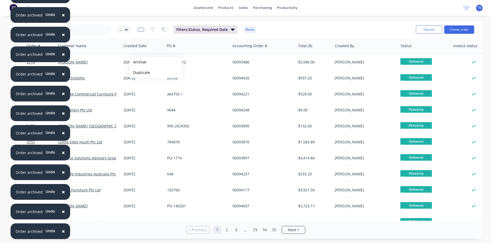
click at [138, 62] on button "Archive" at bounding box center [155, 62] width 53 height 11
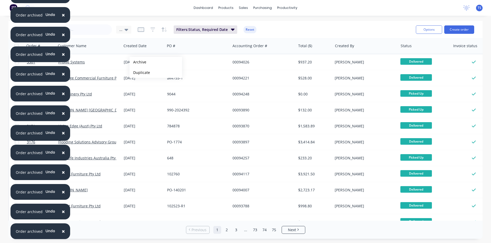
click at [138, 62] on button "Archive" at bounding box center [155, 62] width 53 height 11
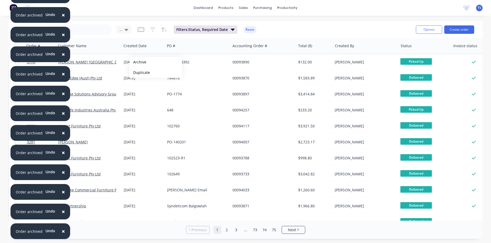
click at [138, 62] on button "Archive" at bounding box center [155, 62] width 53 height 11
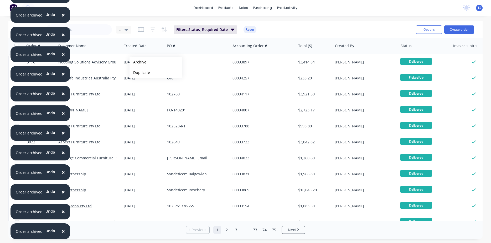
click at [138, 62] on button "Archive" at bounding box center [155, 62] width 53 height 11
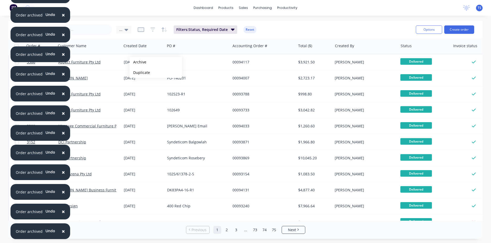
click at [138, 62] on button "Archive" at bounding box center [155, 62] width 53 height 11
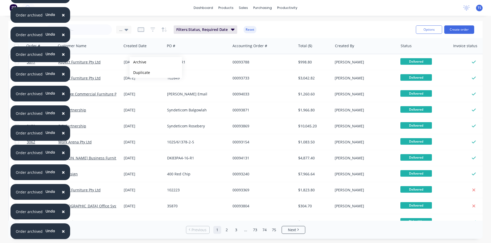
click at [138, 62] on button "Archive" at bounding box center [155, 62] width 53 height 11
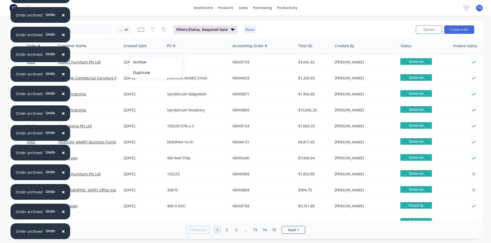
click at [138, 62] on button "Archive" at bounding box center [155, 62] width 53 height 11
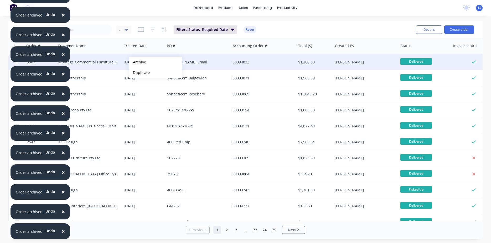
click at [138, 62] on button "Archive" at bounding box center [155, 62] width 53 height 11
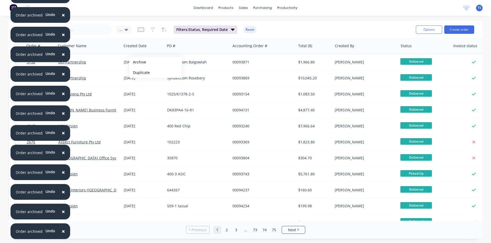
click at [138, 62] on button "Archive" at bounding box center [155, 62] width 53 height 11
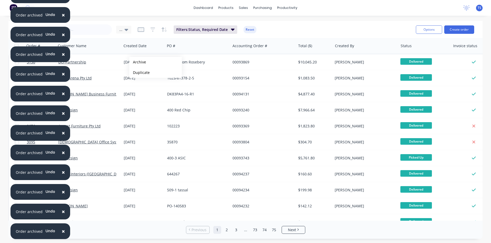
click at [138, 62] on button "Archive" at bounding box center [155, 62] width 53 height 11
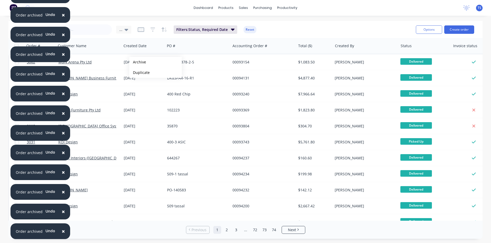
click at [138, 62] on button "Archive" at bounding box center [155, 62] width 53 height 11
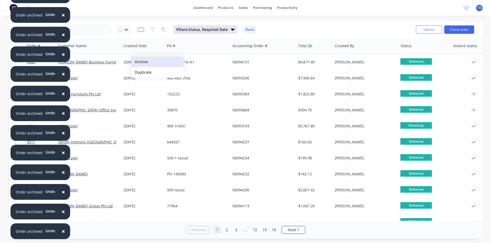
click at [140, 62] on button "Archive" at bounding box center [157, 62] width 53 height 11
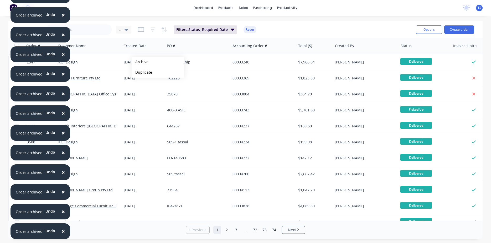
click at [140, 62] on button "Archive" at bounding box center [158, 62] width 53 height 11
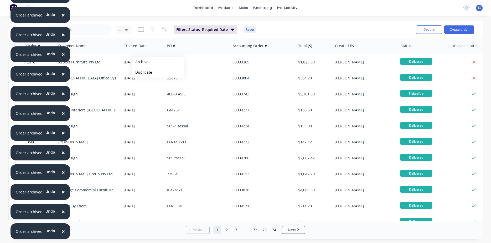
click at [140, 62] on button "Archive" at bounding box center [158, 62] width 53 height 11
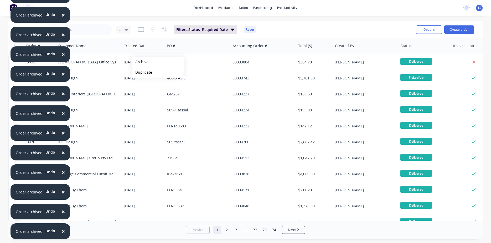
click at [140, 62] on button "Archive" at bounding box center [158, 62] width 53 height 11
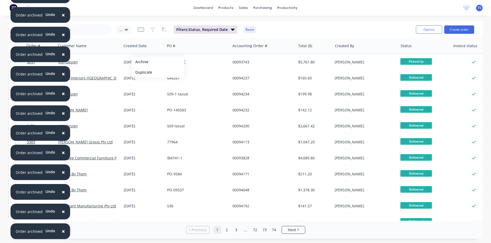
click at [140, 62] on button "Archive" at bounding box center [158, 62] width 53 height 11
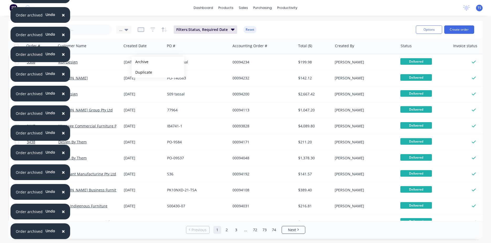
click at [140, 62] on button "Archive" at bounding box center [158, 62] width 53 height 11
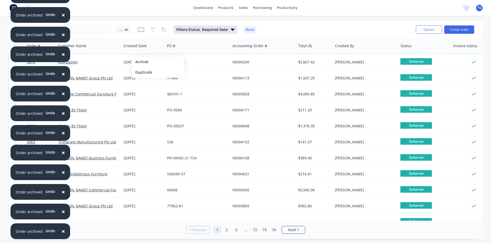
click at [140, 62] on button "Archive" at bounding box center [158, 62] width 53 height 11
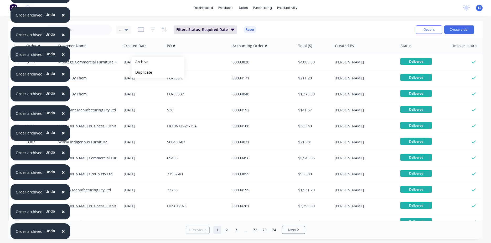
click at [140, 62] on button "Archive" at bounding box center [158, 62] width 53 height 11
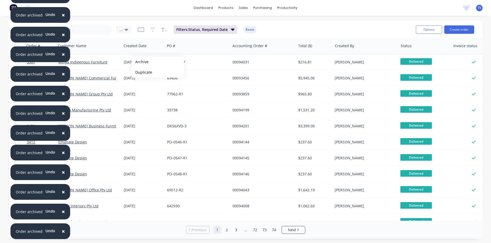
click at [140, 62] on button "Archive" at bounding box center [158, 62] width 53 height 11
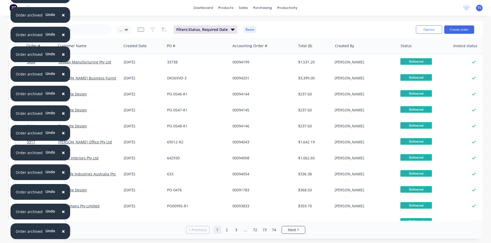
click at [140, 62] on div "11 Sep 2024" at bounding box center [143, 62] width 39 height 5
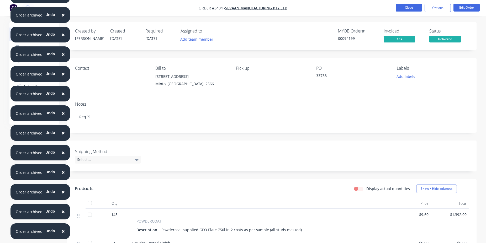
click at [415, 9] on button "Close" at bounding box center [409, 8] width 26 height 8
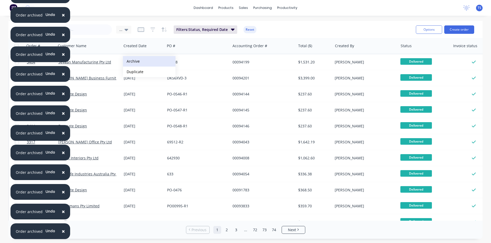
click at [134, 64] on button "Archive" at bounding box center [149, 61] width 53 height 11
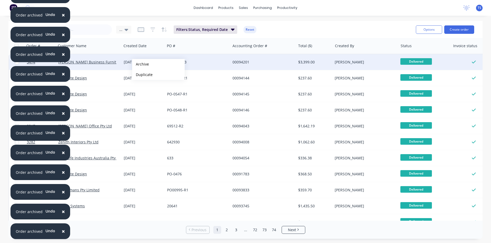
click at [140, 64] on button "Archive" at bounding box center [158, 64] width 53 height 11
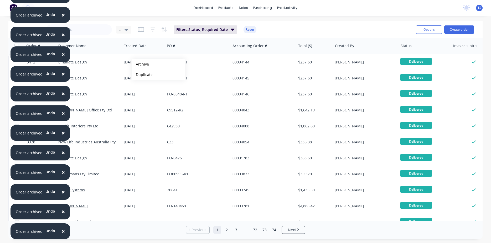
click at [140, 64] on button "Archive" at bounding box center [158, 64] width 53 height 11
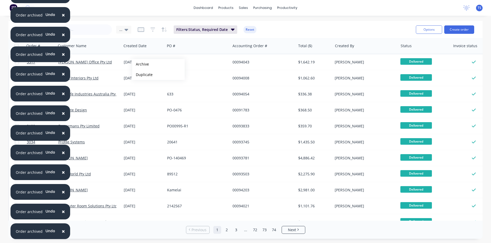
click at [140, 64] on button "Archive" at bounding box center [158, 64] width 53 height 11
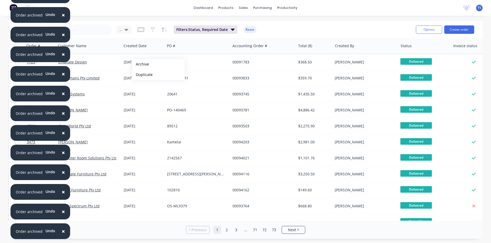
click at [140, 64] on button "Archive" at bounding box center [158, 64] width 53 height 11
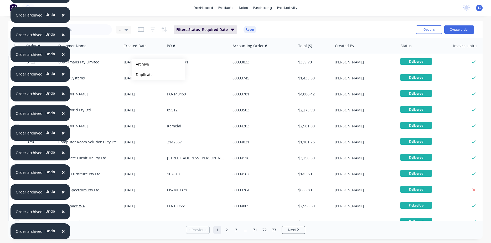
click at [140, 64] on button "Archive" at bounding box center [158, 64] width 53 height 11
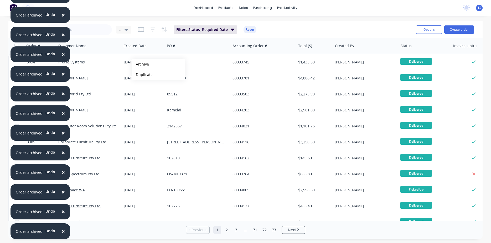
click at [140, 64] on button "Archive" at bounding box center [158, 64] width 53 height 11
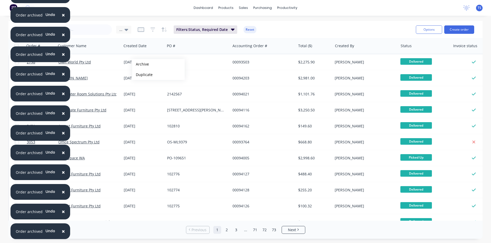
click at [140, 64] on button "Archive" at bounding box center [158, 64] width 53 height 11
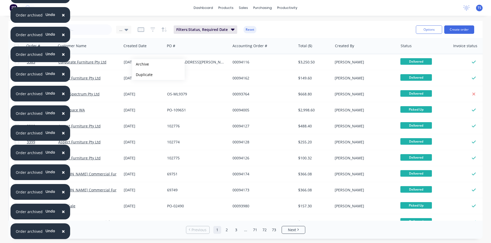
click at [140, 64] on button "Archive" at bounding box center [158, 64] width 53 height 11
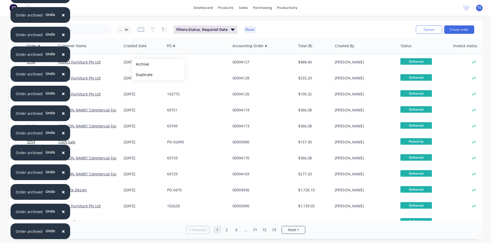
click at [140, 64] on button "Archive" at bounding box center [158, 64] width 53 height 11
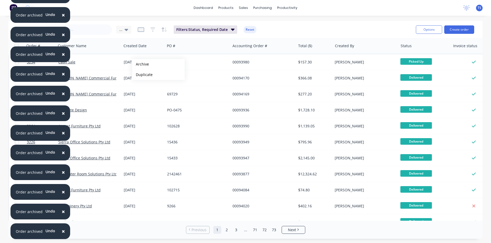
click at [140, 64] on button "Archive" at bounding box center [158, 64] width 53 height 11
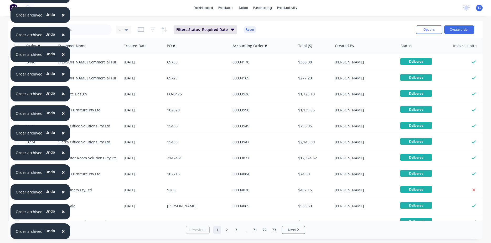
click at [140, 64] on div "10 Sep 2024" at bounding box center [143, 62] width 39 height 5
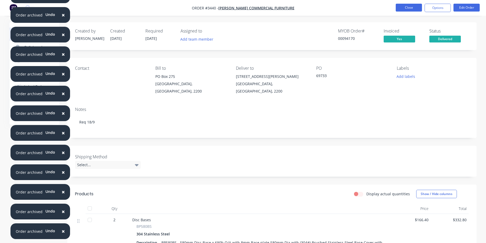
click at [408, 10] on button "Close" at bounding box center [409, 8] width 26 height 8
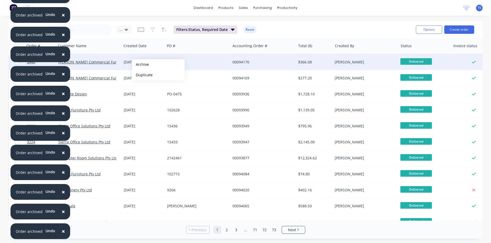
click at [140, 65] on button "Archive" at bounding box center [158, 64] width 53 height 11
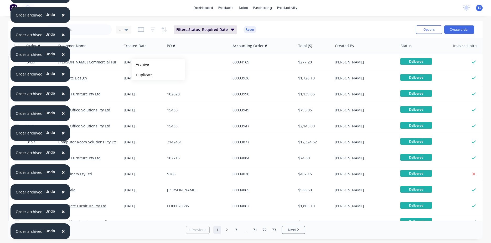
click at [140, 65] on button "Archive" at bounding box center [158, 64] width 53 height 11
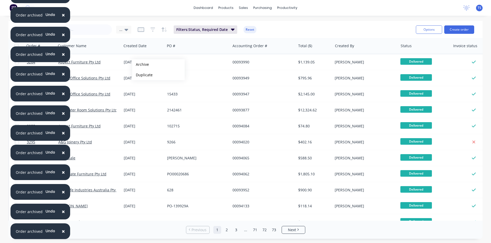
click at [140, 65] on button "Archive" at bounding box center [158, 64] width 53 height 11
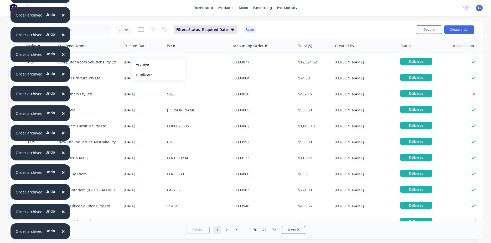
click at [140, 65] on button "Archive" at bounding box center [158, 64] width 53 height 11
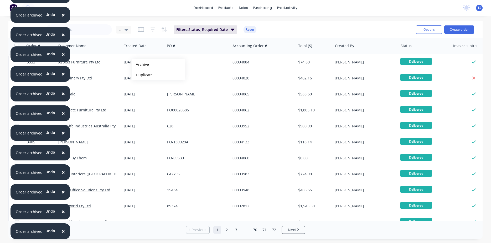
click at [140, 65] on button "Archive" at bounding box center [158, 64] width 53 height 11
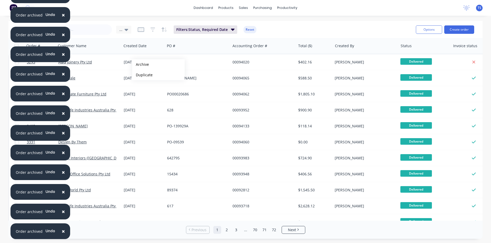
click at [140, 65] on button "Archive" at bounding box center [158, 64] width 53 height 11
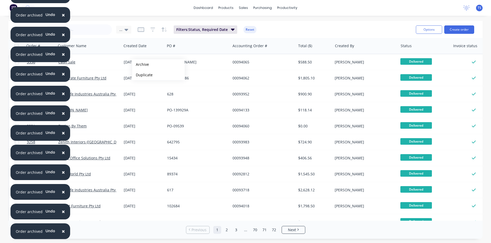
click at [140, 65] on button "Archive" at bounding box center [158, 64] width 53 height 11
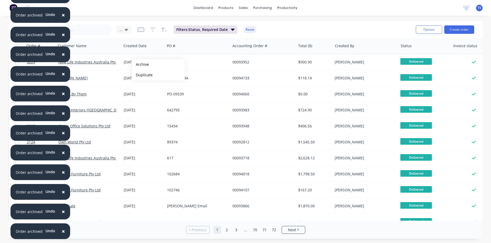
click at [140, 65] on button "Archive" at bounding box center [158, 64] width 53 height 11
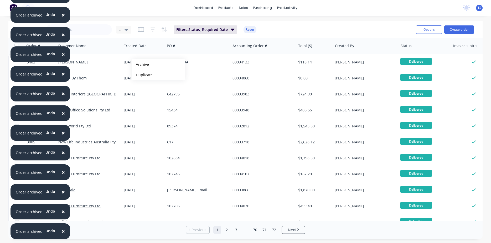
click at [140, 65] on button "Archive" at bounding box center [158, 64] width 53 height 11
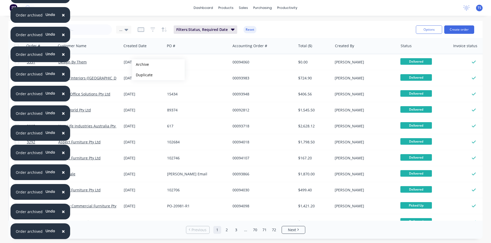
click at [140, 65] on button "Archive" at bounding box center [158, 64] width 53 height 11
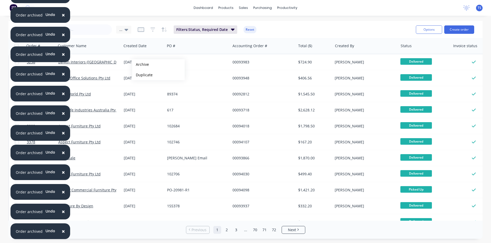
click at [140, 65] on button "Archive" at bounding box center [158, 64] width 53 height 11
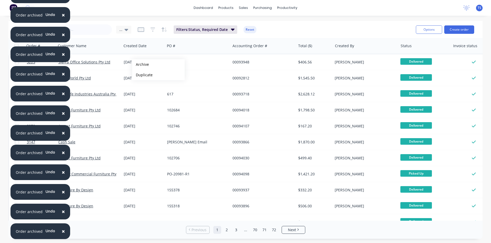
click at [140, 65] on button "Archive" at bounding box center [158, 64] width 53 height 11
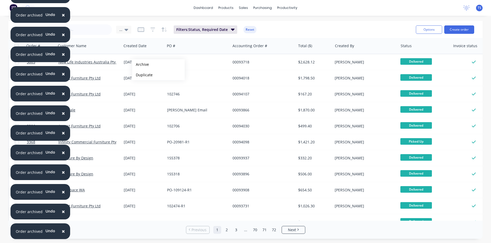
click at [140, 65] on button "Archive" at bounding box center [158, 64] width 53 height 11
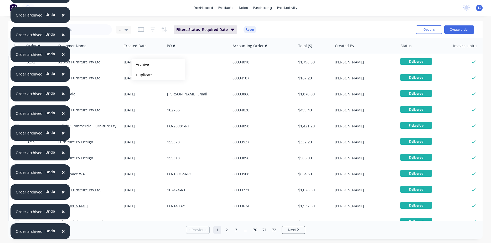
click at [140, 65] on button "Archive" at bounding box center [158, 64] width 53 height 11
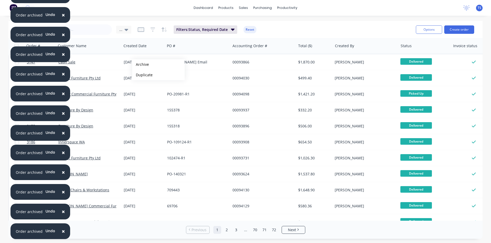
click at [140, 65] on button "Archive" at bounding box center [158, 64] width 53 height 11
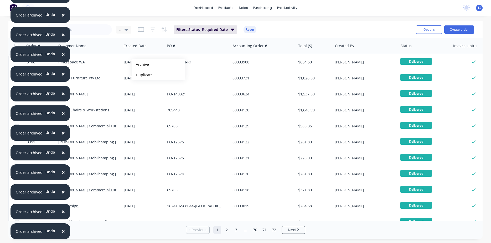
click at [140, 65] on button "Archive" at bounding box center [158, 64] width 53 height 11
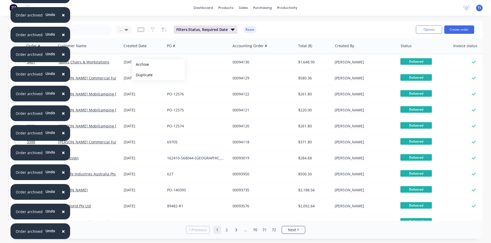
click at [140, 65] on button "Archive" at bounding box center [158, 64] width 53 height 11
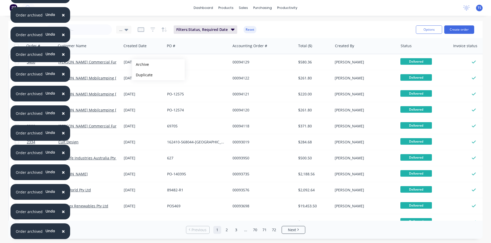
click at [140, 65] on button "Archive" at bounding box center [158, 64] width 53 height 11
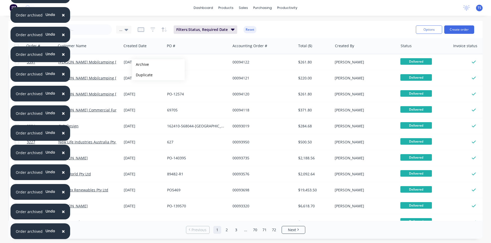
click at [140, 65] on button "Archive" at bounding box center [158, 64] width 53 height 11
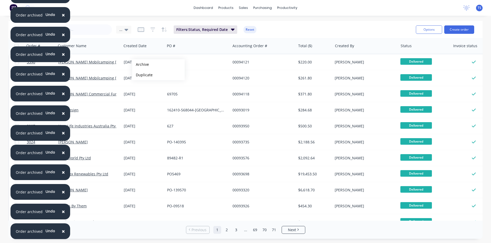
click at [140, 65] on button "Archive" at bounding box center [158, 64] width 53 height 11
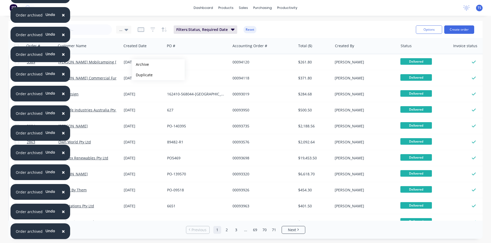
click at [140, 65] on button "Archive" at bounding box center [158, 64] width 53 height 11
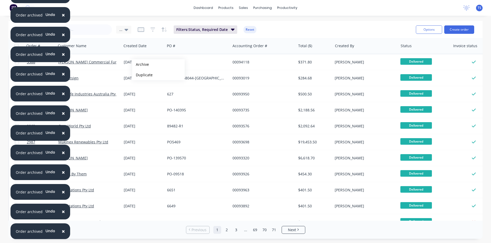
click at [140, 65] on button "Archive" at bounding box center [158, 64] width 53 height 11
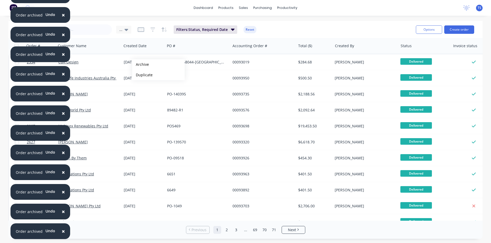
click at [140, 65] on button "Archive" at bounding box center [158, 64] width 53 height 11
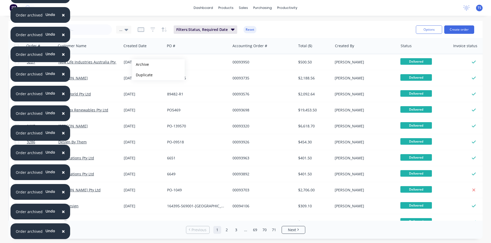
click at [140, 65] on button "Archive" at bounding box center [158, 64] width 53 height 11
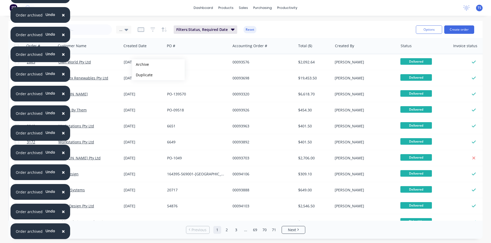
click at [140, 65] on button "Archive" at bounding box center [158, 64] width 53 height 11
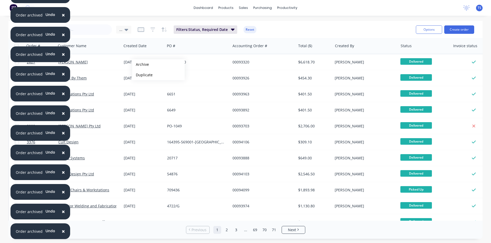
click at [140, 65] on button "Archive" at bounding box center [158, 64] width 53 height 11
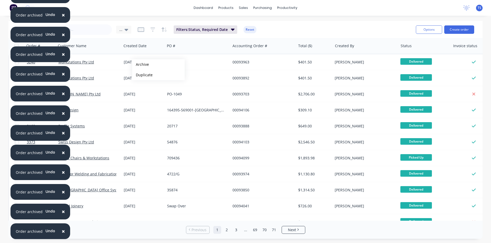
click at [140, 65] on button "Archive" at bounding box center [158, 64] width 53 height 11
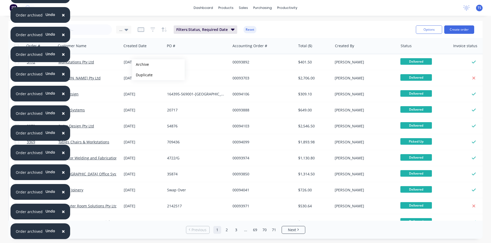
click at [140, 65] on button "Archive" at bounding box center [158, 64] width 53 height 11
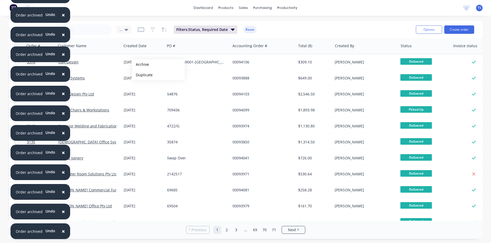
click at [140, 65] on button "Archive" at bounding box center [158, 64] width 53 height 11
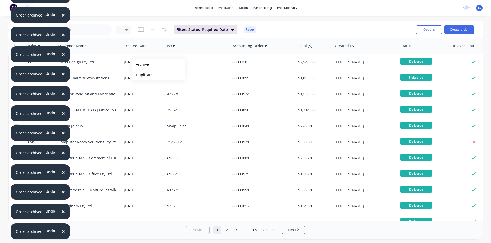
click at [140, 65] on button "Archive" at bounding box center [158, 64] width 53 height 11
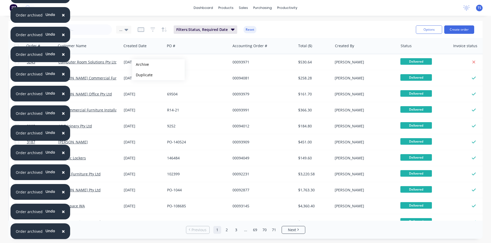
click at [140, 65] on button "Archive" at bounding box center [158, 64] width 53 height 11
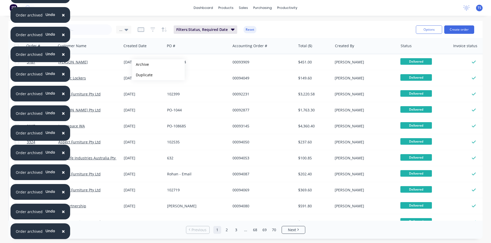
click at [140, 65] on button "Archive" at bounding box center [158, 64] width 53 height 11
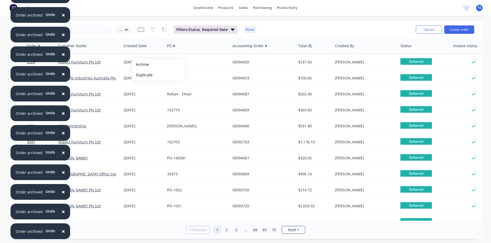
click at [140, 65] on button "Archive" at bounding box center [158, 64] width 53 height 11
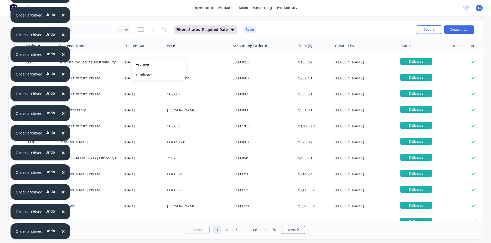
click at [140, 65] on button "Archive" at bounding box center [158, 64] width 53 height 11
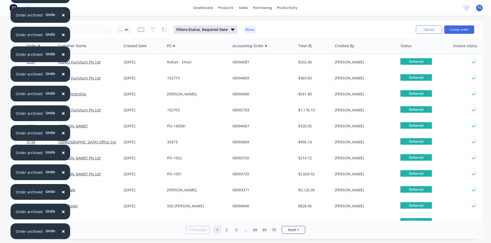
click at [140, 65] on div "04 Sep 2024" at bounding box center [143, 62] width 39 height 5
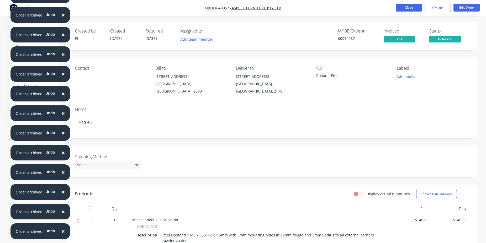
click at [421, 9] on button "Close" at bounding box center [409, 8] width 26 height 8
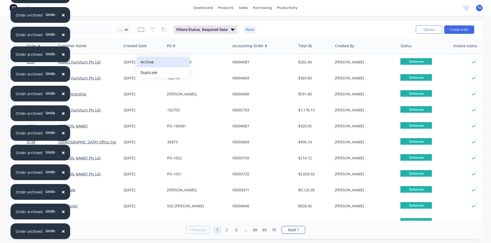
click at [146, 63] on button "Archive" at bounding box center [163, 62] width 53 height 11
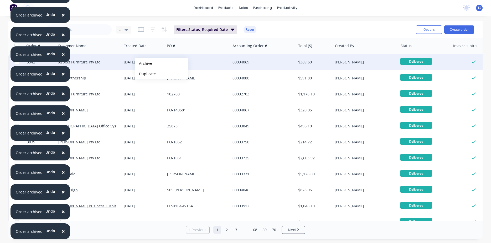
click at [144, 64] on button "Archive" at bounding box center [161, 63] width 53 height 11
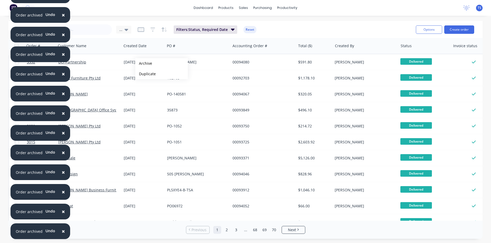
click at [144, 64] on button "Archive" at bounding box center [161, 63] width 53 height 11
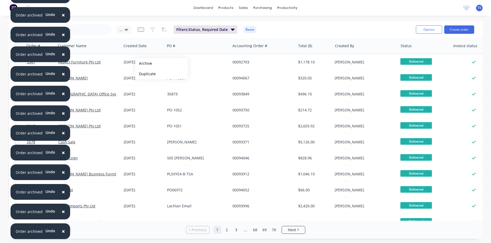
click at [144, 64] on button "Archive" at bounding box center [161, 63] width 53 height 11
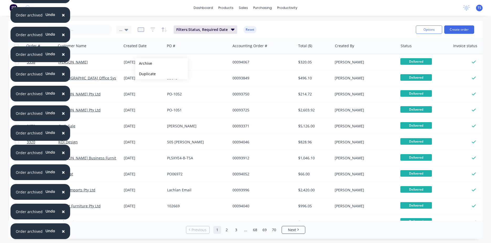
click at [144, 64] on button "Archive" at bounding box center [161, 63] width 53 height 11
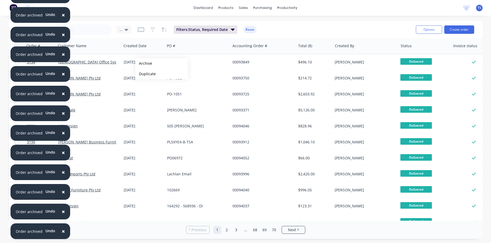
click at [144, 64] on button "Archive" at bounding box center [161, 63] width 53 height 11
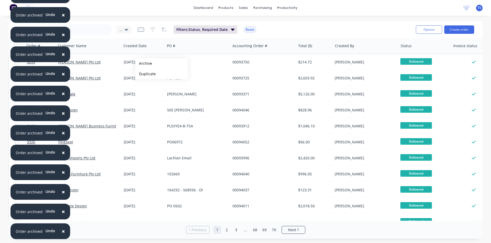
click at [144, 64] on button "Archive" at bounding box center [161, 63] width 53 height 11
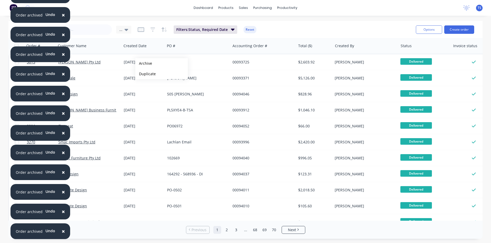
click at [144, 64] on button "Archive" at bounding box center [161, 63] width 53 height 11
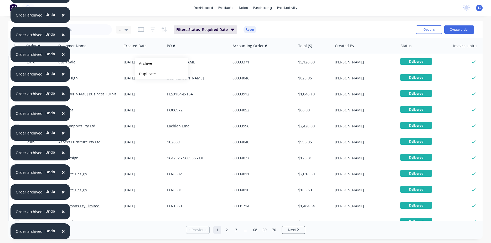
click at [144, 64] on button "Archive" at bounding box center [161, 63] width 53 height 11
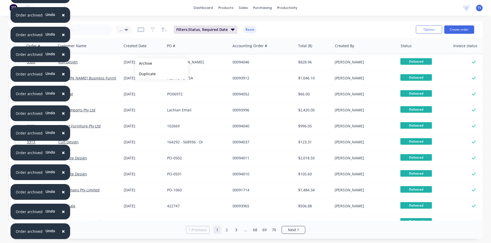
click at [144, 64] on button "Archive" at bounding box center [161, 63] width 53 height 11
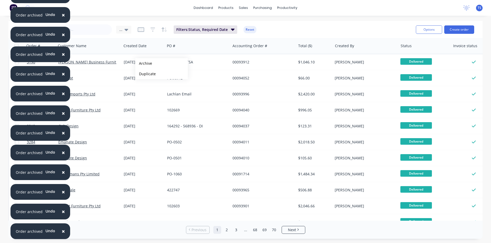
click at [144, 64] on button "Archive" at bounding box center [161, 63] width 53 height 11
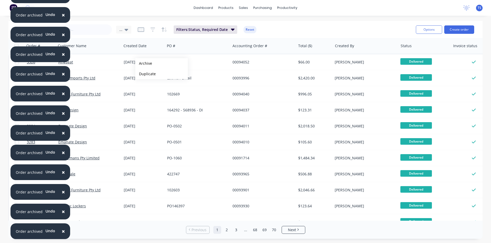
click at [144, 64] on button "Archive" at bounding box center [161, 63] width 53 height 11
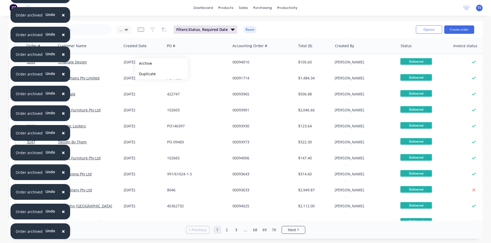
click at [144, 64] on button "Archive" at bounding box center [161, 63] width 53 height 11
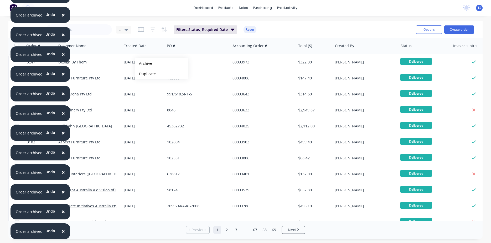
click at [144, 64] on button "Archive" at bounding box center [161, 63] width 53 height 11
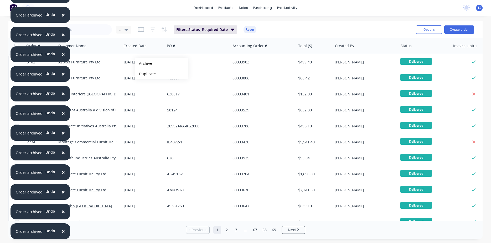
click at [144, 64] on button "Archive" at bounding box center [161, 63] width 53 height 11
click at [144, 63] on button "Archive" at bounding box center [162, 62] width 53 height 11
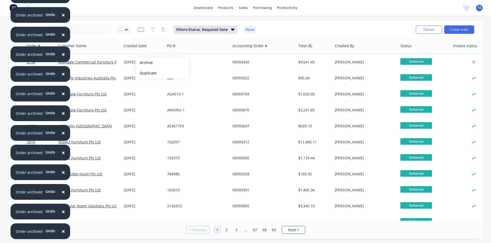
click at [144, 63] on button "Archive" at bounding box center [162, 62] width 53 height 11
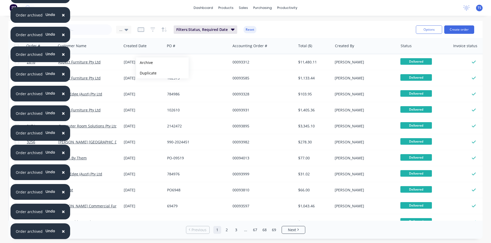
click at [144, 63] on button "Archive" at bounding box center [162, 62] width 53 height 11
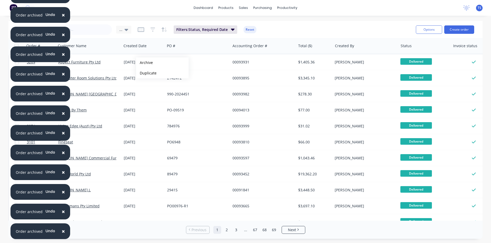
click at [144, 63] on button "Archive" at bounding box center [162, 62] width 53 height 11
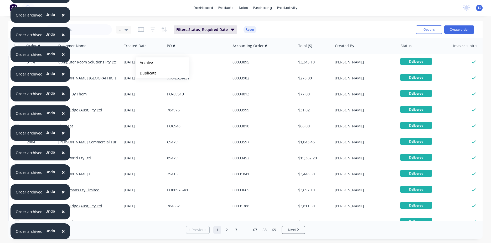
click at [144, 63] on button "Archive" at bounding box center [162, 62] width 53 height 11
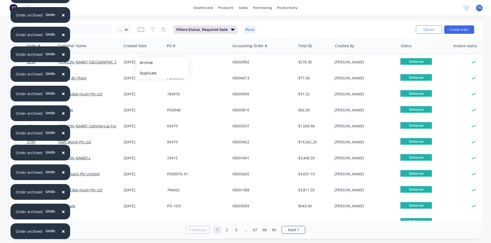
click at [144, 63] on button "Archive" at bounding box center [162, 62] width 53 height 11
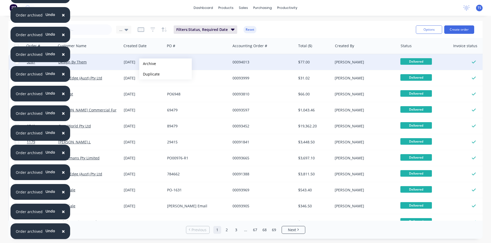
click at [148, 64] on button "Archive" at bounding box center [165, 64] width 53 height 11
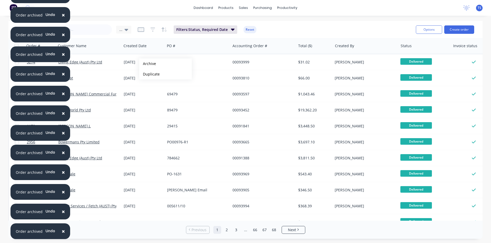
click at [148, 64] on button "Archive" at bounding box center [165, 64] width 53 height 11
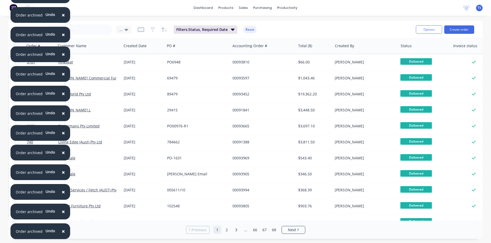
click at [148, 64] on div "19 Aug 2024" at bounding box center [143, 62] width 39 height 5
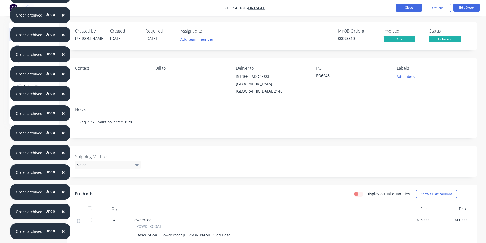
click at [410, 8] on button "Close" at bounding box center [409, 8] width 26 height 8
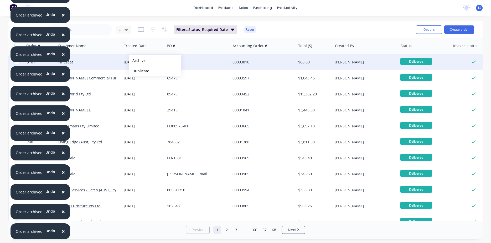
click at [137, 61] on button "Archive" at bounding box center [155, 60] width 53 height 11
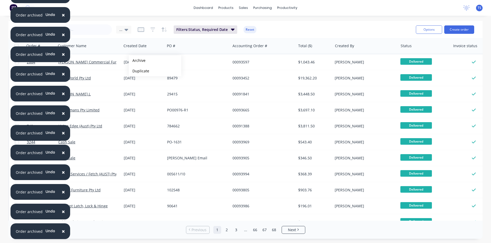
click at [137, 61] on button "Archive" at bounding box center [155, 60] width 53 height 11
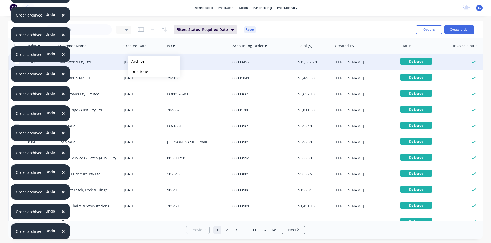
click at [136, 61] on button "Archive" at bounding box center [154, 61] width 53 height 11
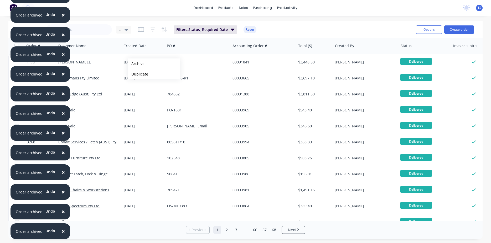
click at [136, 64] on button "Archive" at bounding box center [154, 64] width 53 height 11
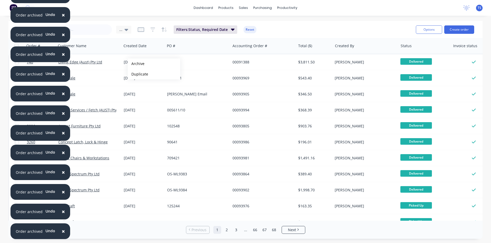
click at [136, 64] on button "Archive" at bounding box center [154, 64] width 53 height 11
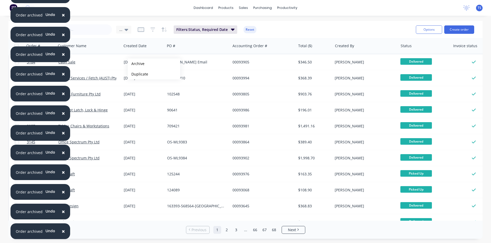
click at [136, 64] on button "Archive" at bounding box center [154, 64] width 53 height 11
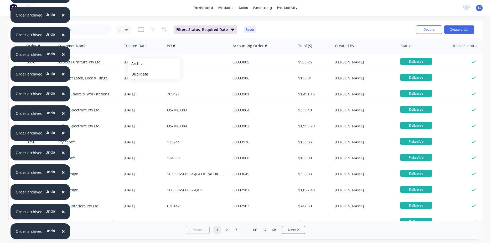
click at [136, 64] on button "Archive" at bounding box center [154, 64] width 53 height 11
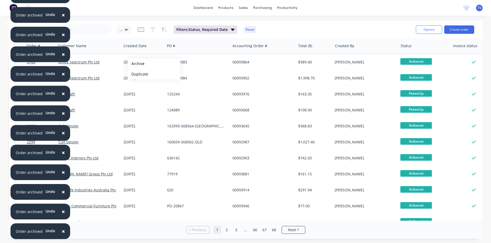
click at [136, 64] on button "Archive" at bounding box center [154, 64] width 53 height 11
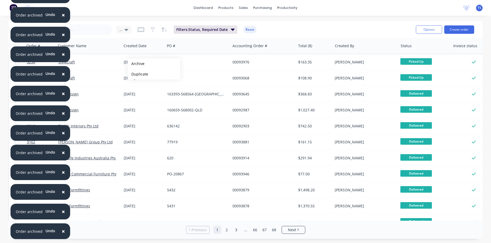
click at [136, 64] on button "Archive" at bounding box center [154, 64] width 53 height 11
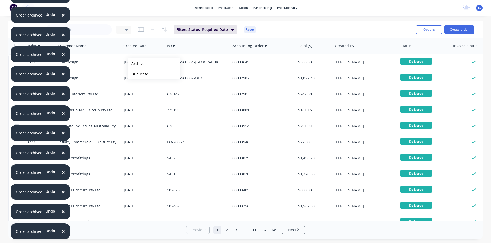
click at [136, 64] on button "Archive" at bounding box center [154, 64] width 53 height 11
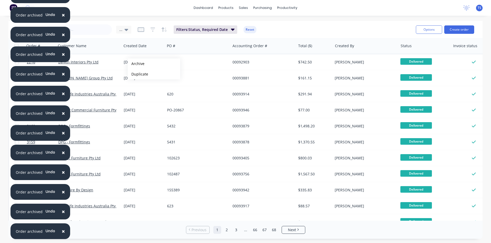
click at [136, 64] on button "Archive" at bounding box center [154, 64] width 53 height 11
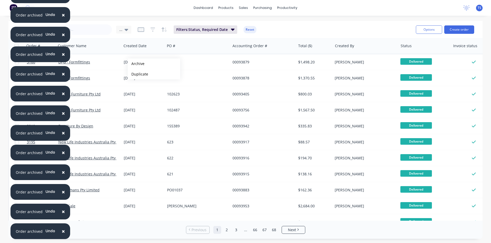
click at [136, 64] on button "Archive" at bounding box center [154, 64] width 53 height 11
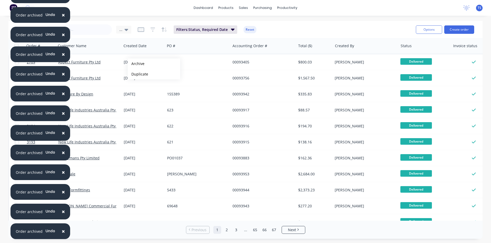
click at [136, 64] on button "Archive" at bounding box center [154, 64] width 53 height 11
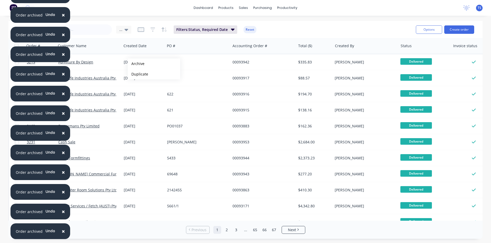
click at [136, 64] on button "Archive" at bounding box center [154, 64] width 53 height 11
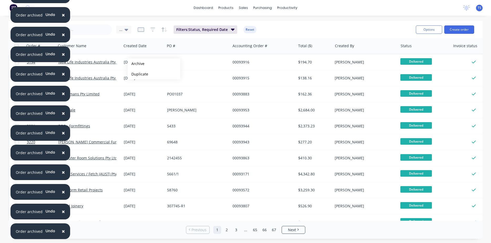
click at [136, 64] on button "Archive" at bounding box center [154, 64] width 53 height 11
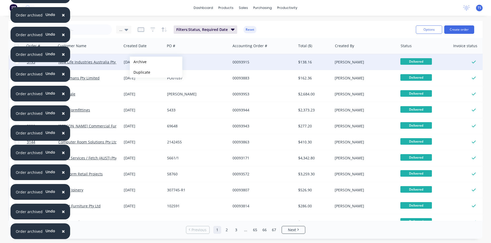
click at [138, 62] on button "Archive" at bounding box center [156, 62] width 53 height 11
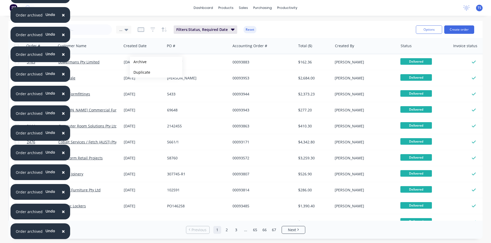
click at [138, 62] on button "Archive" at bounding box center [156, 62] width 53 height 11
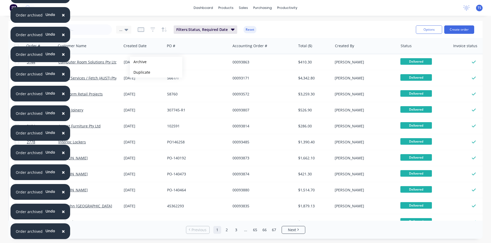
click at [138, 62] on button "Archive" at bounding box center [156, 62] width 53 height 11
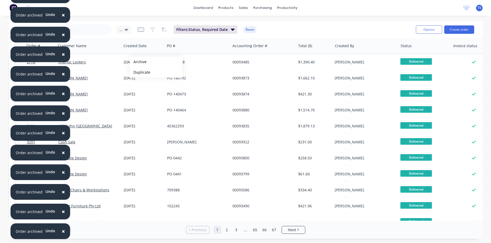
click at [138, 62] on button "Archive" at bounding box center [156, 62] width 53 height 11
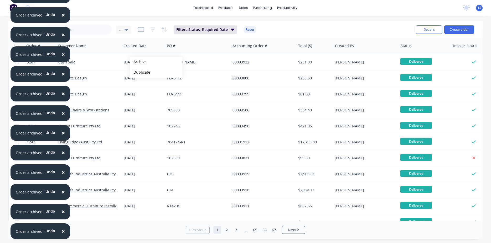
click at [138, 62] on button "Archive" at bounding box center [156, 62] width 53 height 11
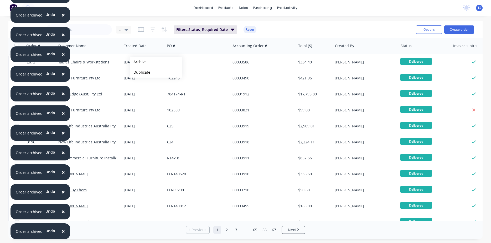
click at [138, 62] on button "Archive" at bounding box center [156, 62] width 53 height 11
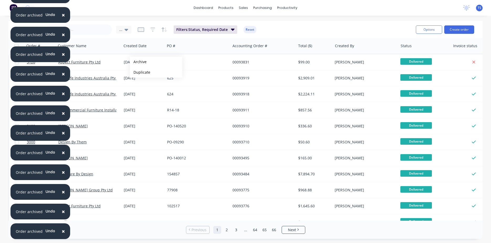
click at [138, 62] on button "Archive" at bounding box center [156, 62] width 53 height 11
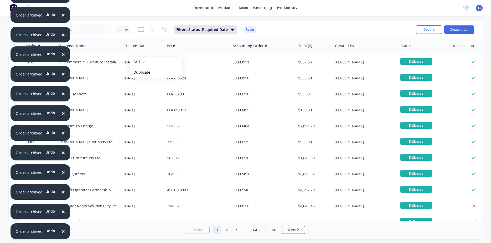
click at [138, 62] on button "Archive" at bounding box center [156, 62] width 53 height 11
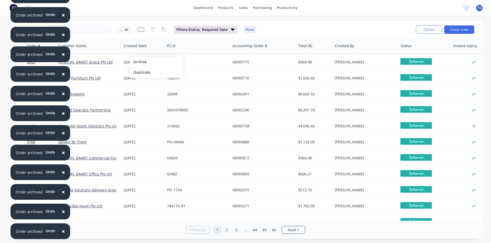
click at [138, 62] on button "Archive" at bounding box center [156, 62] width 53 height 11
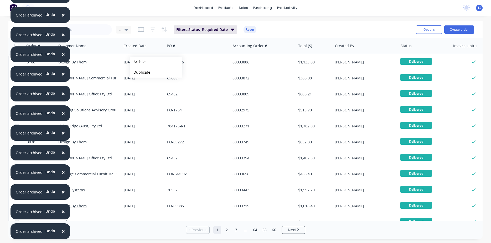
click at [138, 62] on button "Archive" at bounding box center [156, 62] width 53 height 11
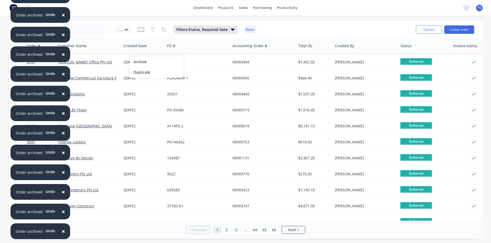
click at [138, 62] on button "Archive" at bounding box center [156, 62] width 53 height 11
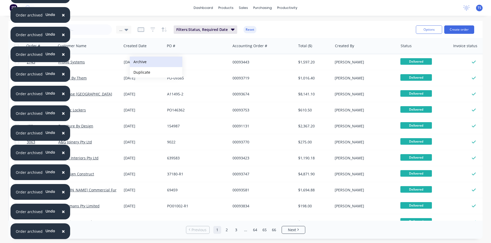
click at [140, 64] on button "Archive" at bounding box center [156, 62] width 53 height 11
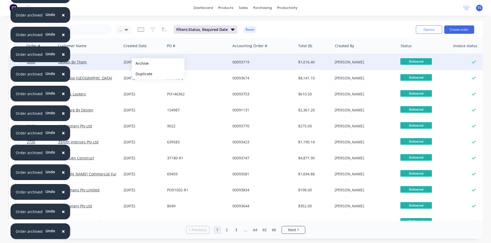
click at [140, 64] on button "Archive" at bounding box center [158, 63] width 53 height 11
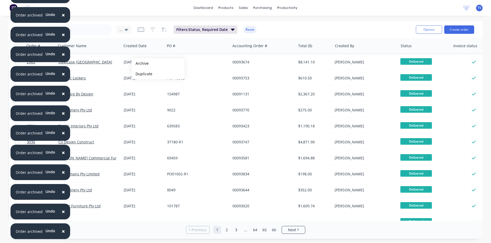
click at [140, 64] on button "Archive" at bounding box center [158, 63] width 53 height 11
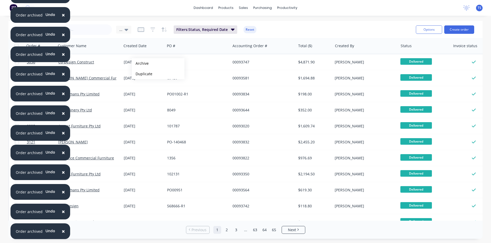
click at [140, 64] on button "Archive" at bounding box center [158, 63] width 53 height 11
click at [139, 64] on button "Archive" at bounding box center [157, 63] width 53 height 11
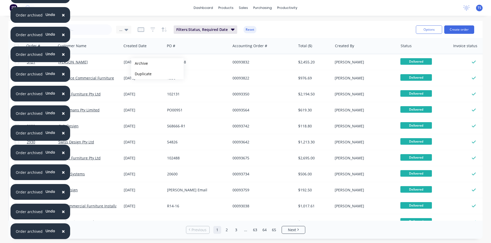
click at [139, 64] on button "Archive" at bounding box center [157, 63] width 53 height 11
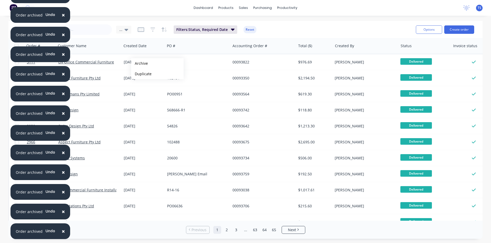
click at [139, 64] on button "Archive" at bounding box center [157, 63] width 53 height 11
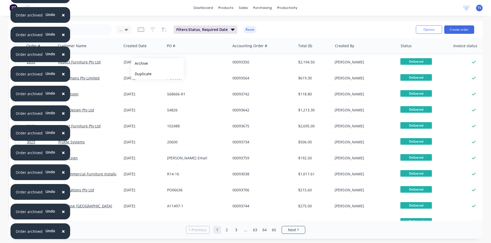
click at [139, 64] on button "Archive" at bounding box center [157, 63] width 53 height 11
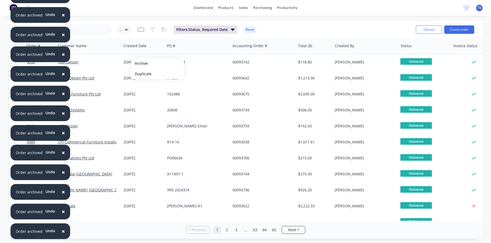
click at [139, 64] on button "Archive" at bounding box center [157, 63] width 53 height 11
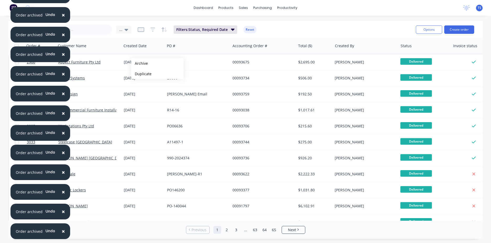
click at [139, 64] on button "Archive" at bounding box center [157, 63] width 53 height 11
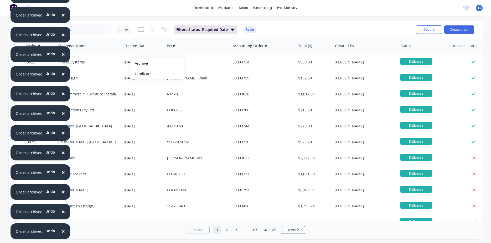
click at [139, 64] on button "Archive" at bounding box center [157, 63] width 53 height 11
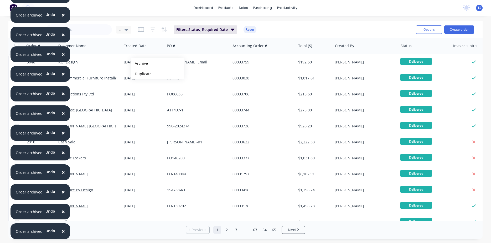
click at [139, 64] on button "Archive" at bounding box center [157, 63] width 53 height 11
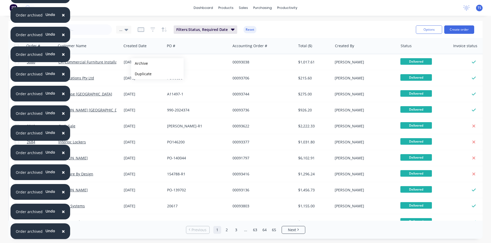
click at [139, 64] on button "Archive" at bounding box center [157, 63] width 53 height 11
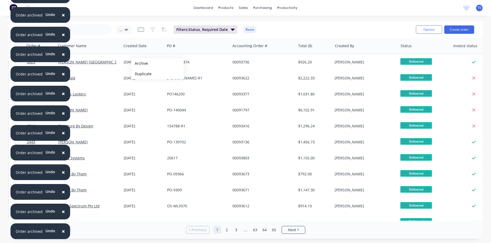
click at [139, 64] on button "Archive" at bounding box center [157, 63] width 53 height 11
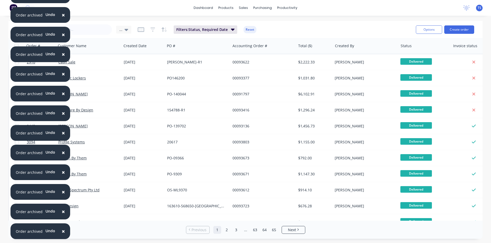
click at [139, 64] on div "06 Aug 2024" at bounding box center [143, 62] width 39 height 5
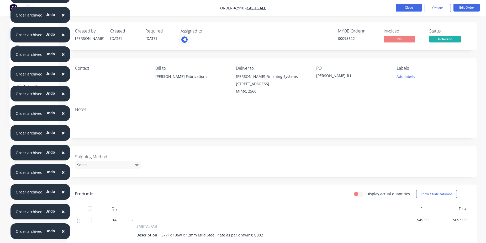
click at [400, 8] on button "Close" at bounding box center [409, 8] width 26 height 8
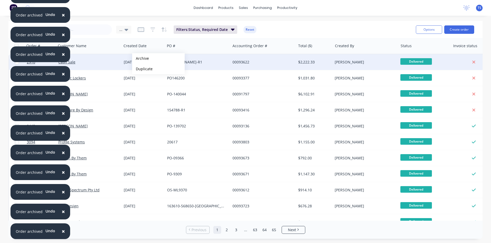
click at [140, 59] on button "Archive" at bounding box center [158, 58] width 53 height 11
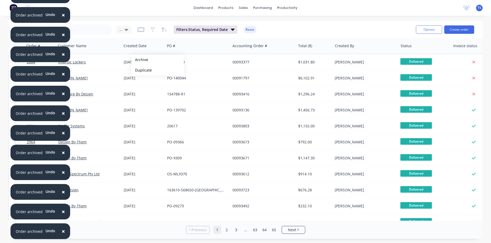
click at [140, 60] on button "Archive" at bounding box center [157, 60] width 53 height 11
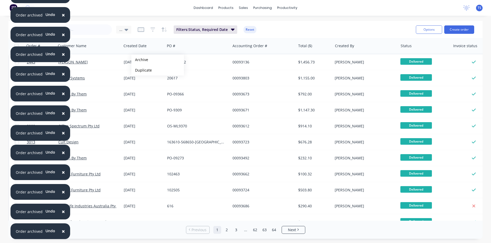
click at [140, 60] on button "Archive" at bounding box center [157, 60] width 53 height 11
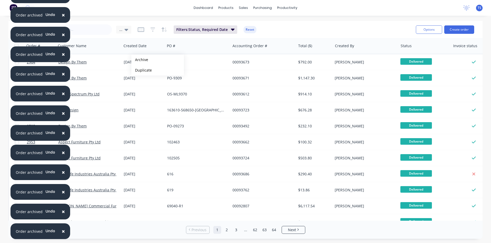
click at [140, 60] on button "Archive" at bounding box center [157, 60] width 53 height 11
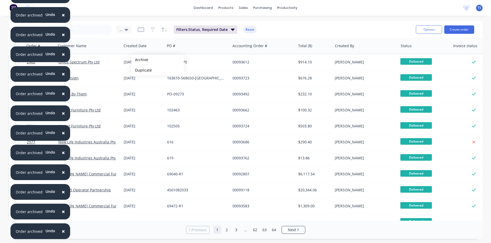
click at [140, 60] on button "Archive" at bounding box center [157, 60] width 53 height 11
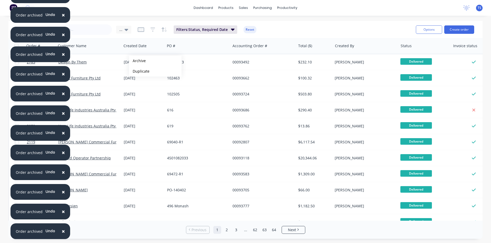
click at [137, 61] on button "Archive" at bounding box center [155, 61] width 53 height 11
click at [138, 63] on button "Archive" at bounding box center [155, 63] width 53 height 11
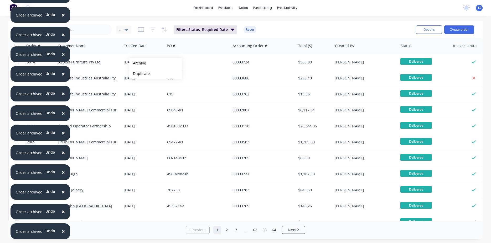
click at [138, 63] on button "Archive" at bounding box center [155, 63] width 53 height 11
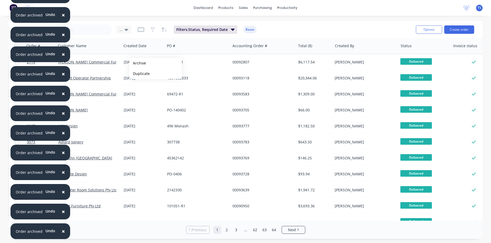
click at [138, 63] on button "Archive" at bounding box center [155, 63] width 53 height 11
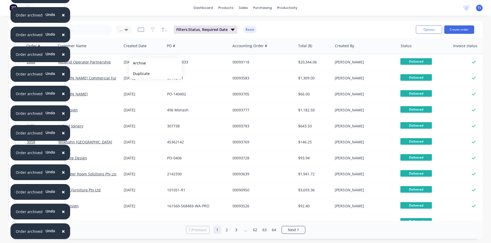
click at [138, 63] on button "Archive" at bounding box center [155, 63] width 53 height 11
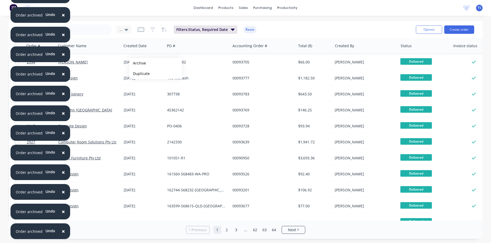
click at [138, 63] on button "Archive" at bounding box center [155, 63] width 53 height 11
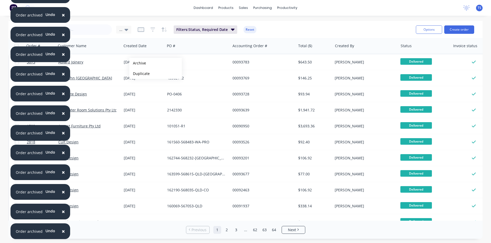
click at [138, 63] on button "Archive" at bounding box center [155, 63] width 53 height 11
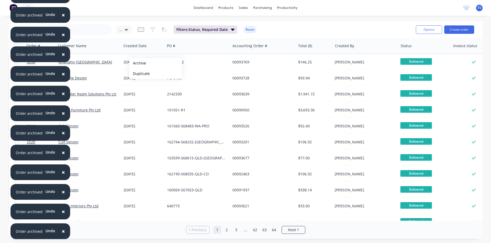
click at [138, 63] on button "Archive" at bounding box center [155, 63] width 53 height 11
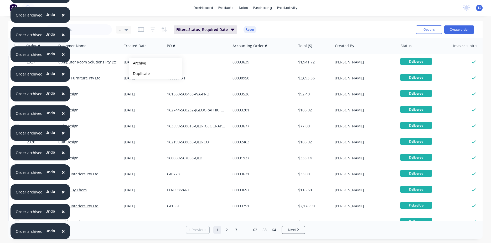
click at [138, 63] on button "Archive" at bounding box center [155, 63] width 53 height 11
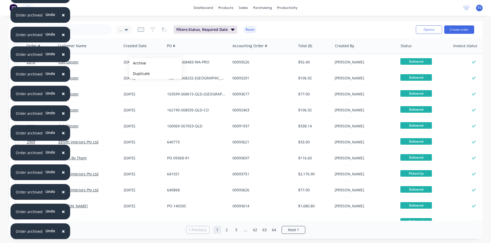
click at [138, 63] on button "Archive" at bounding box center [155, 63] width 53 height 11
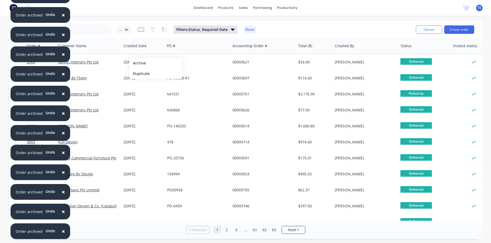
click at [138, 63] on button "Archive" at bounding box center [155, 63] width 53 height 11
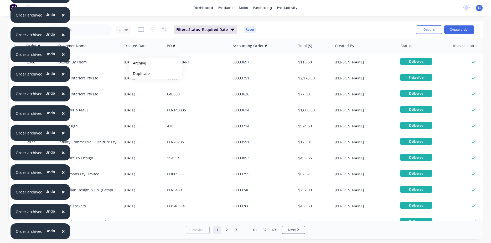
click at [138, 63] on button "Archive" at bounding box center [155, 63] width 53 height 11
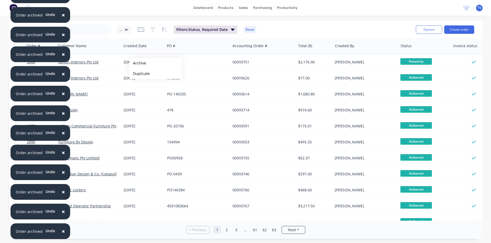
click at [138, 63] on button "Archive" at bounding box center [155, 63] width 53 height 11
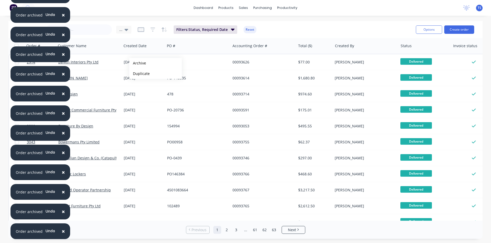
click at [138, 63] on button "Archive" at bounding box center [155, 63] width 53 height 11
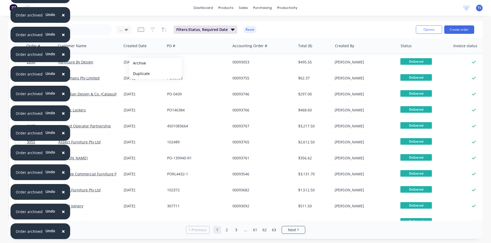
click at [138, 63] on button "Archive" at bounding box center [155, 63] width 53 height 11
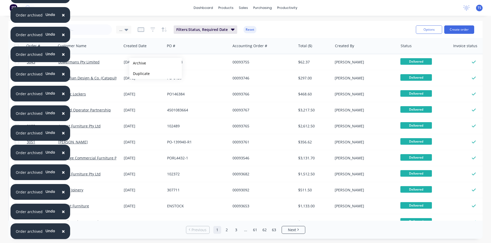
click at [138, 63] on button "Archive" at bounding box center [155, 63] width 53 height 11
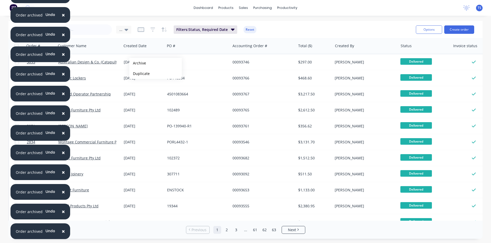
click at [138, 63] on button "Archive" at bounding box center [155, 63] width 53 height 11
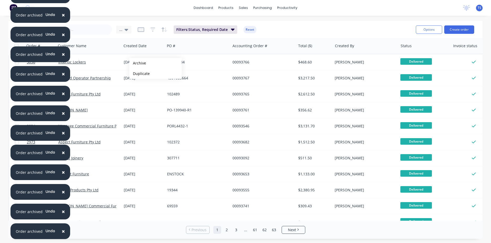
click at [138, 63] on button "Archive" at bounding box center [155, 63] width 53 height 11
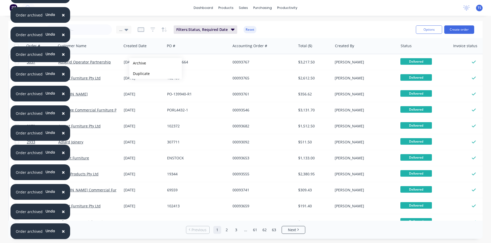
click at [138, 63] on button "Archive" at bounding box center [155, 63] width 53 height 11
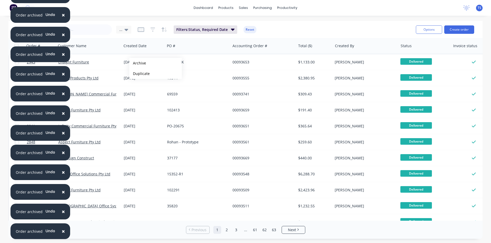
click at [138, 63] on button "Archive" at bounding box center [155, 63] width 53 height 11
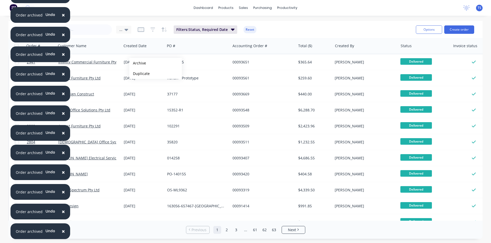
click at [138, 63] on button "Archive" at bounding box center [155, 63] width 53 height 11
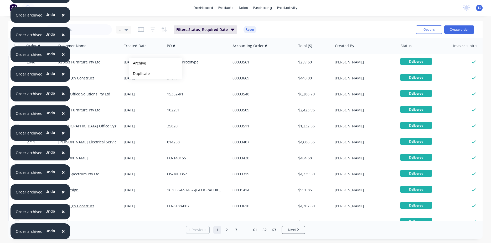
click at [138, 63] on button "Archive" at bounding box center [155, 63] width 53 height 11
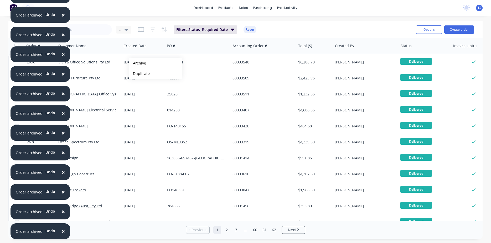
click at [138, 63] on button "Archive" at bounding box center [155, 63] width 53 height 11
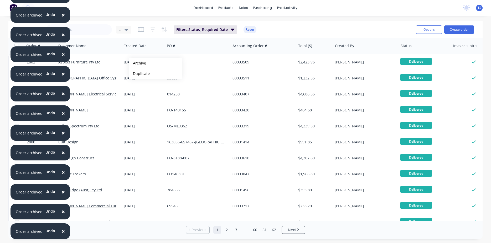
click at [138, 63] on button "Archive" at bounding box center [155, 63] width 53 height 11
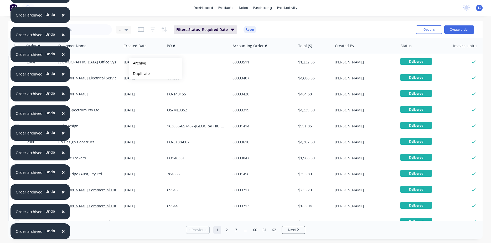
click at [138, 63] on button "Archive" at bounding box center [155, 63] width 53 height 11
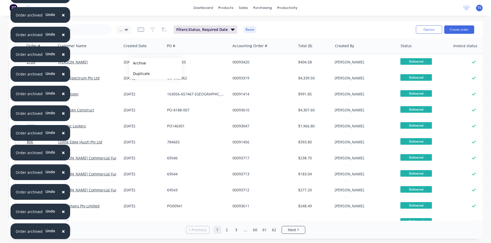
click at [138, 63] on button "Archive" at bounding box center [155, 63] width 53 height 11
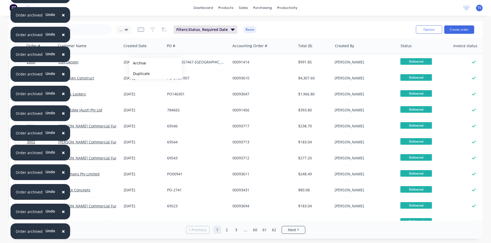
click at [138, 63] on button "Archive" at bounding box center [155, 63] width 53 height 11
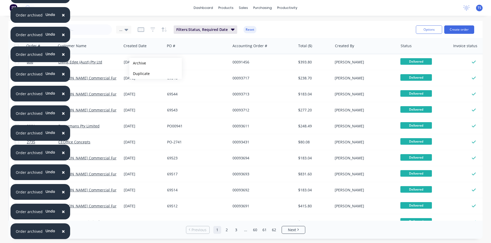
click at [138, 63] on button "Archive" at bounding box center [155, 63] width 53 height 11
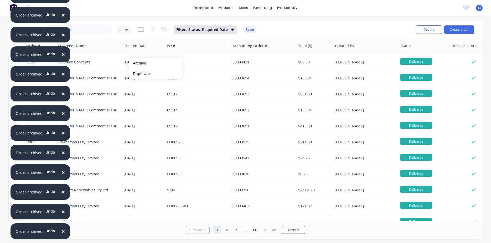
click at [138, 63] on button "Archive" at bounding box center [155, 63] width 53 height 11
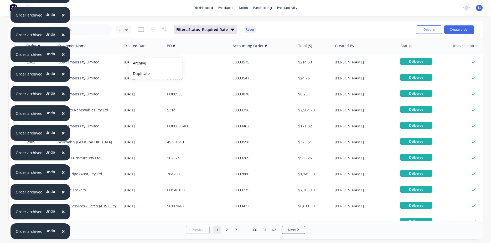
click at [138, 63] on button "Archive" at bounding box center [155, 63] width 53 height 11
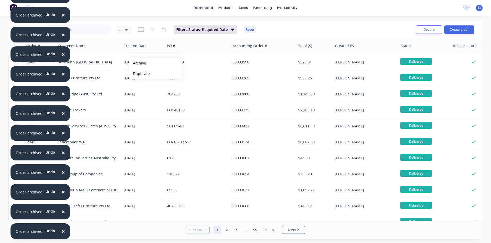
click at [138, 63] on button "Archive" at bounding box center [155, 63] width 53 height 11
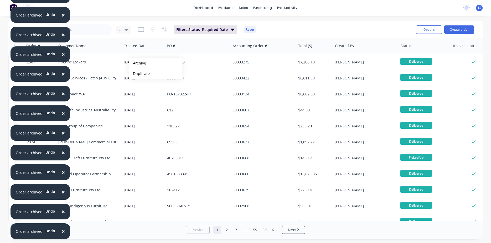
click at [138, 63] on button "Archive" at bounding box center [155, 63] width 53 height 11
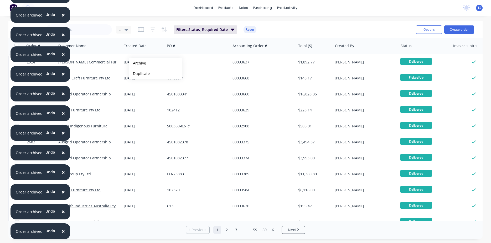
click at [138, 63] on button "Archive" at bounding box center [155, 63] width 53 height 11
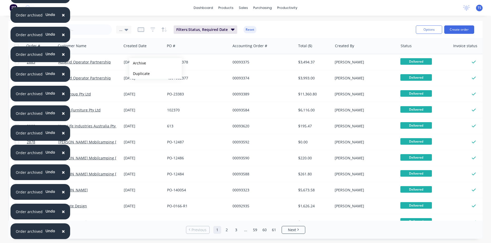
click at [138, 63] on button "Archive" at bounding box center [155, 63] width 53 height 11
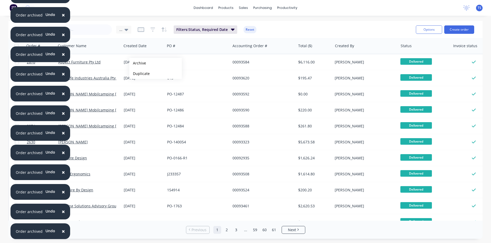
click at [138, 63] on button "Archive" at bounding box center [155, 63] width 53 height 11
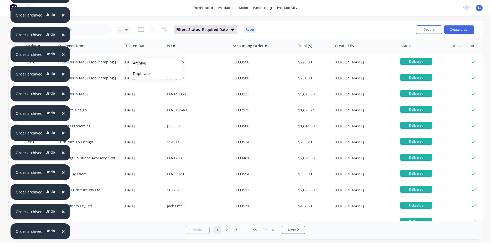
click at [138, 63] on button "Archive" at bounding box center [155, 63] width 53 height 11
click at [138, 63] on div "31 Jul 2024" at bounding box center [143, 62] width 39 height 5
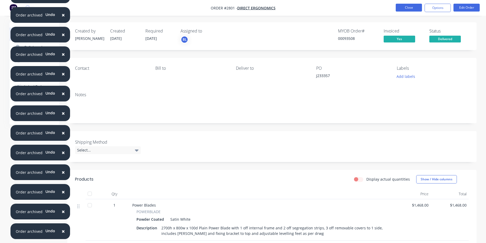
click at [411, 10] on button "Close" at bounding box center [409, 8] width 26 height 8
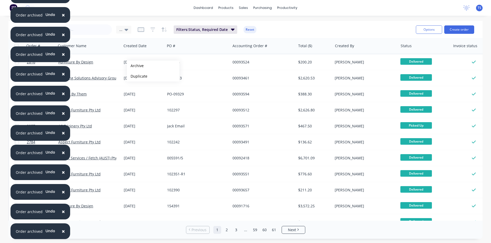
click at [135, 66] on button "Archive" at bounding box center [153, 66] width 53 height 11
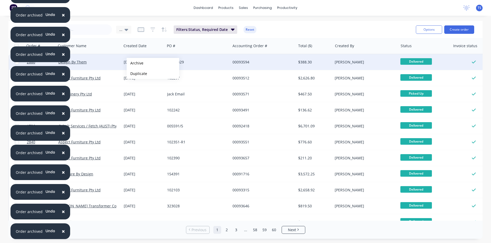
click at [135, 63] on button "Archive" at bounding box center [153, 63] width 53 height 11
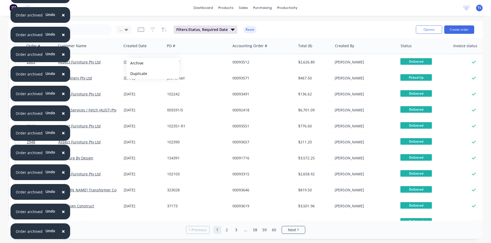
click at [135, 63] on button "Archive" at bounding box center [153, 63] width 53 height 11
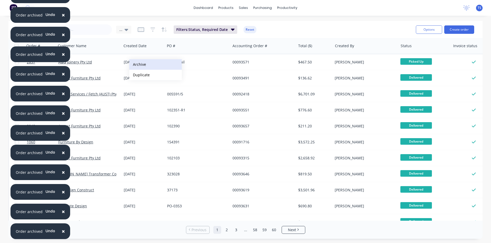
click at [138, 65] on button "Archive" at bounding box center [155, 64] width 53 height 11
click at [138, 64] on button "Archive" at bounding box center [155, 64] width 53 height 11
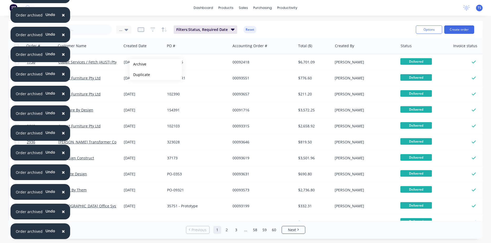
click at [138, 64] on button "Archive" at bounding box center [155, 64] width 53 height 11
click at [137, 62] on button "Archive" at bounding box center [155, 62] width 53 height 11
click at [137, 64] on button "Archive" at bounding box center [154, 64] width 53 height 11
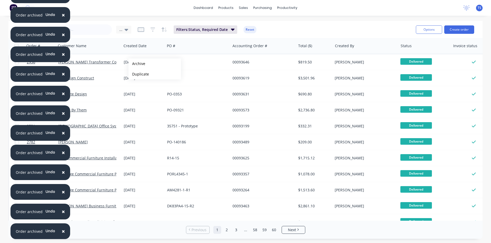
click at [137, 64] on button "Archive" at bounding box center [154, 64] width 53 height 11
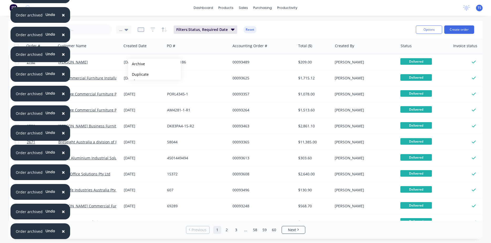
click at [137, 64] on button "Archive" at bounding box center [154, 64] width 53 height 11
click at [136, 64] on button "Archive" at bounding box center [154, 64] width 53 height 11
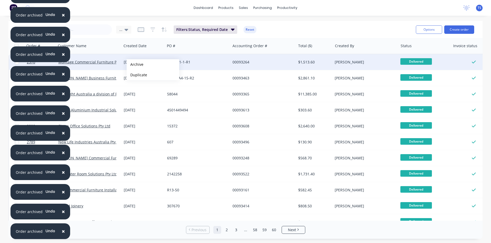
click at [135, 65] on button "Archive" at bounding box center [153, 64] width 53 height 11
click at [135, 64] on button "Archive" at bounding box center [153, 64] width 53 height 11
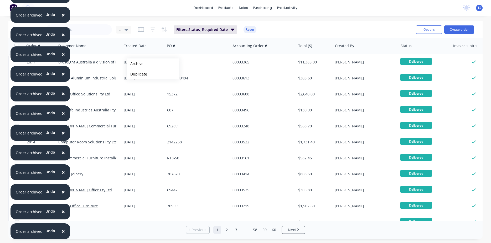
click at [135, 64] on button "Archive" at bounding box center [153, 64] width 53 height 11
click at [135, 64] on button "Archive" at bounding box center [153, 63] width 53 height 11
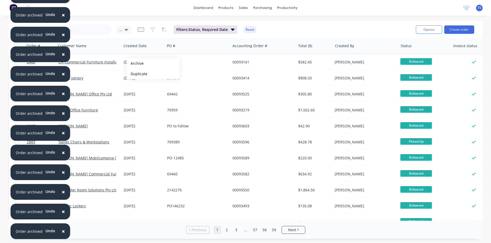
click at [134, 64] on button "Archive" at bounding box center [153, 63] width 53 height 11
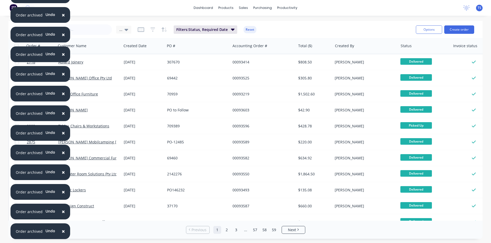
click at [134, 64] on div "[DATE]" at bounding box center [143, 62] width 39 height 5
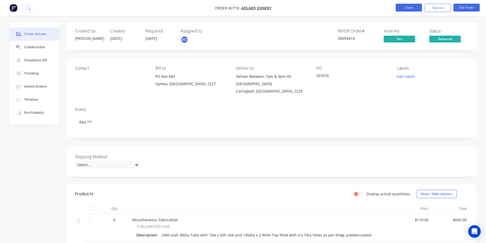
click at [404, 7] on button "Close" at bounding box center [409, 8] width 26 height 8
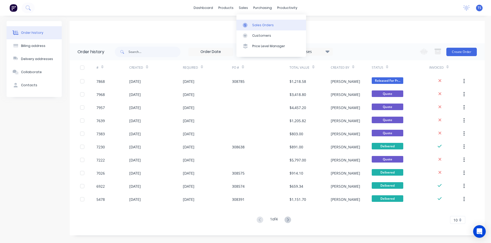
click at [259, 22] on link "Sales Orders" at bounding box center [271, 25] width 70 height 11
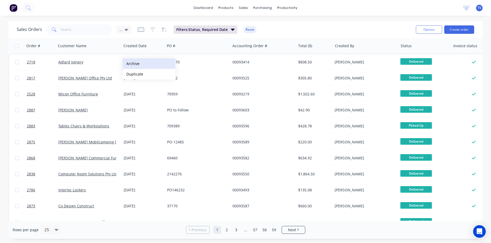
click at [143, 63] on button "Archive" at bounding box center [149, 64] width 53 height 11
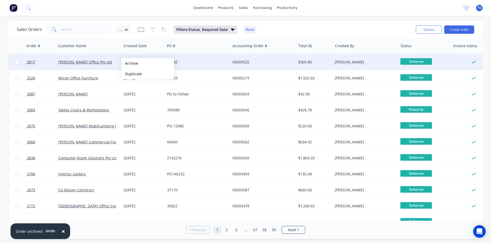
click at [129, 64] on button "Archive" at bounding box center [147, 63] width 53 height 11
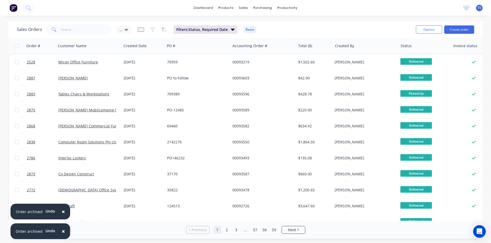
click at [241, 30] on div "Filters: Status, Required Date Reset" at bounding box center [197, 29] width 119 height 8
click at [231, 30] on icon "button" at bounding box center [233, 30] width 4 height 6
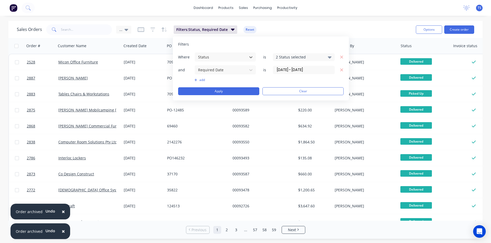
click at [301, 35] on div "Sales Orders ... Filters: Status, Required Date Reset" at bounding box center [214, 29] width 395 height 13
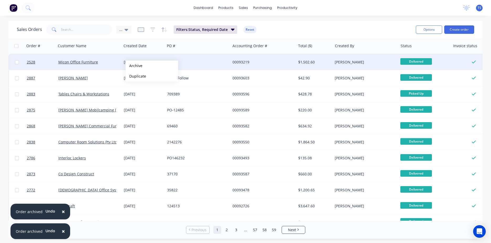
click at [134, 66] on button "Archive" at bounding box center [151, 66] width 53 height 11
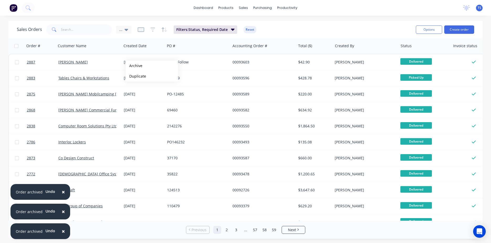
click at [134, 66] on button "Archive" at bounding box center [151, 66] width 53 height 11
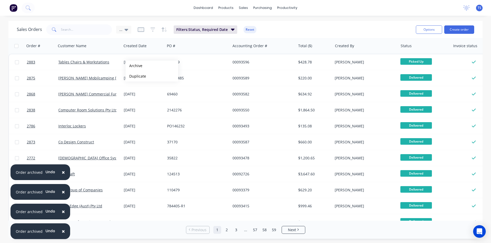
click at [134, 66] on button "Archive" at bounding box center [151, 66] width 53 height 11
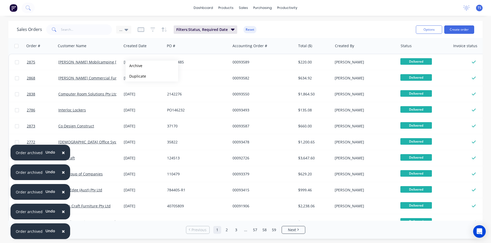
click at [134, 66] on button "Archive" at bounding box center [151, 66] width 53 height 11
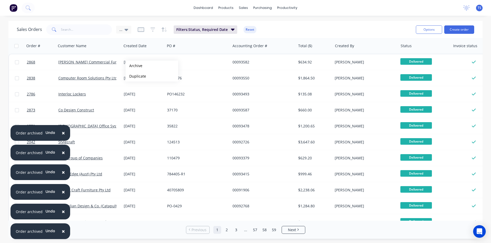
click at [134, 66] on button "Archive" at bounding box center [151, 66] width 53 height 11
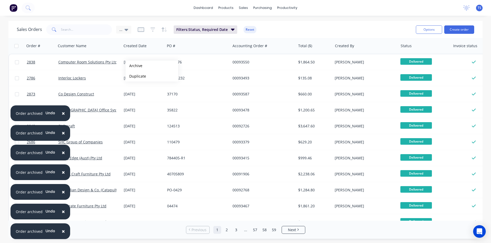
click at [134, 66] on button "Archive" at bounding box center [151, 66] width 53 height 11
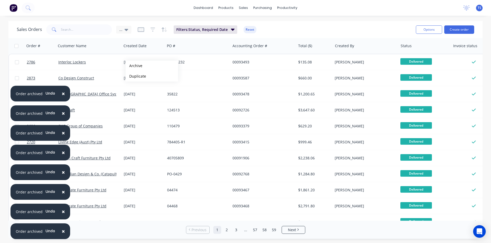
click at [134, 66] on button "Archive" at bounding box center [151, 66] width 53 height 11
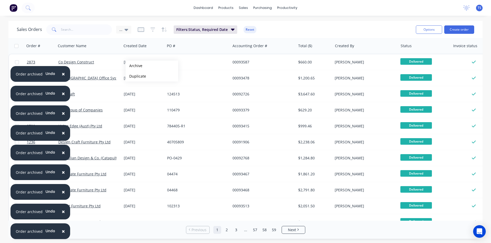
click at [134, 66] on button "Archive" at bounding box center [151, 66] width 53 height 11
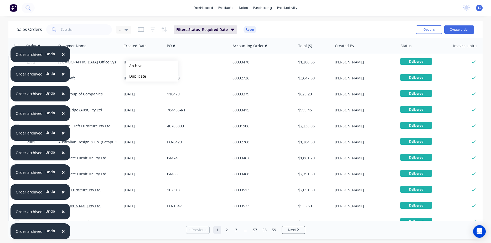
click at [134, 66] on button "Archive" at bounding box center [151, 66] width 53 height 11
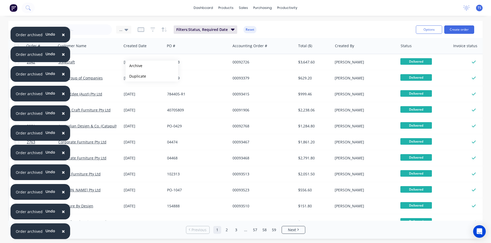
click at [134, 66] on button "Archive" at bounding box center [151, 66] width 53 height 11
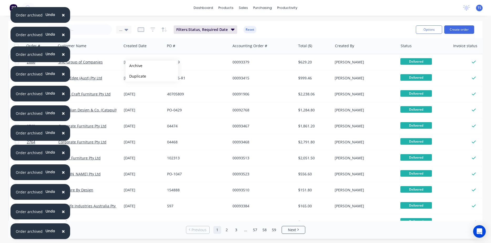
click at [134, 66] on button "Archive" at bounding box center [151, 66] width 53 height 11
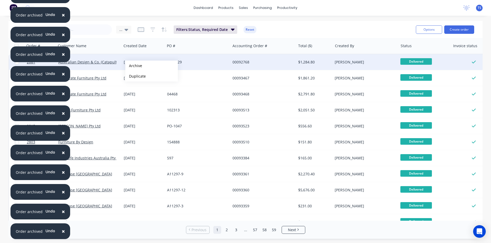
click at [134, 66] on button "Archive" at bounding box center [151, 66] width 53 height 11
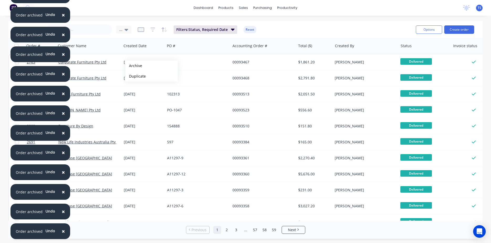
click at [134, 66] on button "Archive" at bounding box center [151, 66] width 53 height 11
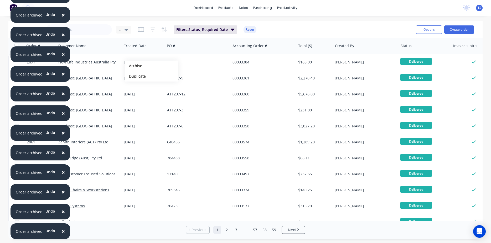
click at [134, 66] on button "Archive" at bounding box center [151, 66] width 53 height 11
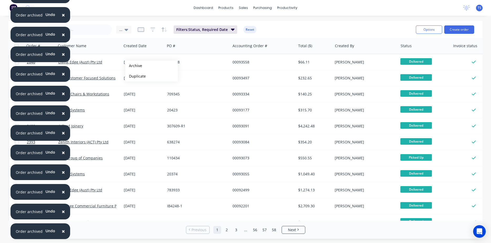
click at [134, 66] on button "Archive" at bounding box center [151, 66] width 53 height 11
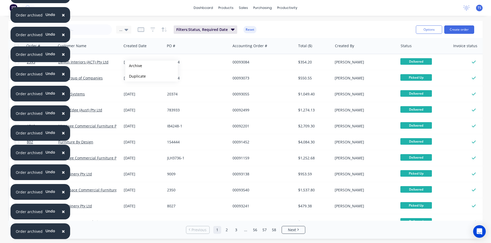
click at [134, 66] on button "Archive" at bounding box center [151, 66] width 53 height 11
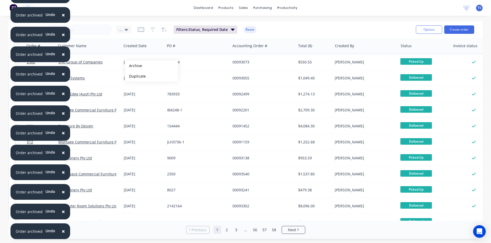
click at [134, 66] on button "Archive" at bounding box center [151, 66] width 53 height 11
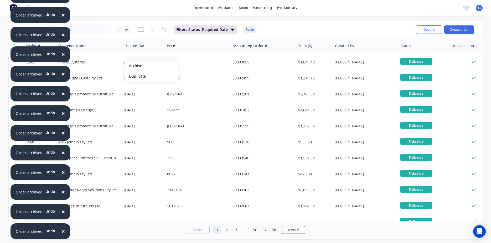
click at [134, 66] on button "Archive" at bounding box center [151, 66] width 53 height 11
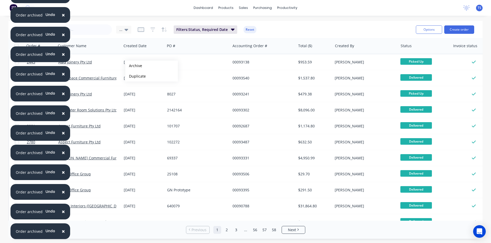
click at [134, 66] on button "Archive" at bounding box center [151, 66] width 53 height 11
click at [134, 66] on div "[DATE]" at bounding box center [143, 62] width 43 height 16
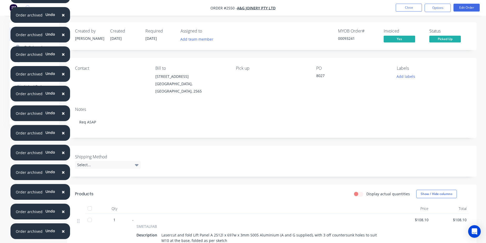
click at [424, 9] on ul "Close Options Edit Order" at bounding box center [438, 8] width 97 height 8
click at [406, 10] on button "Close" at bounding box center [409, 8] width 26 height 8
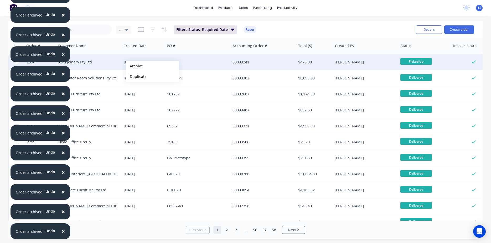
click at [134, 66] on button "Archive" at bounding box center [152, 66] width 53 height 11
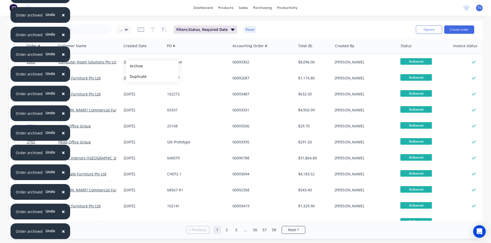
click at [134, 66] on button "Archive" at bounding box center [152, 66] width 53 height 11
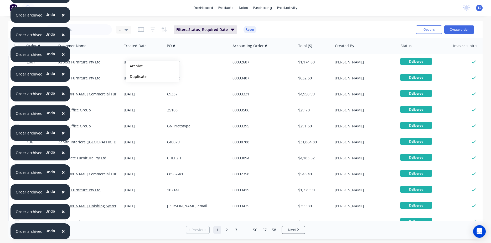
click at [134, 66] on button "Archive" at bounding box center [152, 66] width 53 height 11
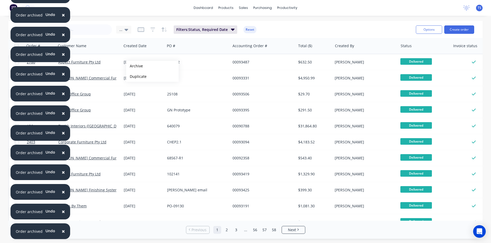
click at [134, 66] on button "Archive" at bounding box center [152, 66] width 53 height 11
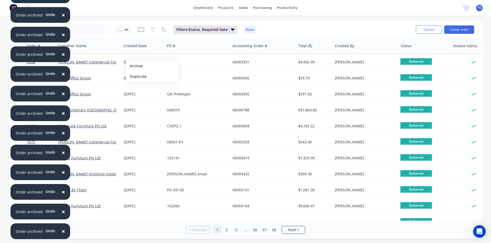
click at [134, 66] on button "Archive" at bounding box center [152, 66] width 53 height 11
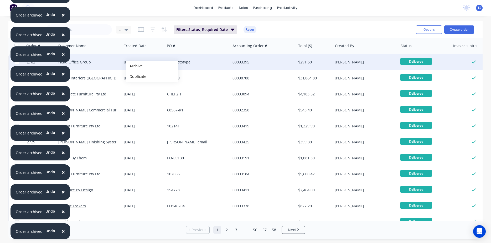
click at [134, 66] on button "Archive" at bounding box center [152, 66] width 53 height 11
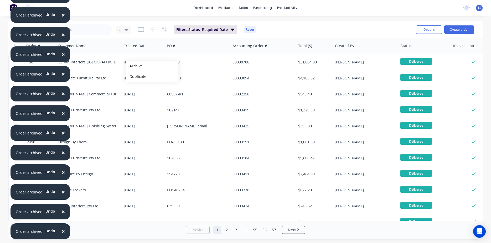
click at [134, 66] on button "Archive" at bounding box center [152, 66] width 53 height 11
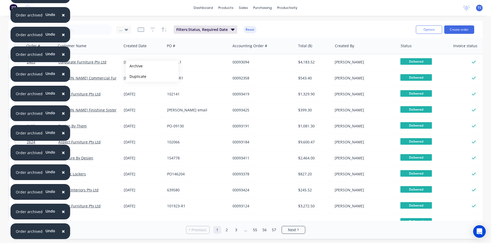
click at [134, 66] on button "Archive" at bounding box center [152, 66] width 53 height 11
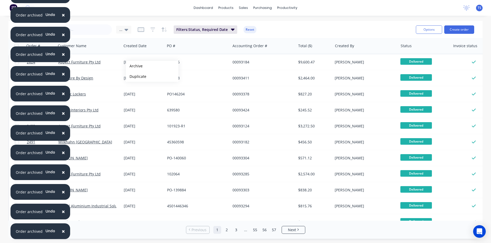
click at [134, 66] on button "Archive" at bounding box center [152, 66] width 53 height 11
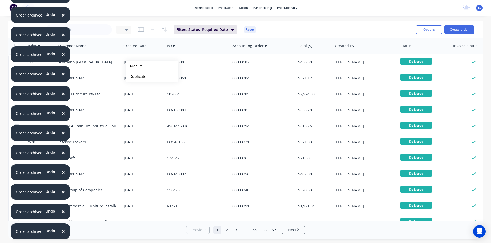
click at [134, 66] on button "Archive" at bounding box center [152, 66] width 53 height 11
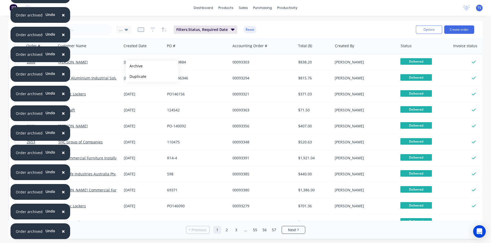
click at [134, 66] on button "Archive" at bounding box center [152, 66] width 53 height 11
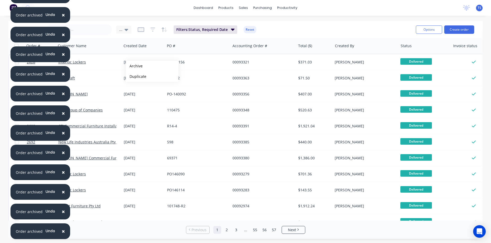
click at [134, 66] on button "Archive" at bounding box center [152, 66] width 53 height 11
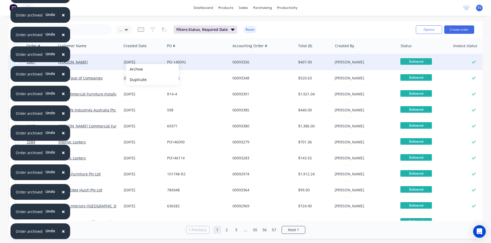
click at [134, 69] on button "Archive" at bounding box center [152, 69] width 53 height 11
click at [135, 67] on button "Archive" at bounding box center [153, 66] width 53 height 11
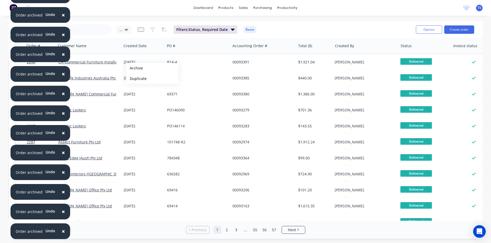
click at [134, 68] on button "Archive" at bounding box center [152, 68] width 53 height 11
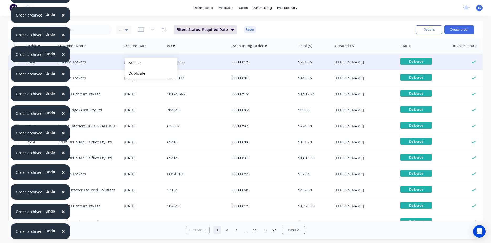
click at [133, 63] on button "Archive" at bounding box center [151, 63] width 53 height 11
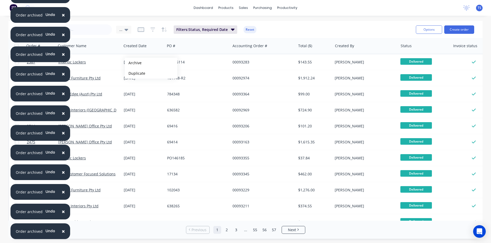
click at [133, 63] on button "Archive" at bounding box center [151, 63] width 53 height 11
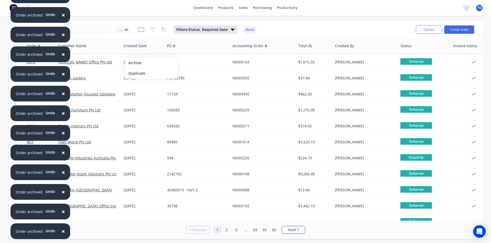
click at [133, 63] on button "Archive" at bounding box center [151, 63] width 53 height 11
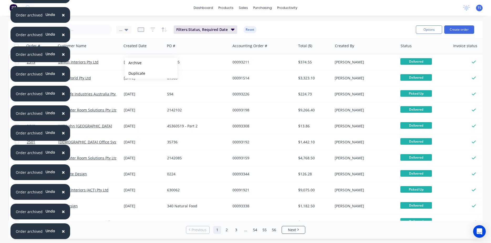
click at [133, 63] on button "Archive" at bounding box center [151, 63] width 53 height 11
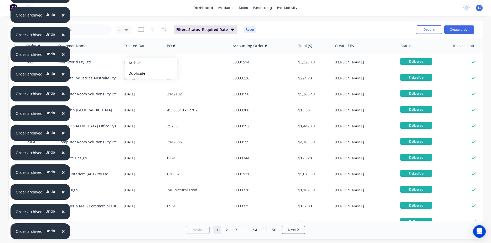
click at [133, 63] on button "Archive" at bounding box center [151, 63] width 53 height 11
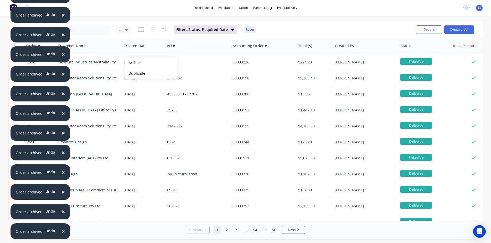
click at [133, 63] on button "Archive" at bounding box center [151, 63] width 53 height 11
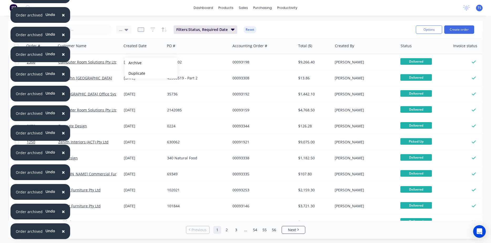
click at [133, 63] on button "Archive" at bounding box center [151, 63] width 53 height 11
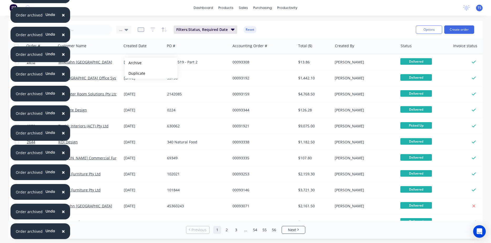
click at [133, 63] on button "Archive" at bounding box center [151, 63] width 53 height 11
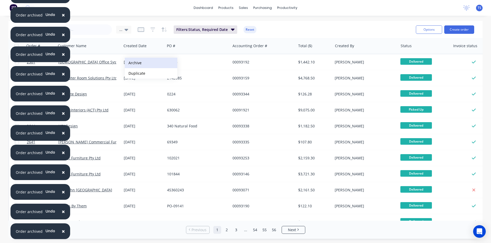
click at [132, 63] on button "Archive" at bounding box center [151, 63] width 53 height 11
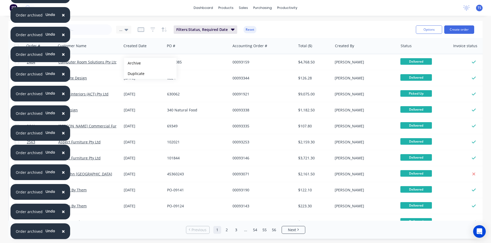
click at [132, 63] on button "Archive" at bounding box center [150, 63] width 53 height 11
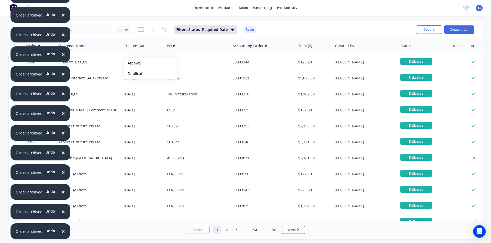
click at [132, 63] on button "Archive" at bounding box center [150, 63] width 53 height 11
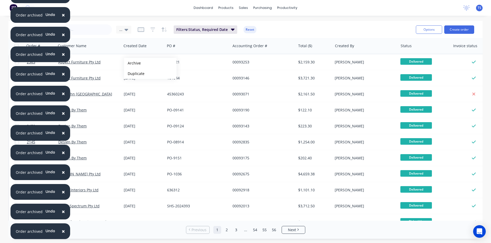
click at [132, 63] on button "Archive" at bounding box center [150, 63] width 53 height 11
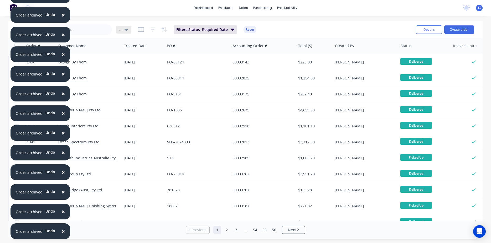
click at [125, 30] on icon at bounding box center [126, 30] width 4 height 2
click at [136, 94] on button "View 1" at bounding box center [148, 95] width 60 height 6
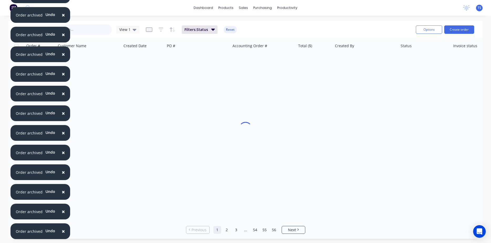
click at [95, 33] on input "text" at bounding box center [86, 29] width 51 height 11
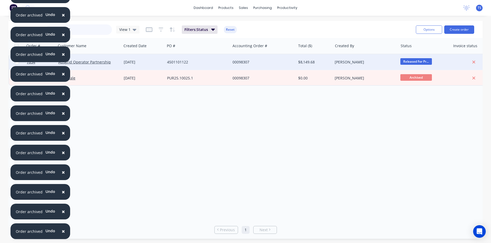
type input "98307"
click at [136, 64] on div "[DATE]" at bounding box center [143, 62] width 39 height 5
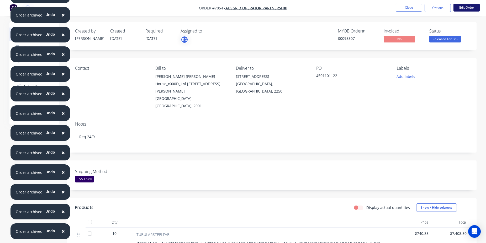
click at [458, 11] on button "Edit Order" at bounding box center [467, 8] width 26 height 8
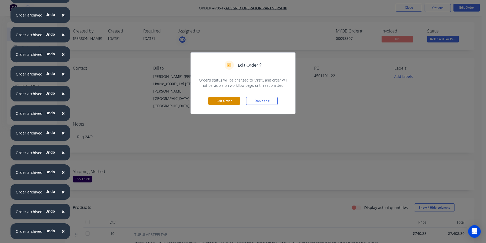
click at [216, 100] on button "Edit Order" at bounding box center [224, 101] width 32 height 8
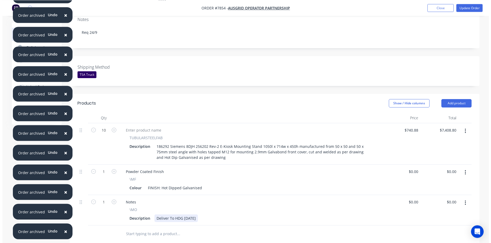
scroll to position [187, 0]
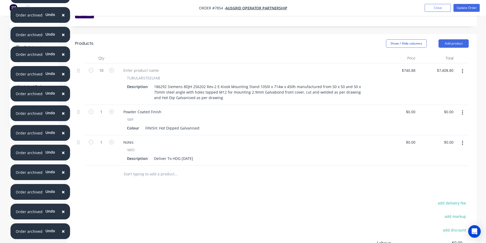
drag, startPoint x: 162, startPoint y: 145, endPoint x: 160, endPoint y: 149, distance: 4.3
click at [162, 166] on div at bounding box center [211, 174] width 189 height 17
click at [160, 169] on input "text" at bounding box center [175, 174] width 105 height 11
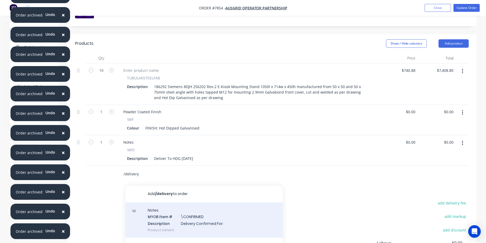
type input "/delivery"
click at [180, 203] on div "Notes MYOB Item # \CONFIRMED Description Delivery Confirmed For: Product variant" at bounding box center [204, 220] width 158 height 35
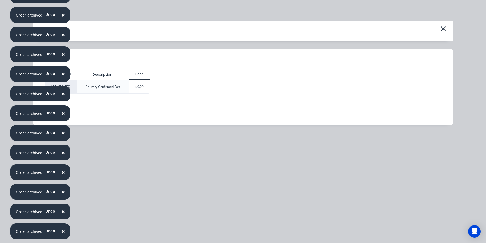
click at [152, 91] on div "\CONFIRMED Delivery Confirmed For: $0.00" at bounding box center [239, 87] width 389 height 14
click at [150, 90] on div "$0.00" at bounding box center [139, 86] width 21 height 13
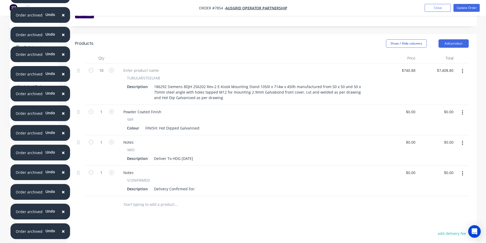
click at [196, 171] on div "Notes \CONFIRMED Description Delivery Confirmed For:" at bounding box center [248, 181] width 263 height 30
click at [195, 185] on div "Delivery Confirmed For:" at bounding box center [174, 189] width 45 height 8
click at [460, 6] on button "Update Order" at bounding box center [467, 8] width 26 height 8
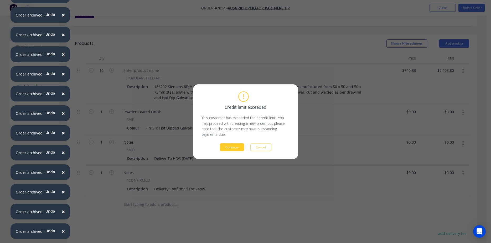
click at [225, 146] on button "Continue" at bounding box center [232, 147] width 24 height 8
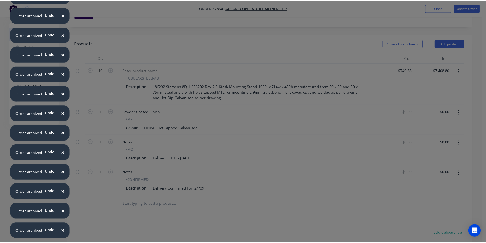
scroll to position [186, 0]
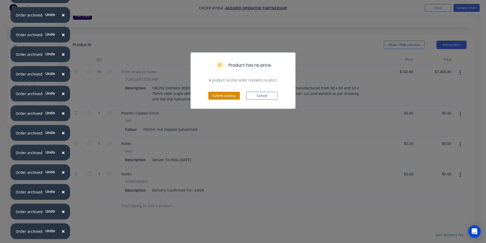
click at [216, 94] on button "Submit anyway" at bounding box center [224, 96] width 32 height 8
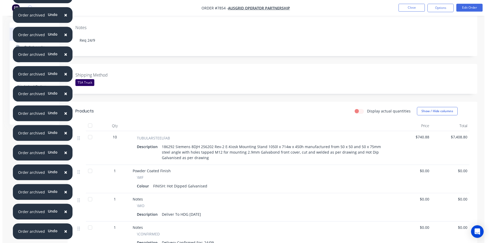
scroll to position [0, 0]
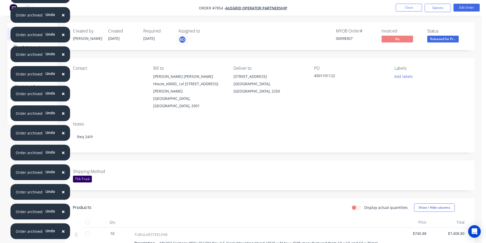
click at [400, 14] on nav "Order #7854 - Ausgrid Operator Partnership Close Options Edit Order" at bounding box center [243, 8] width 486 height 16
click at [400, 11] on button "Close" at bounding box center [409, 8] width 26 height 8
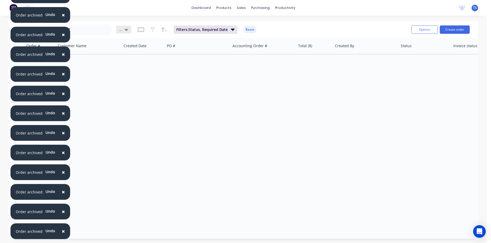
click at [127, 30] on icon at bounding box center [126, 30] width 4 height 6
click at [126, 87] on button "... (Default)" at bounding box center [148, 85] width 60 height 6
click at [84, 29] on input "98307" at bounding box center [86, 29] width 51 height 11
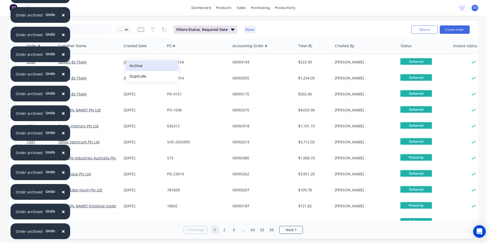
click at [140, 65] on button "Archive" at bounding box center [152, 66] width 53 height 11
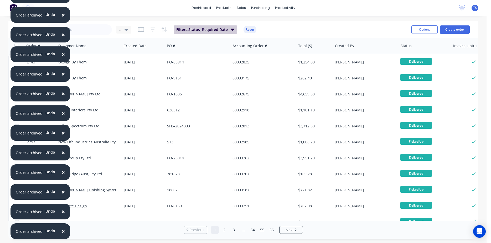
click at [234, 30] on button "Filters: Status, Required Date" at bounding box center [206, 29] width 64 height 8
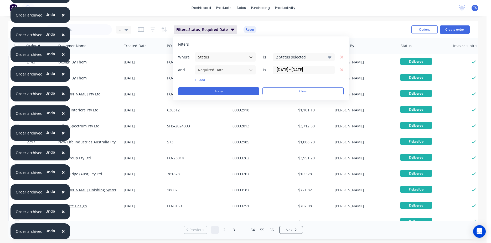
click at [296, 29] on div "Sales Orders ... Filters: Status, Required Date Reset" at bounding box center [212, 29] width 390 height 13
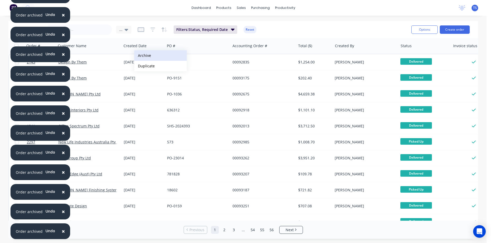
click at [156, 59] on button "Archive" at bounding box center [160, 55] width 53 height 11
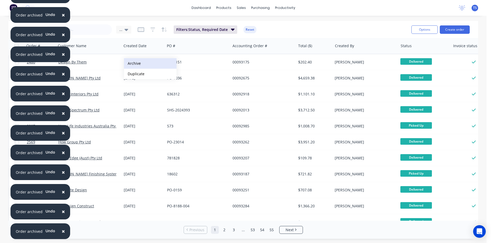
click at [134, 63] on button "Archive" at bounding box center [150, 63] width 53 height 11
click at [134, 63] on button "Archive" at bounding box center [151, 63] width 53 height 11
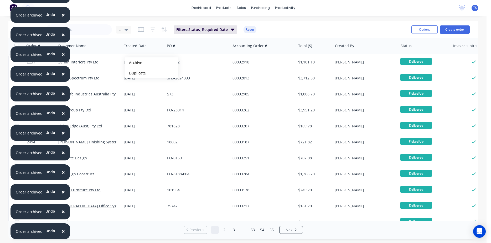
click at [134, 63] on button "Archive" at bounding box center [151, 62] width 53 height 11
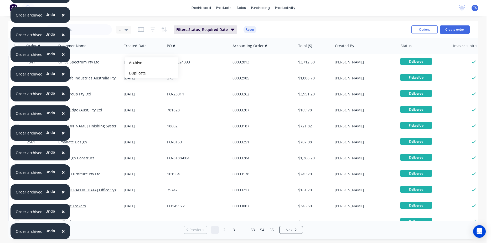
click at [134, 63] on button "Archive" at bounding box center [151, 62] width 53 height 11
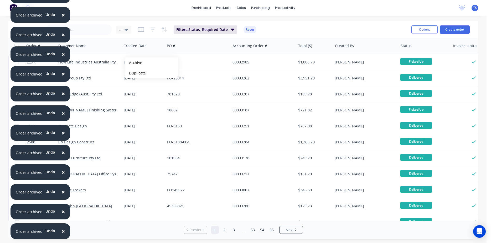
click at [134, 63] on button "Archive" at bounding box center [151, 62] width 53 height 11
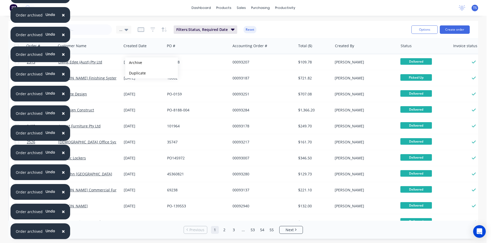
click at [134, 63] on button "Archive" at bounding box center [151, 62] width 53 height 11
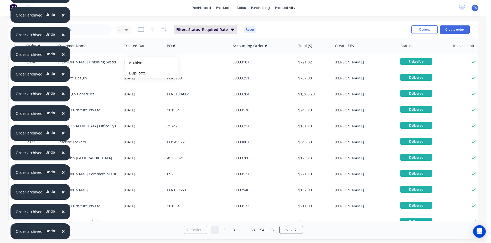
click at [134, 63] on button "Archive" at bounding box center [151, 62] width 53 height 11
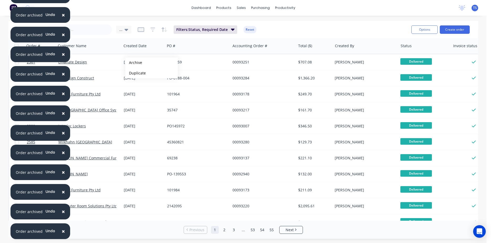
click at [134, 63] on button "Archive" at bounding box center [151, 62] width 53 height 11
click at [134, 63] on button "Archive" at bounding box center [151, 63] width 53 height 11
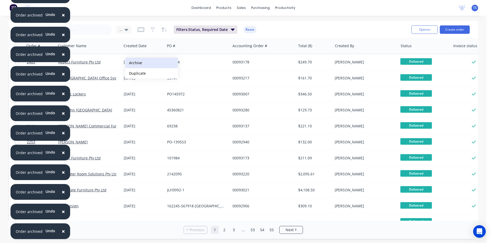
click at [134, 63] on button "Archive" at bounding box center [151, 63] width 53 height 11
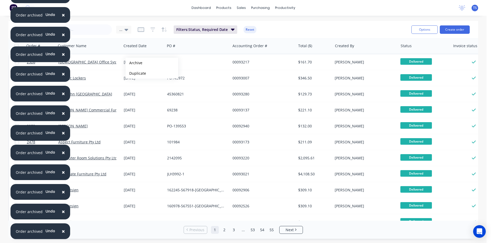
click at [134, 63] on button "Archive" at bounding box center [151, 63] width 53 height 11
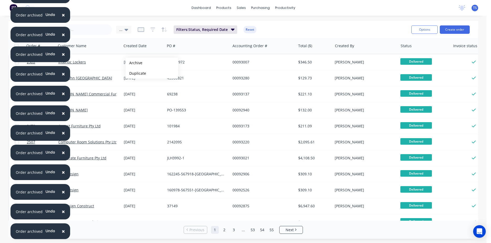
click at [134, 63] on button "Archive" at bounding box center [151, 63] width 53 height 11
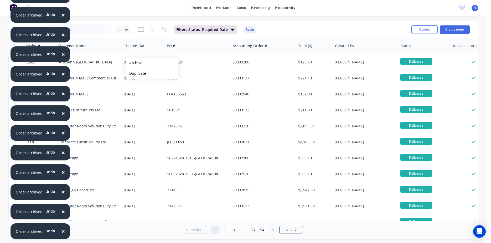
click at [134, 63] on button "Archive" at bounding box center [151, 63] width 53 height 11
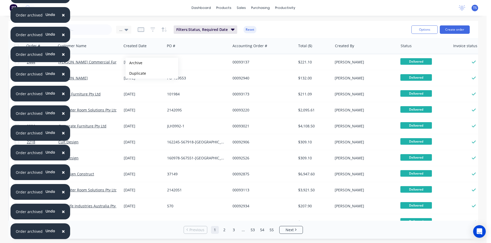
click at [134, 63] on button "Archive" at bounding box center [151, 63] width 53 height 11
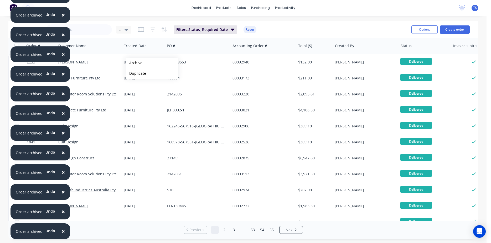
click at [134, 63] on button "Archive" at bounding box center [151, 63] width 53 height 11
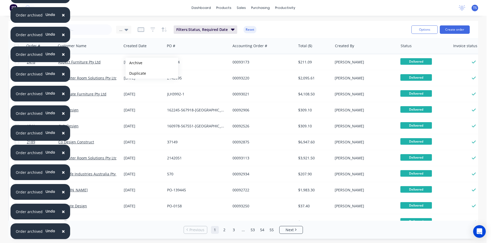
click at [134, 63] on button "Archive" at bounding box center [151, 63] width 53 height 11
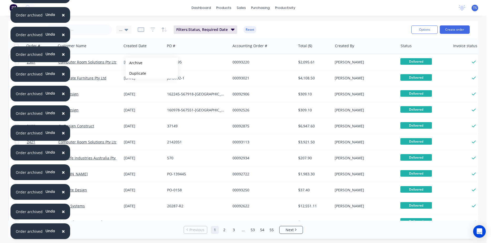
click at [134, 63] on button "Archive" at bounding box center [151, 63] width 53 height 11
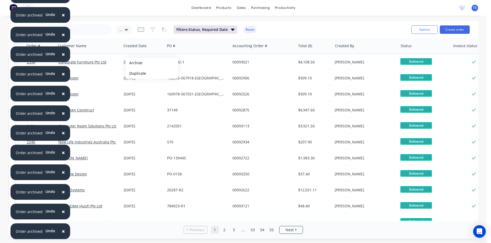
click at [134, 63] on button "Archive" at bounding box center [151, 63] width 53 height 11
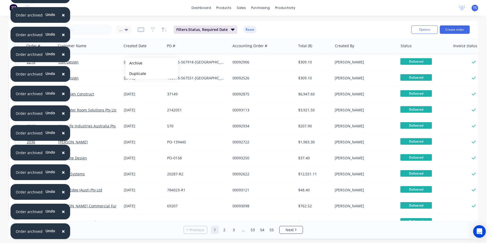
click at [134, 63] on button "Archive" at bounding box center [151, 63] width 53 height 11
click at [136, 64] on button "Archive" at bounding box center [153, 64] width 53 height 11
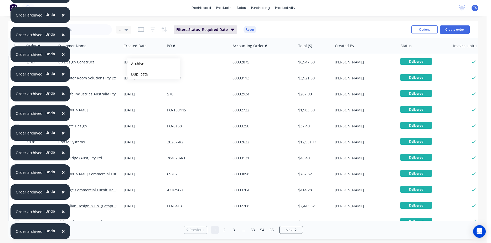
click at [136, 64] on button "Archive" at bounding box center [153, 64] width 53 height 11
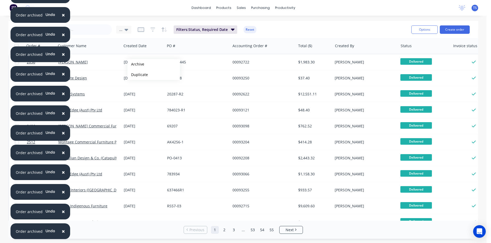
click at [136, 64] on button "Archive" at bounding box center [153, 64] width 53 height 11
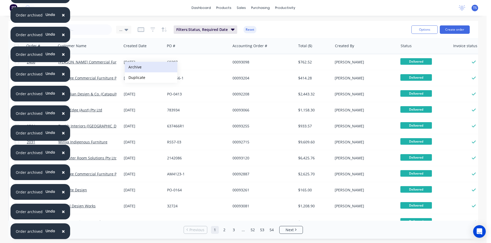
click at [136, 66] on button "Archive" at bounding box center [151, 67] width 53 height 11
click at [138, 66] on button "Archive" at bounding box center [155, 65] width 53 height 11
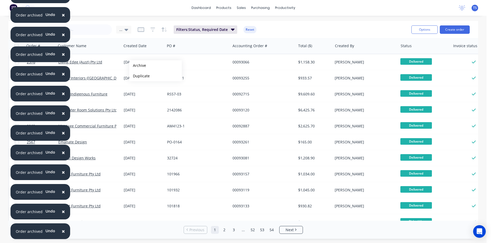
click at [138, 66] on button "Archive" at bounding box center [155, 65] width 53 height 11
click at [132, 64] on button "Archive" at bounding box center [149, 64] width 53 height 11
click at [133, 64] on button "Archive" at bounding box center [151, 64] width 53 height 11
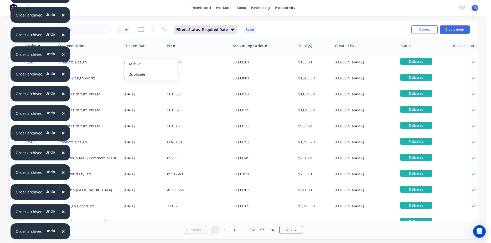
click at [133, 64] on button "Archive" at bounding box center [151, 64] width 53 height 11
click at [139, 66] on button "Archive" at bounding box center [156, 66] width 53 height 11
click at [138, 66] on button "Archive" at bounding box center [156, 66] width 53 height 11
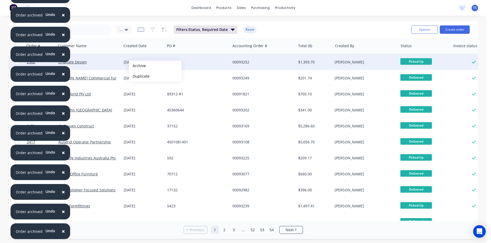
click at [137, 66] on button "Archive" at bounding box center [155, 66] width 53 height 11
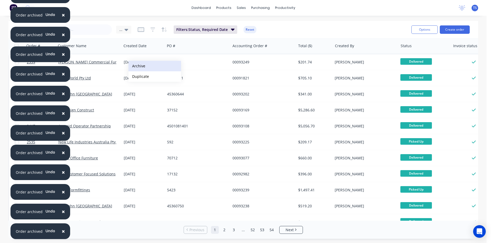
click at [137, 66] on button "Archive" at bounding box center [154, 66] width 53 height 11
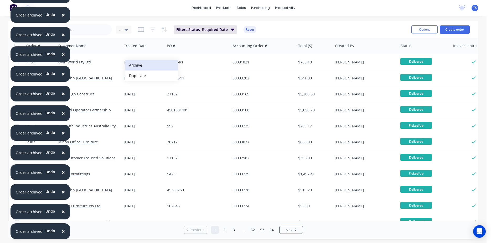
click at [134, 65] on button "Archive" at bounding box center [151, 65] width 53 height 11
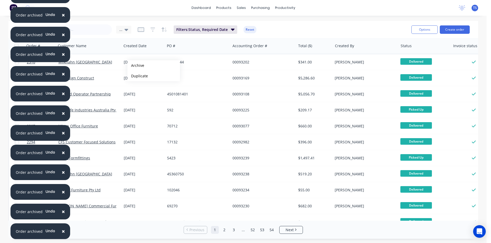
click at [136, 66] on button "Archive" at bounding box center [153, 65] width 53 height 11
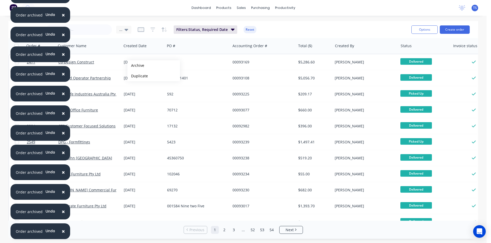
click at [136, 66] on button "Archive" at bounding box center [153, 65] width 53 height 11
click at [136, 66] on button "Archive" at bounding box center [153, 66] width 53 height 11
click at [136, 66] on button "Archive" at bounding box center [154, 66] width 53 height 11
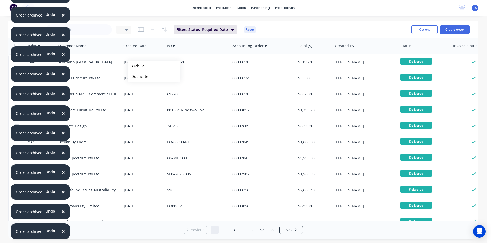
click at [136, 66] on button "Archive" at bounding box center [154, 66] width 53 height 11
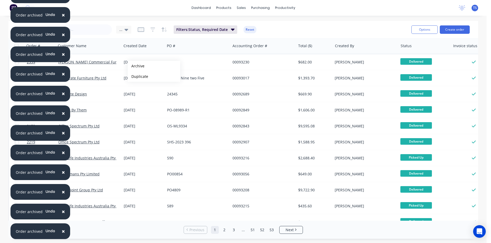
click at [136, 66] on button "Archive" at bounding box center [154, 66] width 53 height 11
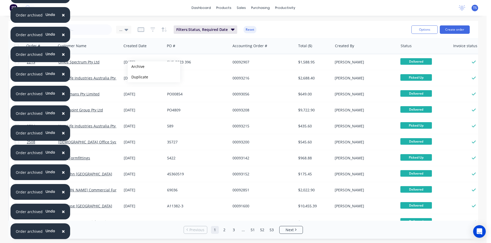
click at [136, 67] on button "Archive" at bounding box center [154, 66] width 53 height 11
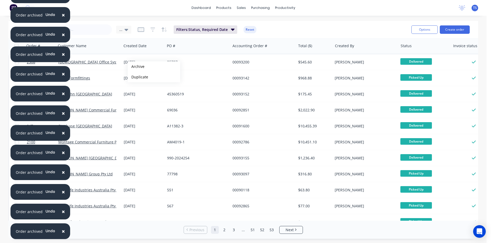
click at [136, 67] on button "Archive" at bounding box center [154, 66] width 53 height 11
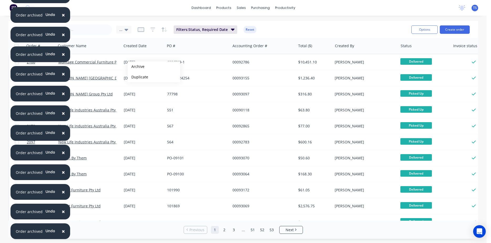
click at [136, 67] on button "Archive" at bounding box center [154, 66] width 53 height 11
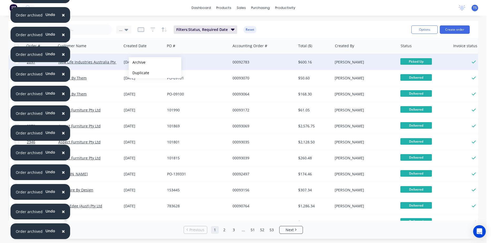
click at [137, 62] on button "Archive" at bounding box center [155, 62] width 53 height 11
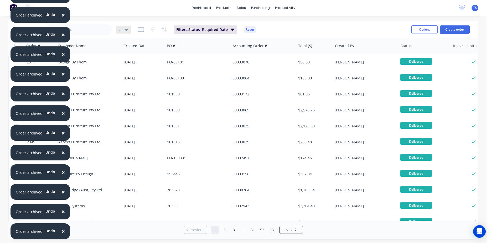
click at [127, 33] on div "..." at bounding box center [123, 30] width 15 height 8
click at [130, 95] on button "View 1" at bounding box center [148, 95] width 60 height 6
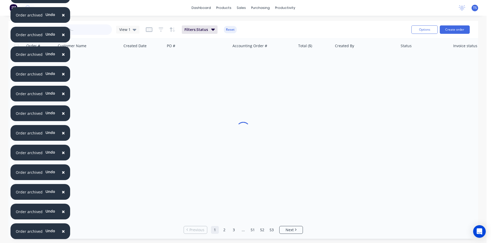
click at [88, 34] on input "text" at bounding box center [86, 29] width 51 height 11
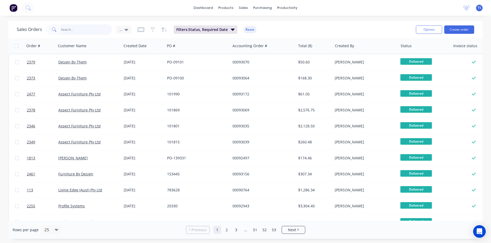
click at [81, 32] on input "text" at bounding box center [86, 29] width 51 height 11
type input "98788"
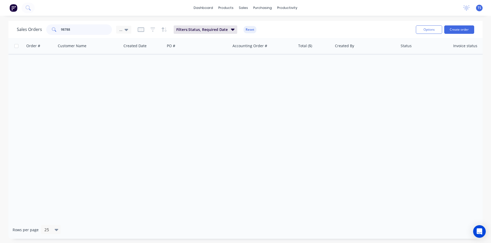
click at [77, 32] on input "98788" at bounding box center [86, 29] width 51 height 11
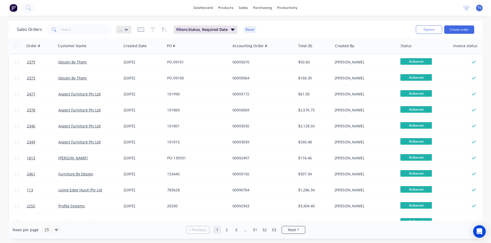
click at [116, 27] on div "..." at bounding box center [123, 30] width 15 height 8
click at [124, 94] on button "View 1" at bounding box center [148, 95] width 60 height 6
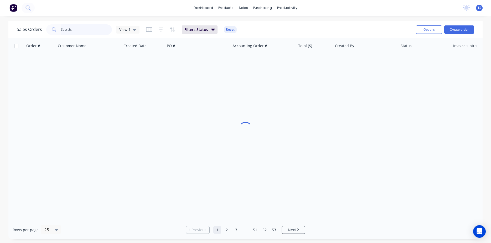
click at [76, 28] on input "text" at bounding box center [86, 29] width 51 height 11
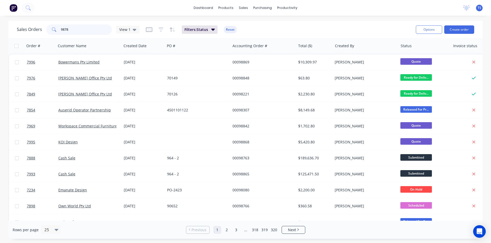
type input "98788"
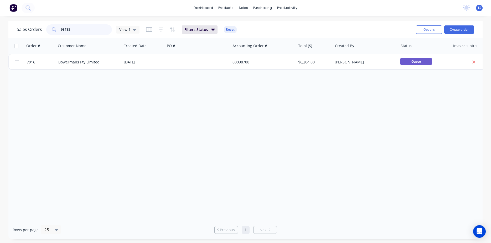
click at [74, 29] on input "98788" at bounding box center [86, 29] width 51 height 11
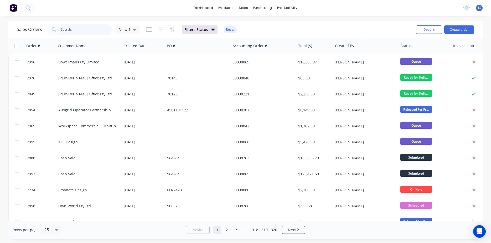
click at [78, 33] on input "text" at bounding box center [86, 29] width 51 height 11
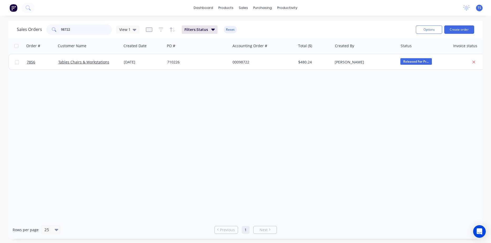
click at [85, 31] on input "98722" at bounding box center [86, 29] width 51 height 11
click at [85, 31] on input "98738" at bounding box center [86, 29] width 51 height 11
type input "98738"
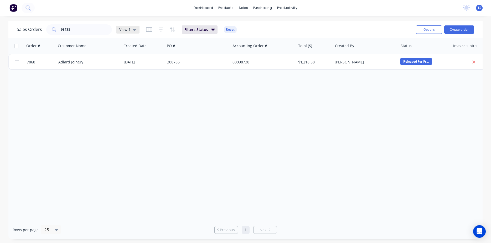
click at [132, 34] on div "Sales Orders 98738 View 1" at bounding box center [78, 29] width 123 height 11
click at [131, 31] on div "View 1" at bounding box center [127, 29] width 17 height 5
click at [143, 88] on div "... (Default) edit" at bounding box center [153, 85] width 70 height 11
click at [138, 86] on button "... (Default)" at bounding box center [148, 85] width 60 height 6
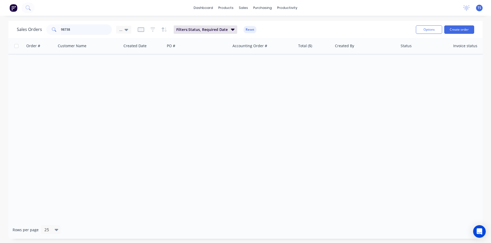
click at [85, 30] on input "98738" at bounding box center [86, 29] width 51 height 11
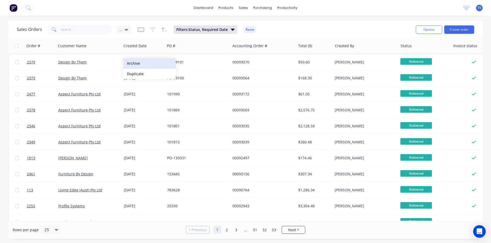
click at [136, 63] on button "Archive" at bounding box center [149, 63] width 53 height 11
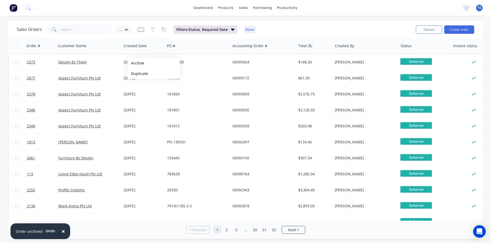
click at [136, 63] on button "Archive" at bounding box center [153, 63] width 53 height 11
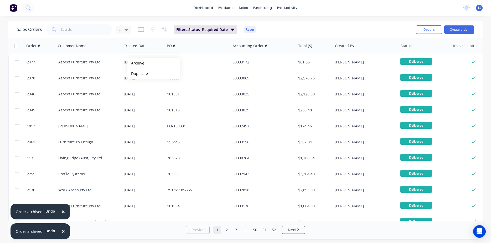
click at [136, 63] on button "Archive" at bounding box center [153, 63] width 53 height 11
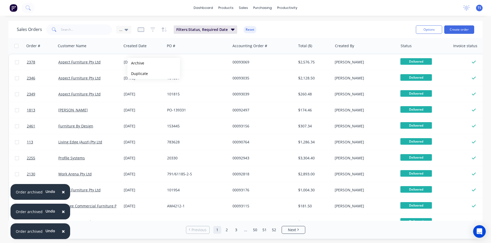
click at [136, 63] on button "Archive" at bounding box center [153, 63] width 53 height 11
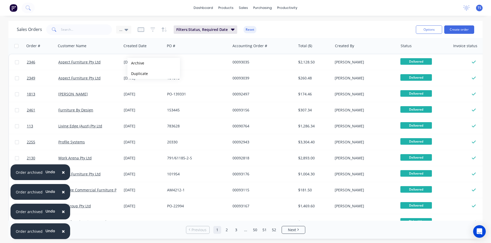
click at [136, 63] on button "Archive" at bounding box center [153, 63] width 53 height 11
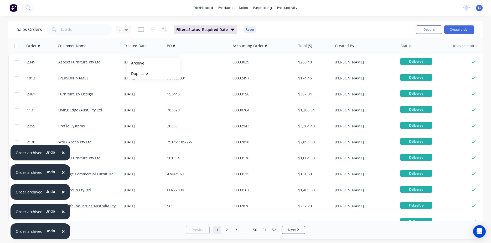
click at [136, 63] on button "Archive" at bounding box center [153, 63] width 53 height 11
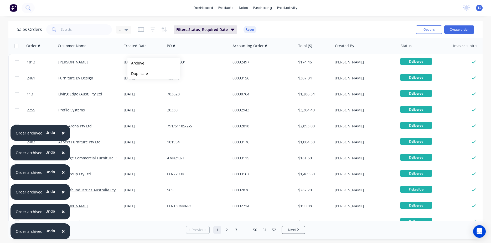
click at [136, 63] on button "Archive" at bounding box center [153, 63] width 53 height 11
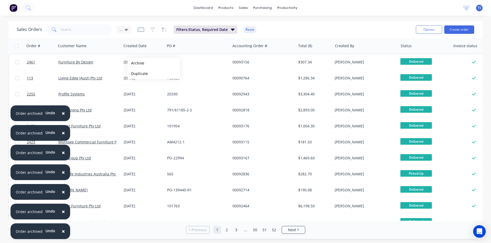
click at [136, 63] on button "Archive" at bounding box center [153, 63] width 53 height 11
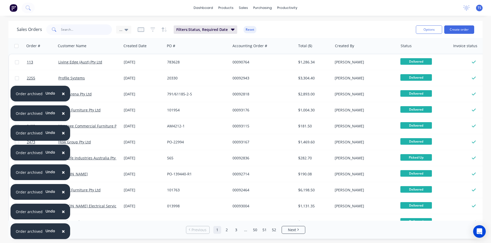
click at [79, 30] on input "text" at bounding box center [86, 29] width 51 height 11
click at [145, 65] on button "Archive" at bounding box center [155, 64] width 53 height 11
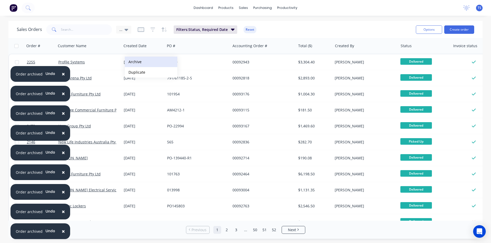
click at [133, 62] on button "Archive" at bounding box center [151, 62] width 53 height 11
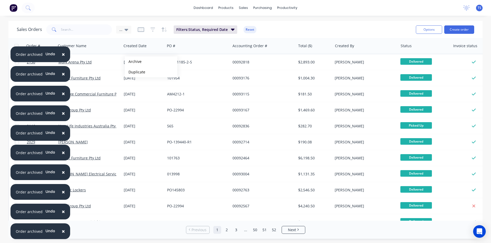
click at [133, 62] on button "Archive" at bounding box center [151, 61] width 53 height 11
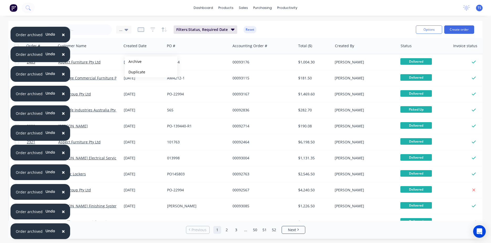
click at [134, 61] on button "Archive" at bounding box center [151, 61] width 53 height 11
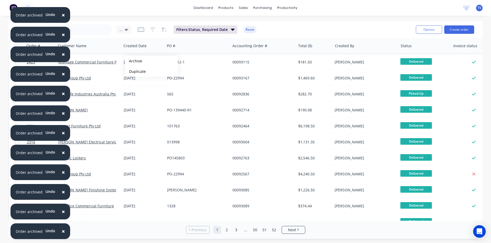
click at [134, 61] on button "Archive" at bounding box center [151, 61] width 53 height 11
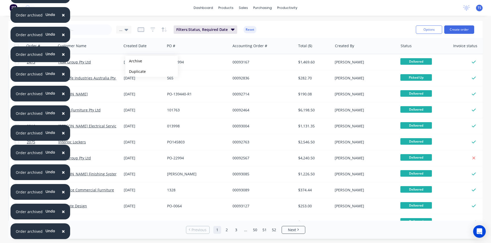
click at [134, 61] on button "Archive" at bounding box center [151, 61] width 53 height 11
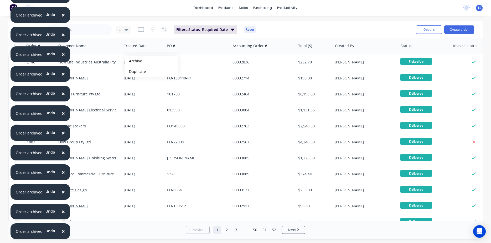
click at [134, 61] on button "Archive" at bounding box center [151, 61] width 53 height 11
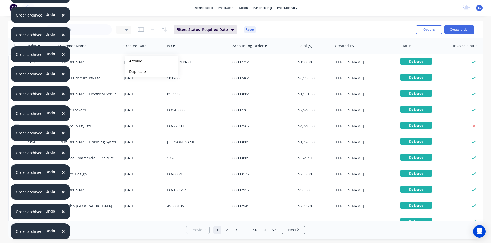
click at [134, 61] on button "Archive" at bounding box center [151, 61] width 53 height 11
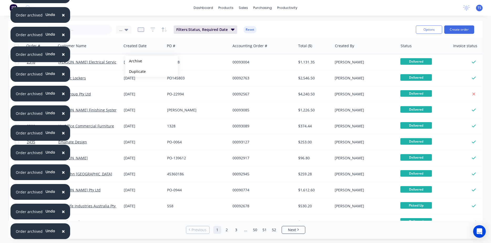
click at [134, 61] on button "Archive" at bounding box center [151, 61] width 53 height 11
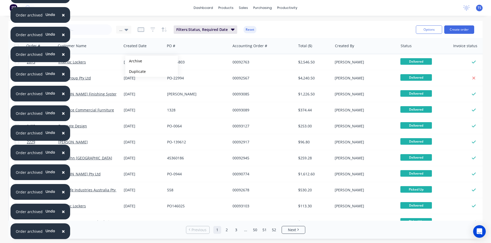
click at [134, 61] on button "Archive" at bounding box center [151, 61] width 53 height 11
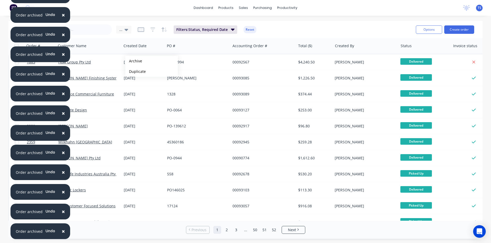
click at [134, 61] on button "Archive" at bounding box center [151, 61] width 53 height 11
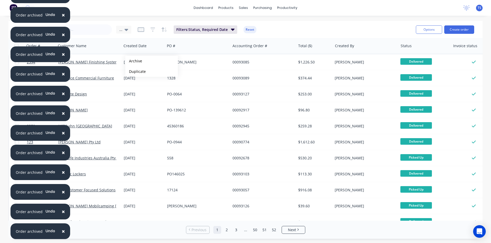
click at [134, 61] on button "Archive" at bounding box center [151, 61] width 53 height 11
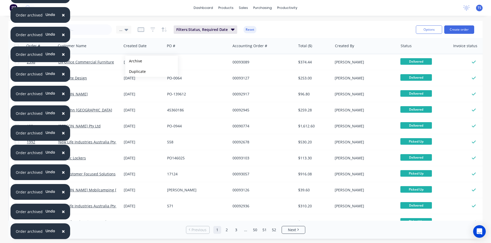
click at [134, 61] on button "Archive" at bounding box center [151, 61] width 53 height 11
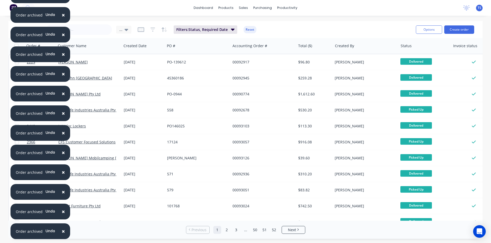
click at [134, 61] on div "[DATE]" at bounding box center [143, 62] width 39 height 5
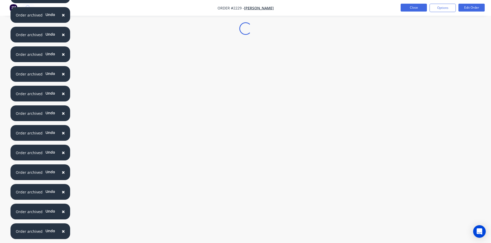
click at [421, 6] on button "Close" at bounding box center [413, 8] width 26 height 8
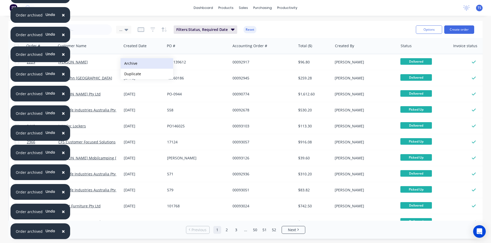
click at [138, 66] on button "Archive" at bounding box center [146, 63] width 53 height 11
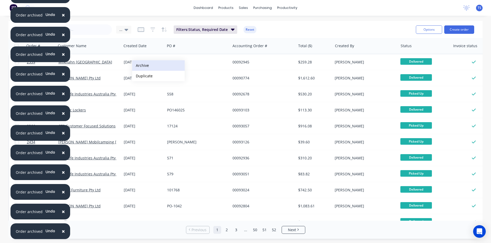
click at [141, 65] on button "Archive" at bounding box center [158, 65] width 53 height 11
click at [140, 65] on button "Archive" at bounding box center [158, 65] width 53 height 11
click at [141, 64] on button "Archive" at bounding box center [158, 64] width 53 height 11
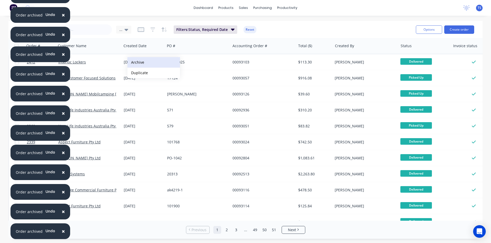
click at [138, 63] on button "Archive" at bounding box center [153, 62] width 53 height 11
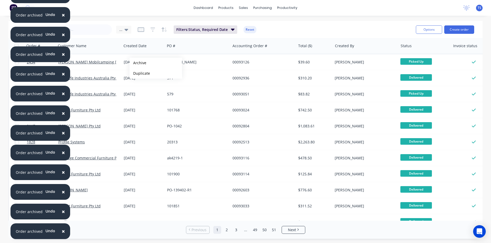
click at [138, 63] on button "Archive" at bounding box center [155, 63] width 53 height 11
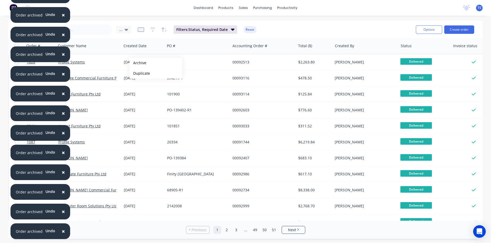
click at [138, 63] on button "Archive" at bounding box center [155, 63] width 53 height 11
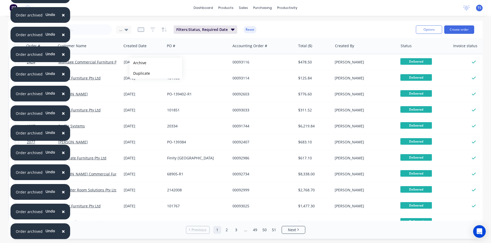
click at [138, 63] on button "Archive" at bounding box center [155, 63] width 53 height 11
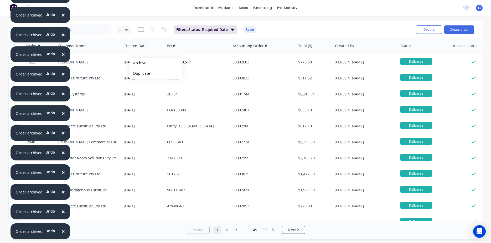
click at [138, 63] on button "Archive" at bounding box center [155, 63] width 53 height 11
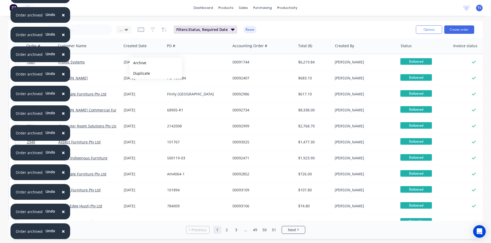
click at [138, 63] on button "Archive" at bounding box center [155, 63] width 53 height 11
click at [138, 63] on div "[DATE]" at bounding box center [143, 62] width 39 height 5
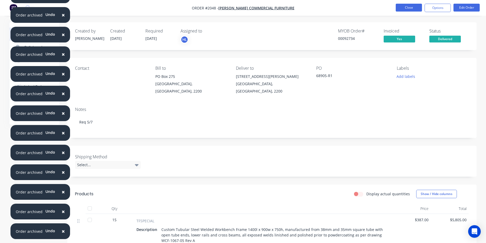
click at [415, 11] on button "Close" at bounding box center [409, 8] width 26 height 8
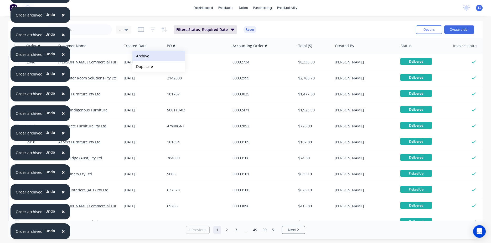
click at [147, 57] on button "Archive" at bounding box center [158, 56] width 53 height 11
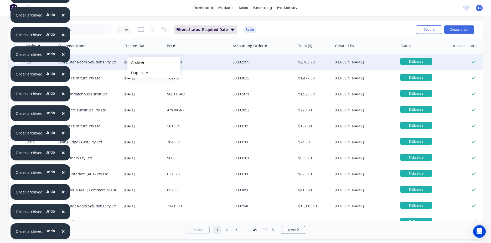
click at [136, 62] on button "Archive" at bounding box center [153, 62] width 53 height 11
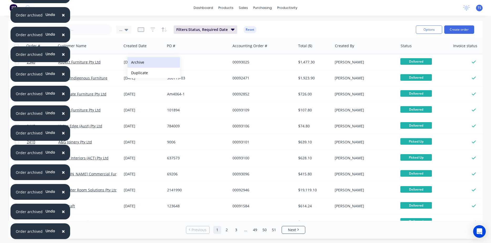
click at [136, 62] on button "Archive" at bounding box center [153, 62] width 53 height 11
click at [137, 62] on button "Archive" at bounding box center [153, 62] width 53 height 11
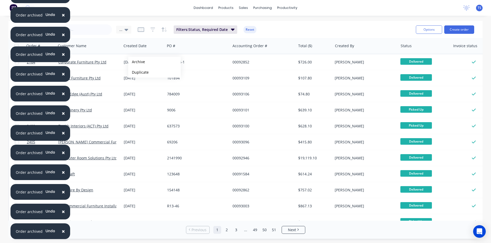
click at [137, 62] on button "Archive" at bounding box center [154, 62] width 53 height 11
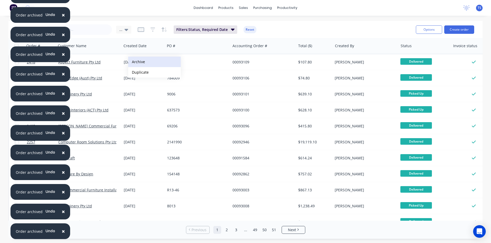
click at [137, 62] on button "Archive" at bounding box center [154, 62] width 53 height 11
click at [138, 61] on button "Archive" at bounding box center [154, 61] width 53 height 11
click at [139, 61] on button "Archive" at bounding box center [156, 61] width 53 height 11
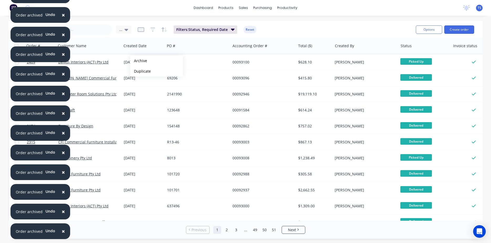
click at [139, 61] on button "Archive" at bounding box center [156, 61] width 53 height 11
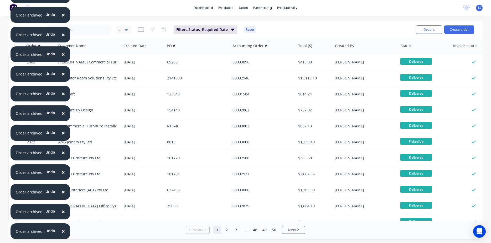
click at [141, 60] on div "[DATE]" at bounding box center [143, 62] width 39 height 5
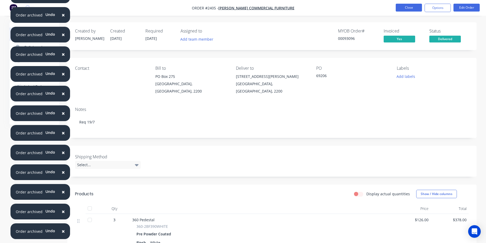
click at [405, 9] on button "Close" at bounding box center [409, 8] width 26 height 8
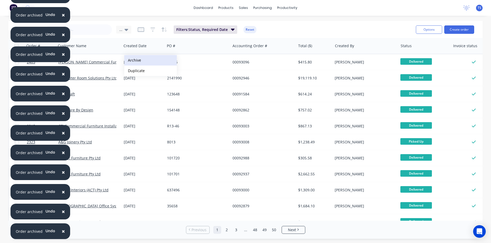
click at [144, 61] on button "Archive" at bounding box center [150, 60] width 53 height 11
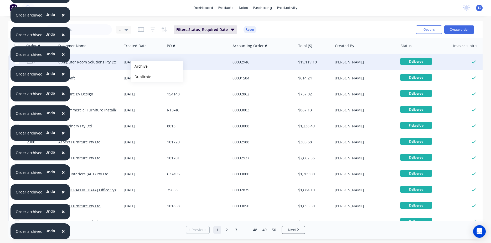
click at [139, 66] on button "Archive" at bounding box center [157, 66] width 53 height 11
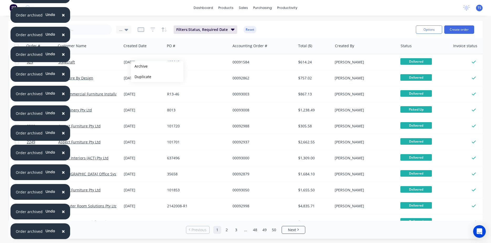
click at [139, 66] on button "Archive" at bounding box center [157, 66] width 53 height 11
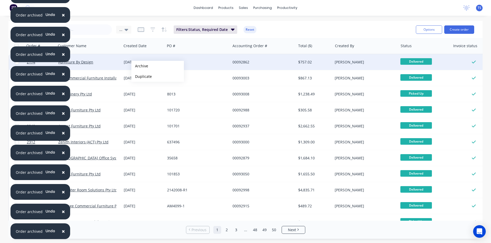
click at [140, 66] on button "Archive" at bounding box center [157, 66] width 53 height 11
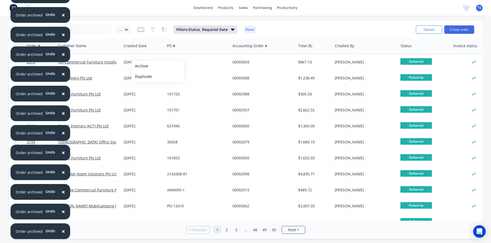
click at [140, 66] on button "Archive" at bounding box center [157, 66] width 53 height 11
click at [140, 66] on button "Archive" at bounding box center [158, 66] width 53 height 11
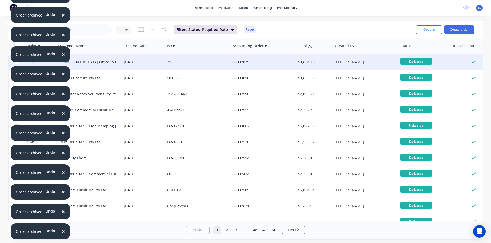
click at [136, 64] on div "[DATE]" at bounding box center [143, 62] width 39 height 5
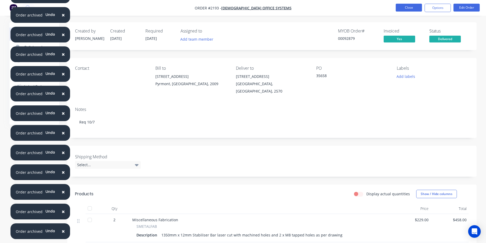
click at [419, 8] on button "Close" at bounding box center [409, 8] width 26 height 8
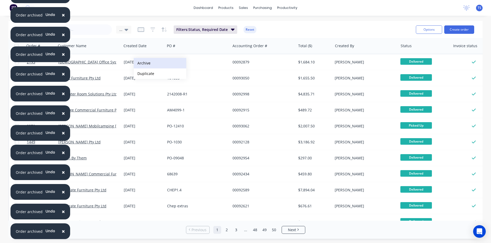
click at [144, 63] on button "Archive" at bounding box center [160, 63] width 53 height 11
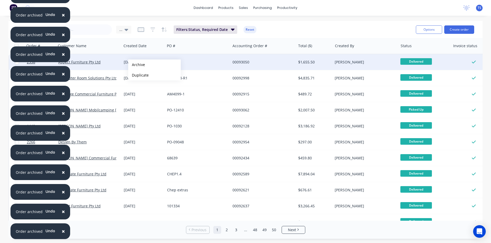
click at [137, 65] on button "Archive" at bounding box center [154, 65] width 53 height 11
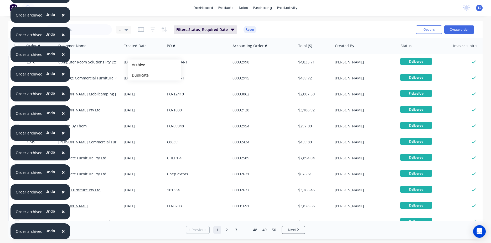
click at [137, 65] on button "Archive" at bounding box center [154, 65] width 53 height 11
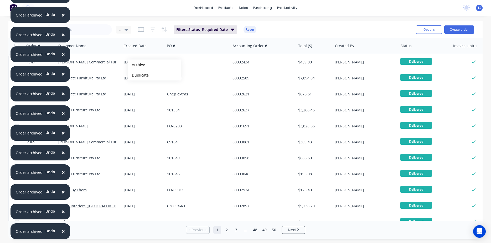
click at [137, 65] on button "Archive" at bounding box center [154, 65] width 53 height 11
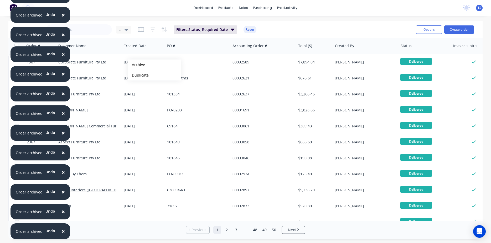
click at [137, 65] on button "Archive" at bounding box center [154, 65] width 53 height 11
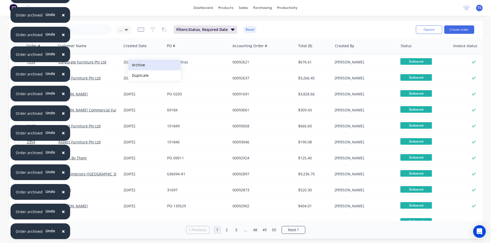
click at [137, 65] on button "Archive" at bounding box center [154, 65] width 53 height 11
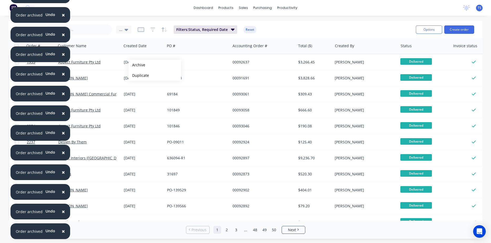
click at [137, 65] on button "Archive" at bounding box center [154, 65] width 53 height 11
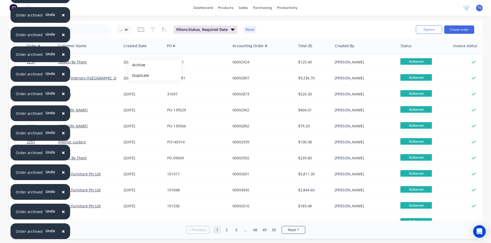
click at [137, 65] on button "Archive" at bounding box center [154, 65] width 53 height 11
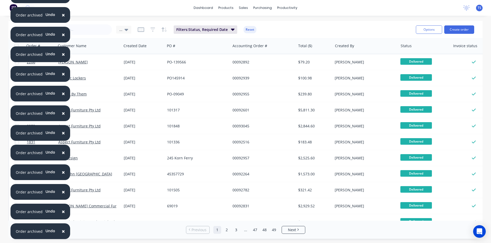
click at [137, 65] on div "[DATE]" at bounding box center [143, 62] width 43 height 16
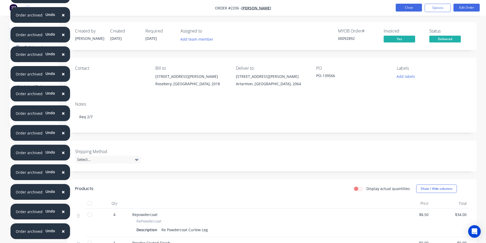
click at [413, 11] on button "Close" at bounding box center [409, 8] width 26 height 8
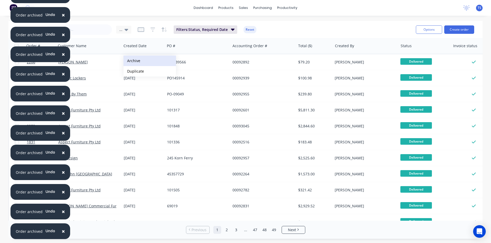
click at [133, 61] on button "Archive" at bounding box center [149, 61] width 53 height 11
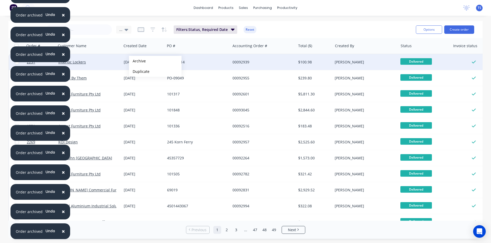
click at [137, 61] on button "Archive" at bounding box center [155, 61] width 53 height 11
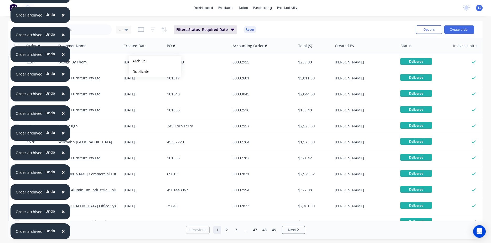
click at [137, 61] on button "Archive" at bounding box center [155, 61] width 53 height 11
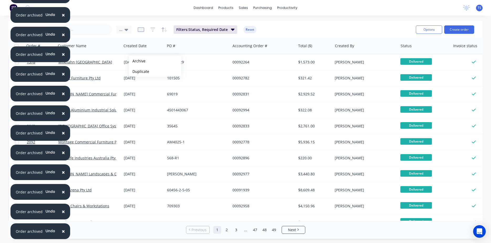
click at [137, 61] on button "Archive" at bounding box center [155, 61] width 53 height 11
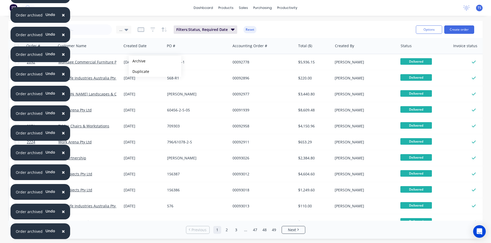
click at [137, 61] on button "Archive" at bounding box center [155, 61] width 53 height 11
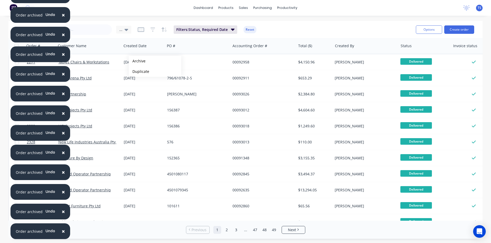
click at [137, 61] on button "Archive" at bounding box center [155, 61] width 53 height 11
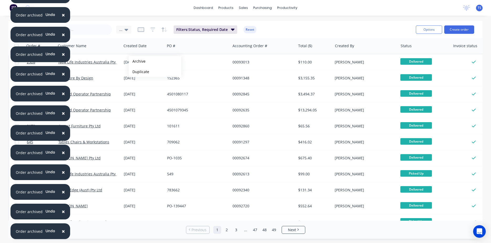
click at [137, 61] on button "Archive" at bounding box center [155, 61] width 53 height 11
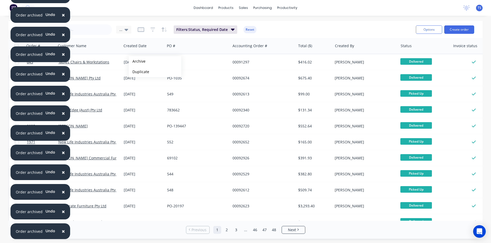
click at [137, 61] on button "Archive" at bounding box center [155, 61] width 53 height 11
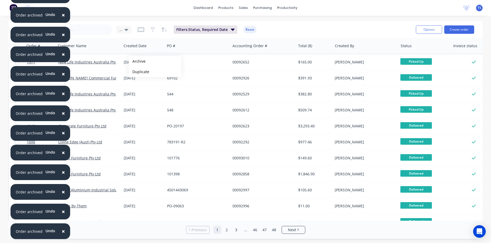
click at [137, 61] on button "Archive" at bounding box center [155, 61] width 53 height 11
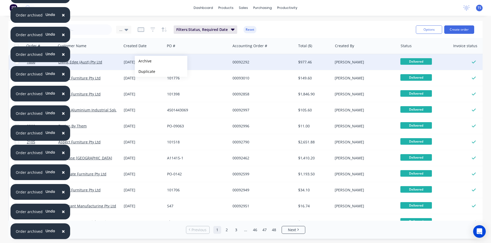
click at [143, 61] on button "Archive" at bounding box center [161, 61] width 53 height 11
click at [138, 62] on button "Archive" at bounding box center [156, 62] width 53 height 11
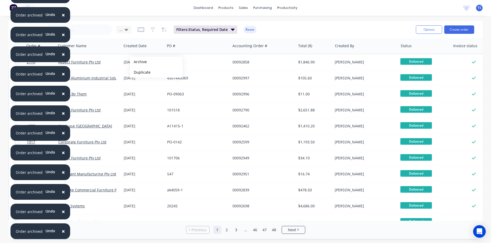
click at [138, 62] on button "Archive" at bounding box center [156, 62] width 53 height 11
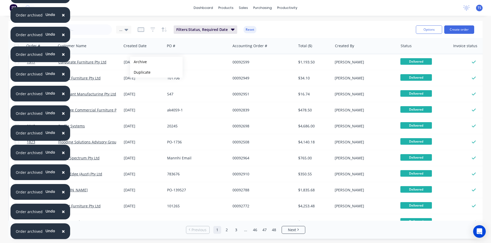
click at [138, 62] on button "Archive" at bounding box center [156, 62] width 53 height 11
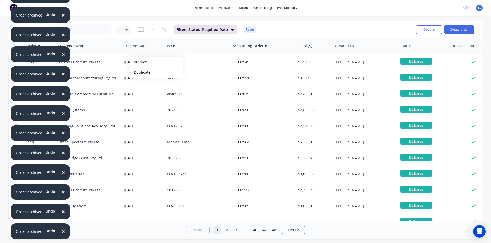
click at [138, 62] on button "Archive" at bounding box center [156, 62] width 53 height 11
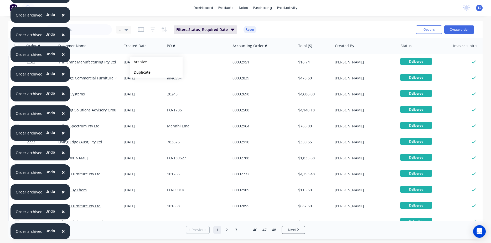
click at [138, 62] on button "Archive" at bounding box center [156, 62] width 53 height 11
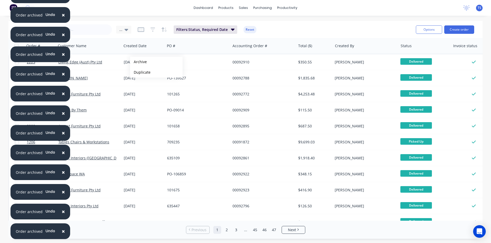
click at [138, 62] on button "Archive" at bounding box center [156, 62] width 53 height 11
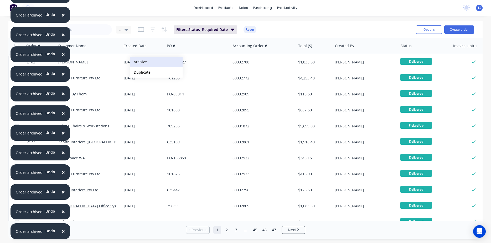
click at [138, 61] on button "Archive" at bounding box center [156, 62] width 53 height 11
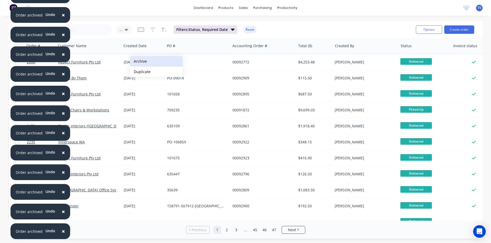
click at [138, 61] on button "Archive" at bounding box center [156, 61] width 53 height 11
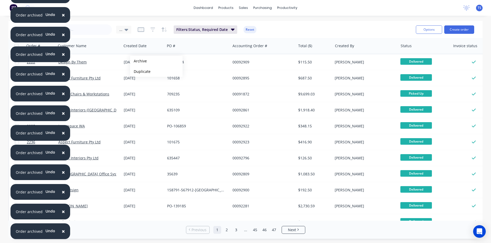
click at [138, 61] on button "Archive" at bounding box center [156, 61] width 53 height 11
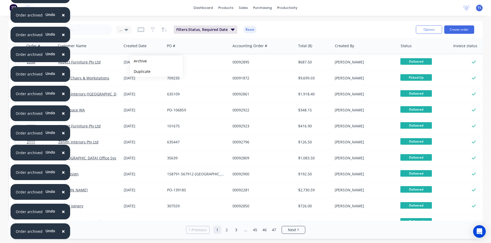
click at [138, 61] on button "Archive" at bounding box center [156, 61] width 53 height 11
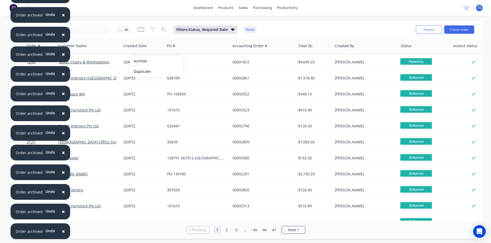
click at [138, 61] on button "Archive" at bounding box center [156, 61] width 53 height 11
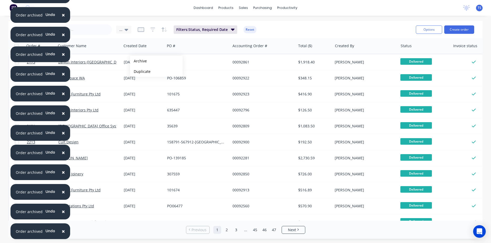
click at [138, 61] on button "Archive" at bounding box center [156, 61] width 53 height 11
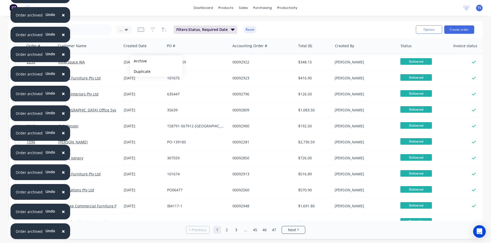
click at [138, 61] on button "Archive" at bounding box center [156, 61] width 53 height 11
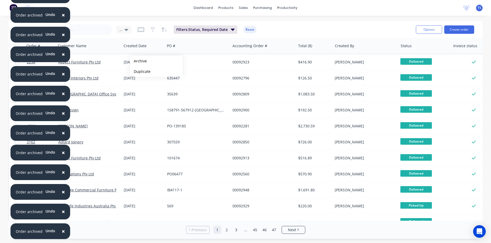
click at [138, 61] on button "Archive" at bounding box center [156, 61] width 53 height 11
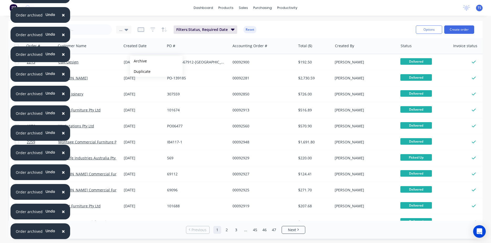
click at [138, 61] on button "Archive" at bounding box center [156, 61] width 53 height 11
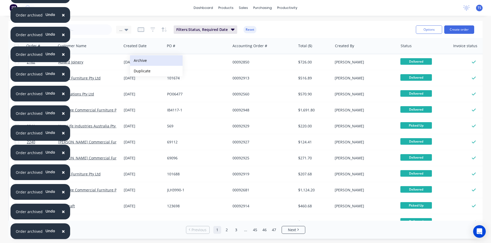
click at [138, 61] on button "Archive" at bounding box center [156, 60] width 53 height 11
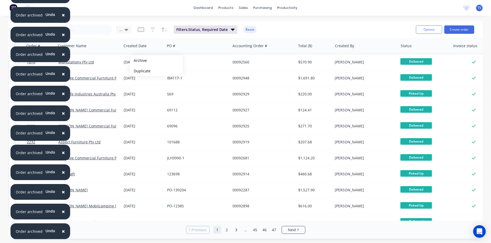
click at [138, 61] on button "Archive" at bounding box center [156, 60] width 53 height 11
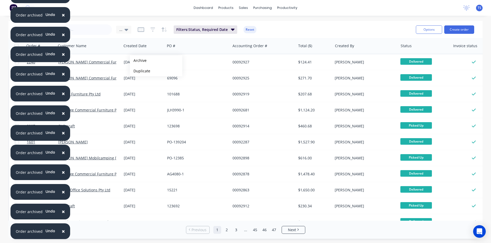
click at [138, 61] on button "Archive" at bounding box center [156, 60] width 53 height 11
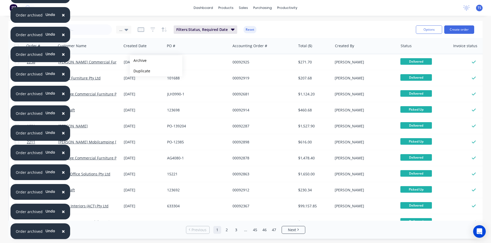
click at [138, 61] on button "Archive" at bounding box center [156, 60] width 53 height 11
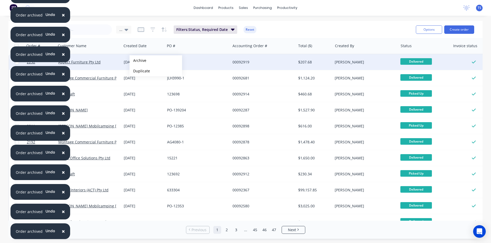
click at [138, 61] on button "Archive" at bounding box center [155, 60] width 53 height 11
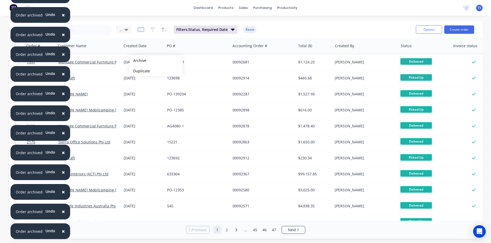
click at [138, 61] on button "Archive" at bounding box center [155, 60] width 53 height 11
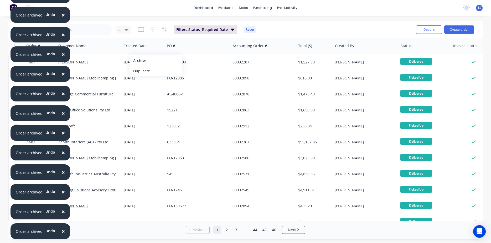
click at [138, 61] on button "Archive" at bounding box center [155, 60] width 53 height 11
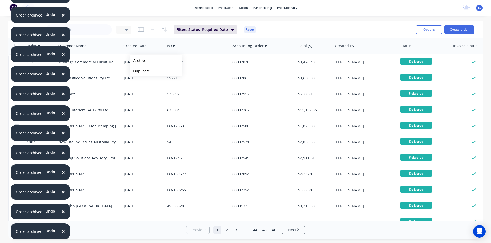
click at [138, 61] on button "Archive" at bounding box center [155, 60] width 53 height 11
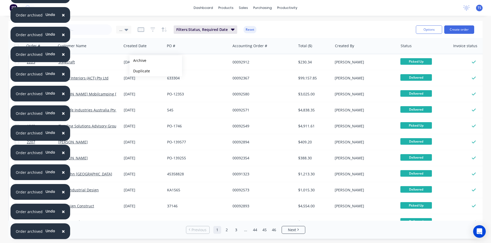
click at [138, 61] on button "Archive" at bounding box center [155, 60] width 53 height 11
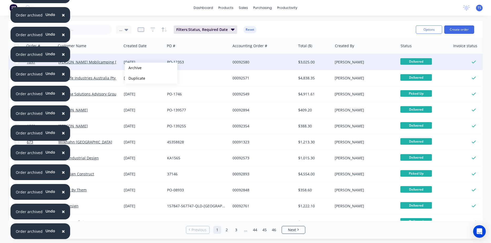
click at [133, 68] on button "Archive" at bounding box center [151, 68] width 53 height 11
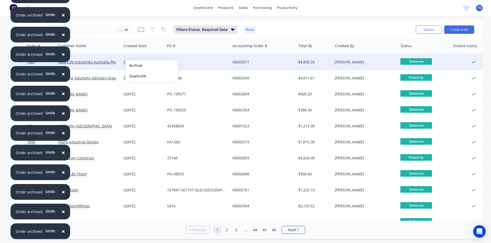
click at [134, 66] on button "Archive" at bounding box center [151, 65] width 53 height 11
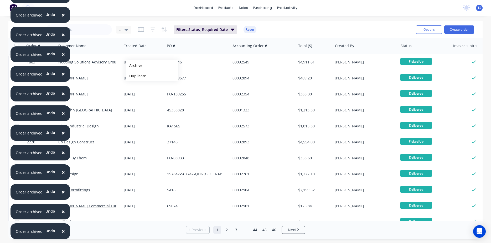
click at [134, 66] on button "Archive" at bounding box center [151, 65] width 53 height 11
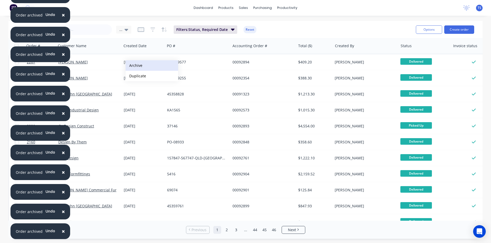
click at [134, 65] on button "Archive" at bounding box center [151, 65] width 53 height 11
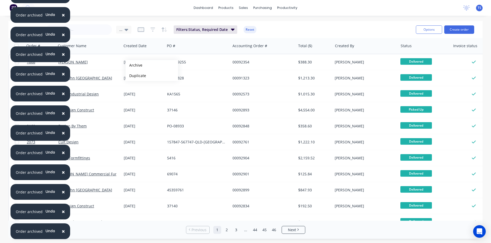
click at [134, 65] on button "Archive" at bounding box center [151, 65] width 53 height 11
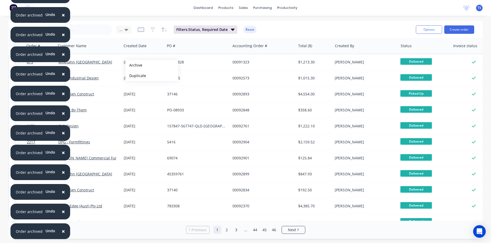
click at [134, 65] on button "Archive" at bounding box center [151, 65] width 53 height 11
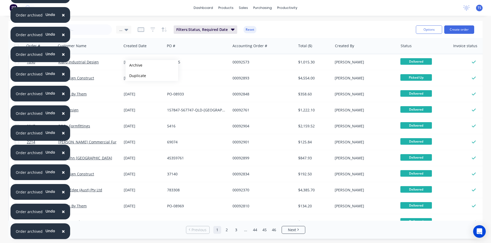
click at [134, 65] on button "Archive" at bounding box center [151, 65] width 53 height 11
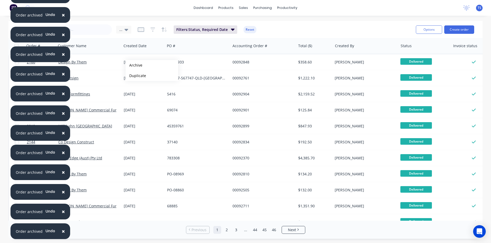
click at [134, 65] on button "Archive" at bounding box center [151, 65] width 53 height 11
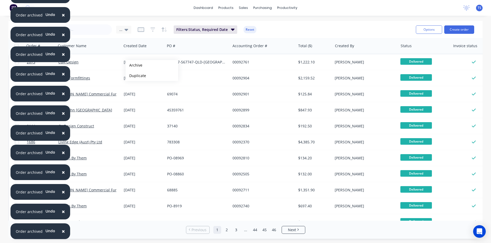
click at [134, 65] on button "Archive" at bounding box center [151, 65] width 53 height 11
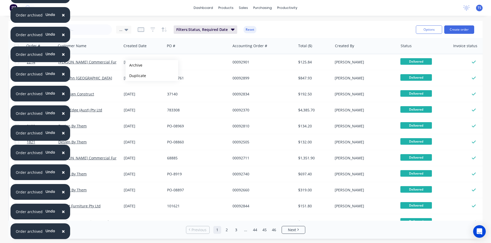
click at [134, 65] on button "Archive" at bounding box center [151, 65] width 53 height 11
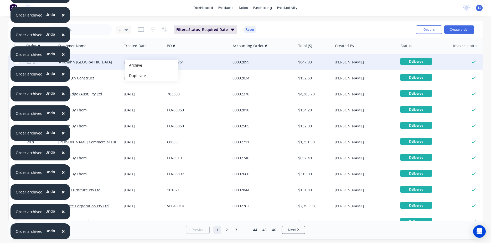
click at [134, 65] on button "Archive" at bounding box center [151, 65] width 53 height 11
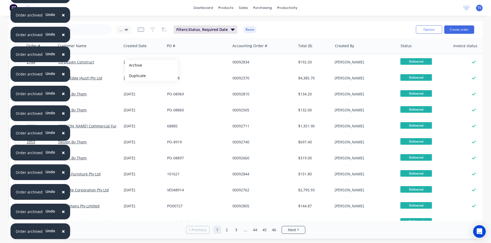
click at [134, 65] on button "Archive" at bounding box center [151, 65] width 53 height 11
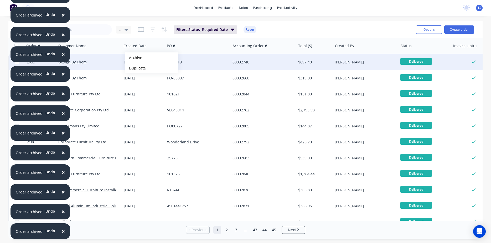
click at [133, 58] on button "Archive" at bounding box center [151, 58] width 53 height 11
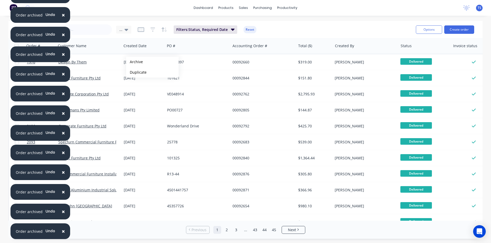
click at [134, 62] on button "Archive" at bounding box center [152, 62] width 53 height 11
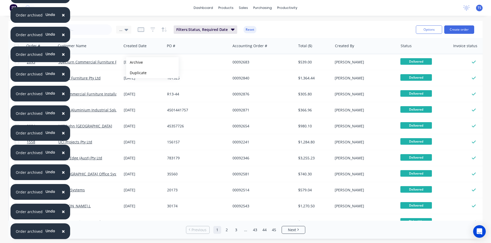
click at [134, 62] on button "Archive" at bounding box center [152, 62] width 53 height 11
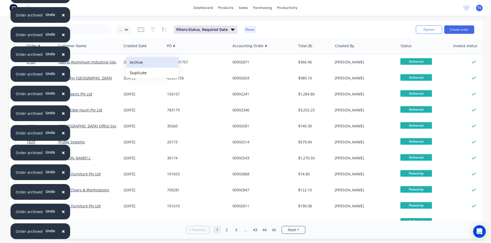
click at [134, 62] on button "Archive" at bounding box center [152, 62] width 53 height 11
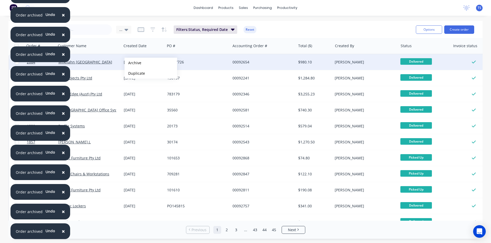
click at [133, 63] on button "Archive" at bounding box center [150, 63] width 53 height 11
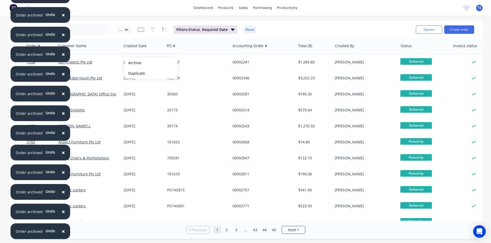
click at [133, 63] on button "Archive" at bounding box center [150, 63] width 53 height 11
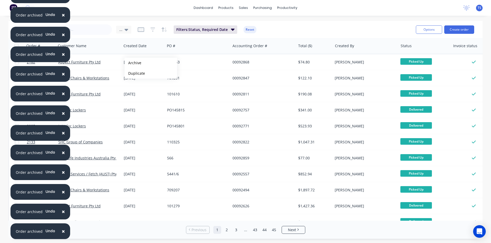
click at [133, 63] on button "Archive" at bounding box center [150, 63] width 53 height 11
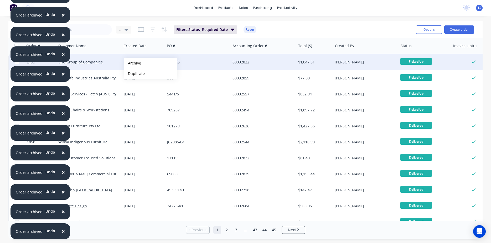
click at [133, 63] on button "Archive" at bounding box center [150, 63] width 53 height 11
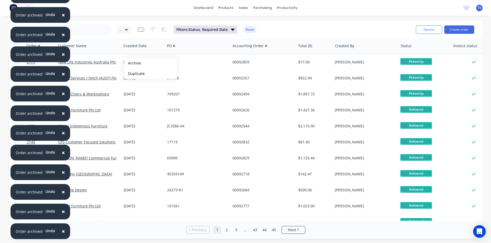
click at [133, 63] on button "Archive" at bounding box center [150, 63] width 53 height 11
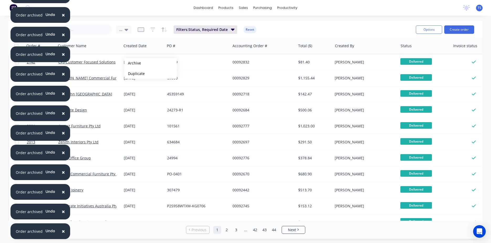
click at [133, 63] on button "Archive" at bounding box center [150, 63] width 53 height 11
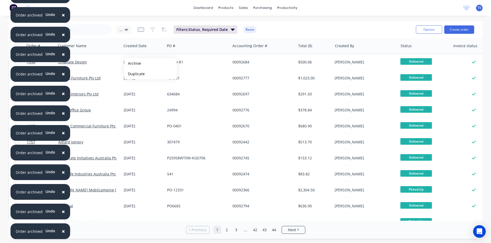
click at [133, 64] on button "Archive" at bounding box center [150, 63] width 53 height 11
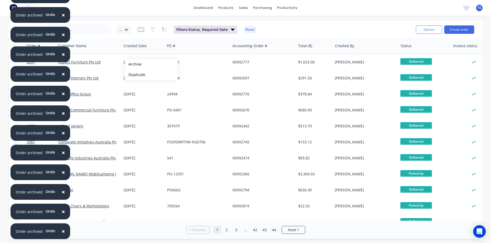
click at [133, 64] on button "Archive" at bounding box center [151, 64] width 53 height 11
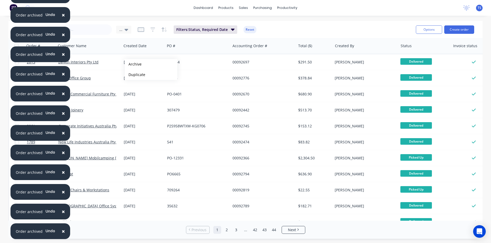
click at [133, 64] on button "Archive" at bounding box center [151, 64] width 53 height 11
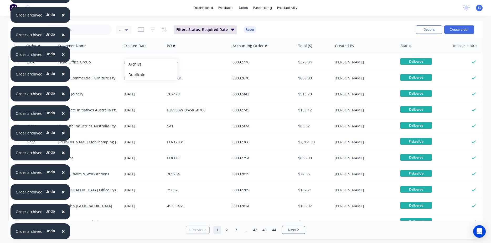
click at [133, 64] on button "Archive" at bounding box center [151, 64] width 53 height 11
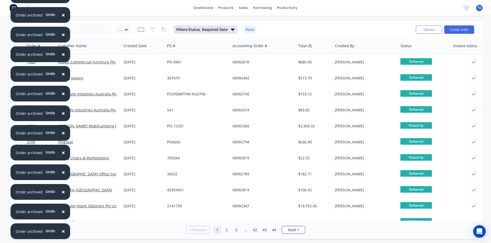
click at [133, 64] on div "[DATE]" at bounding box center [143, 62] width 39 height 5
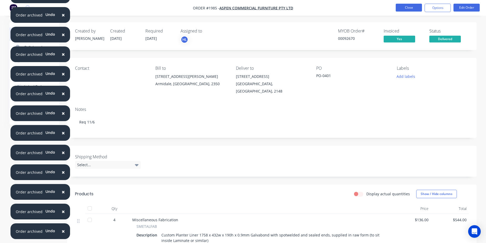
click at [418, 10] on button "Close" at bounding box center [409, 8] width 26 height 8
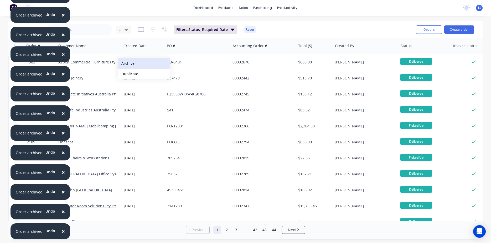
click at [141, 63] on button "Archive" at bounding box center [144, 63] width 53 height 11
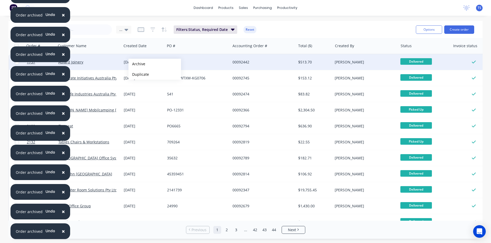
click at [137, 64] on button "Archive" at bounding box center [154, 64] width 53 height 11
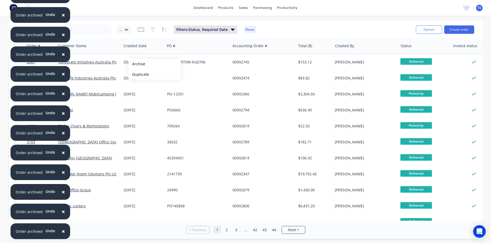
click at [137, 64] on button "Archive" at bounding box center [154, 64] width 53 height 11
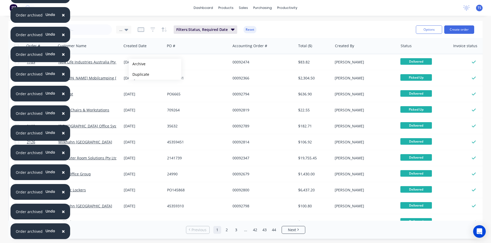
click at [137, 64] on button "Archive" at bounding box center [155, 64] width 53 height 11
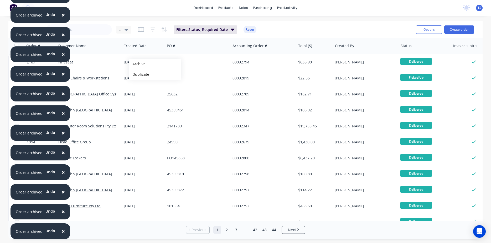
click at [137, 64] on button "Archive" at bounding box center [155, 64] width 53 height 11
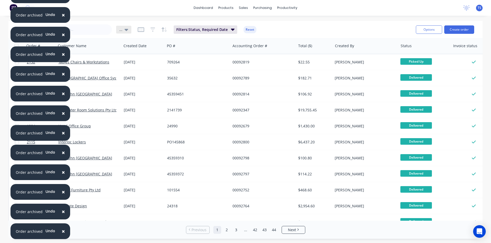
click at [123, 30] on div "..." at bounding box center [123, 29] width 9 height 5
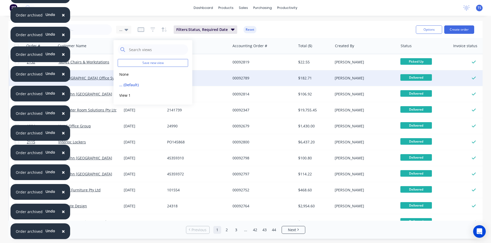
click at [147, 85] on button "... (Default)" at bounding box center [148, 85] width 60 height 6
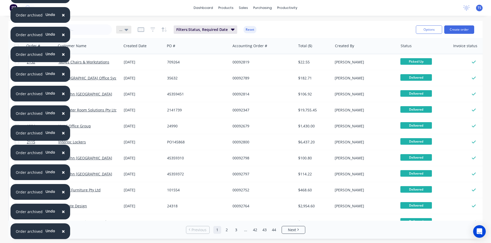
click at [124, 28] on icon at bounding box center [126, 30] width 4 height 6
click at [184, 84] on button "edit" at bounding box center [183, 85] width 7 height 6
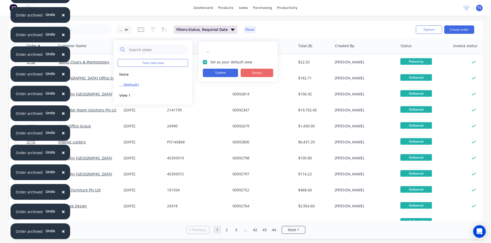
click at [258, 72] on button "Delete" at bounding box center [256, 73] width 33 height 8
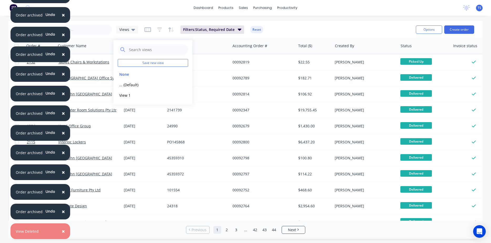
click at [293, 35] on div "Sales Orders Views Filters: Status, Required Date Reset" at bounding box center [214, 29] width 395 height 13
click at [131, 30] on icon at bounding box center [133, 30] width 4 height 2
click at [128, 93] on button "View 1" at bounding box center [148, 95] width 60 height 6
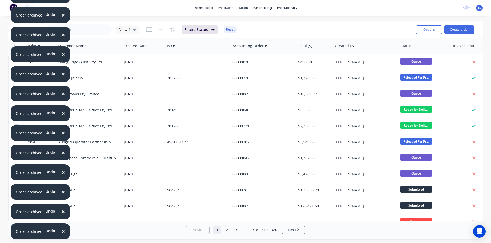
click at [131, 34] on div "Sales Orders View 1" at bounding box center [78, 29] width 123 height 11
click at [136, 28] on div "View 1" at bounding box center [127, 30] width 23 height 8
click at [187, 96] on div "View 1 edit" at bounding box center [153, 95] width 70 height 11
click at [183, 93] on button "edit" at bounding box center [183, 96] width 7 height 6
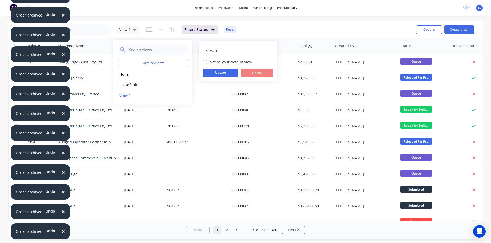
click at [216, 64] on label "Set as your default view" at bounding box center [231, 62] width 42 height 6
click at [207, 64] on input "Set as your default view" at bounding box center [205, 61] width 4 height 5
checkbox input "true"
click at [224, 74] on button "Update" at bounding box center [220, 73] width 35 height 8
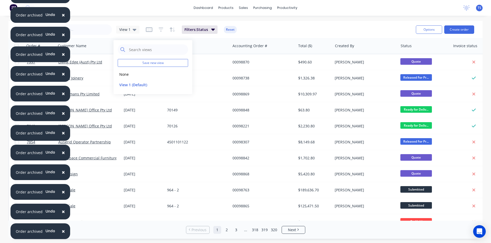
click at [297, 30] on div "Sales Orders View 1 Filters: Status Reset" at bounding box center [214, 29] width 395 height 13
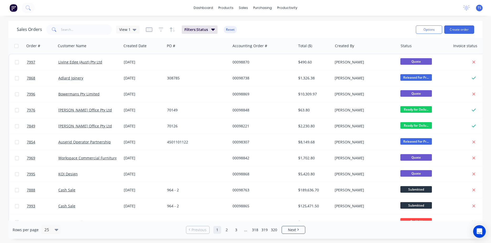
click at [287, 32] on div "Sales Orders View 1 Filters: Status Reset" at bounding box center [214, 29] width 395 height 13
